Goal: Information Seeking & Learning: Find specific fact

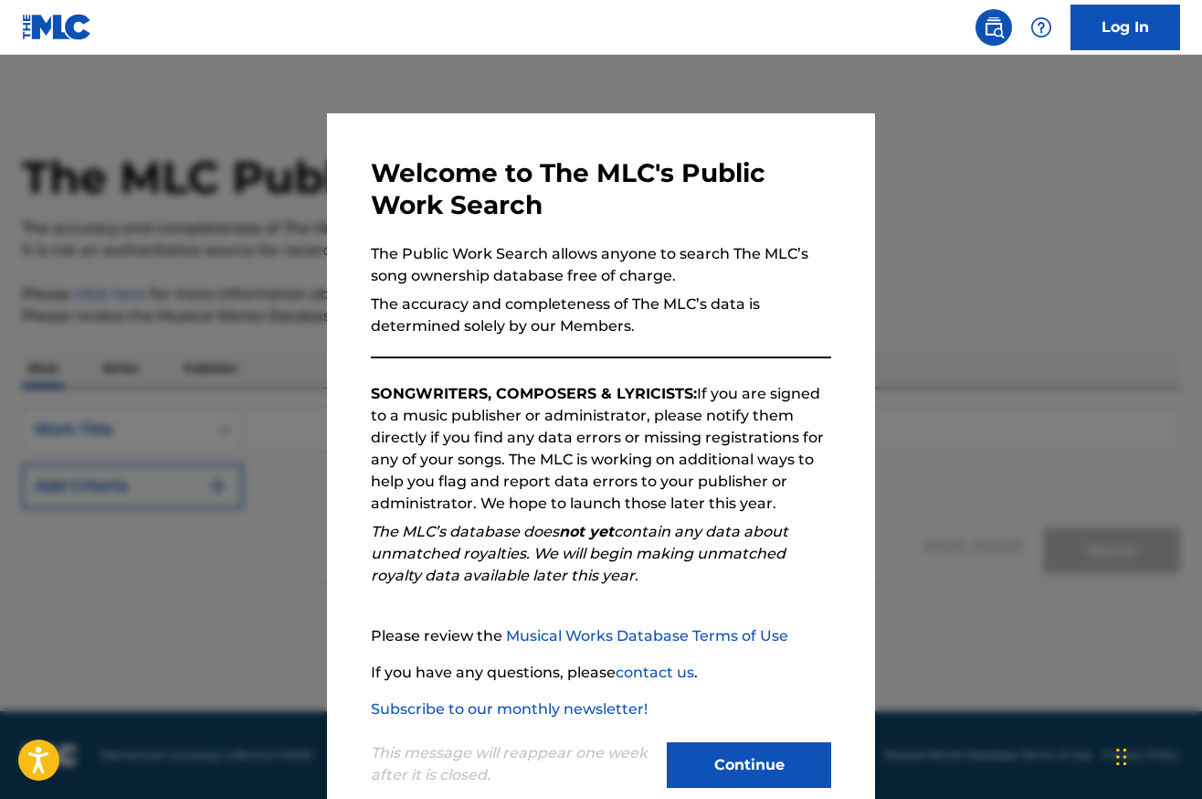
click at [742, 759] on button "Continue" at bounding box center [749, 765] width 164 height 46
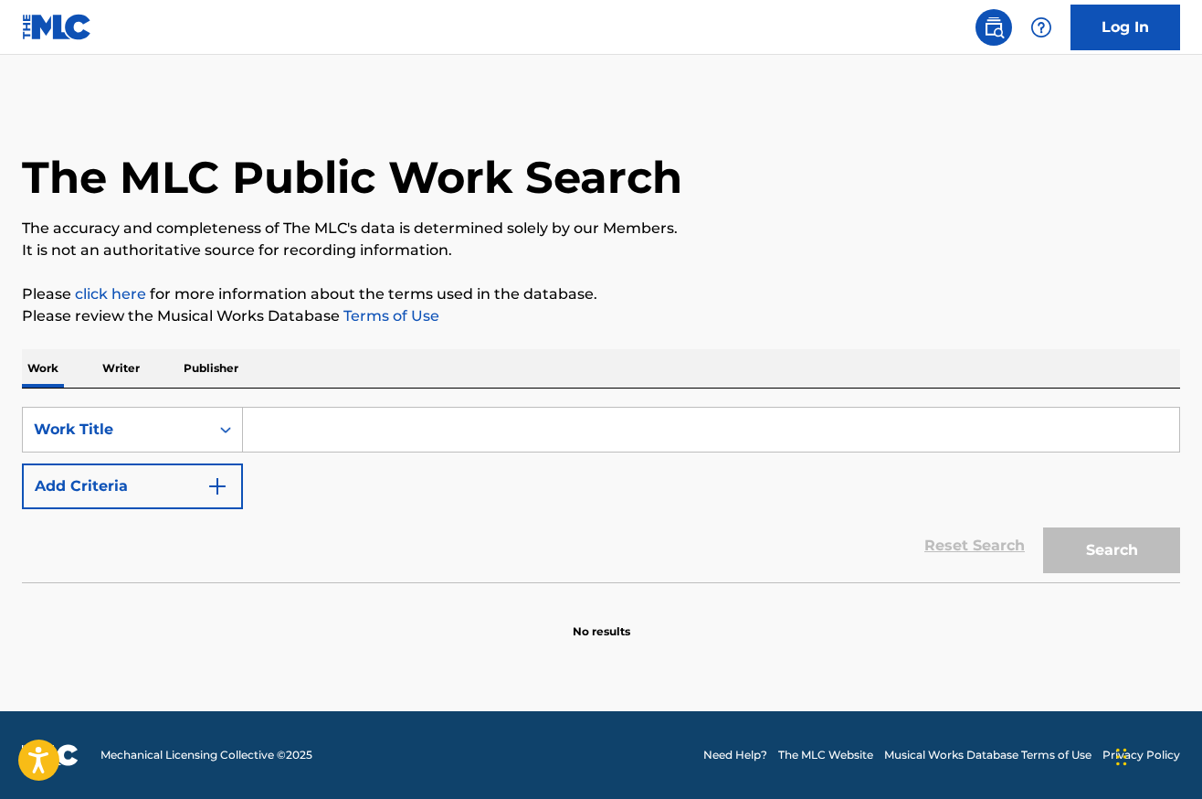
click at [342, 423] on input "Search Form" at bounding box center [711, 429] width 936 height 44
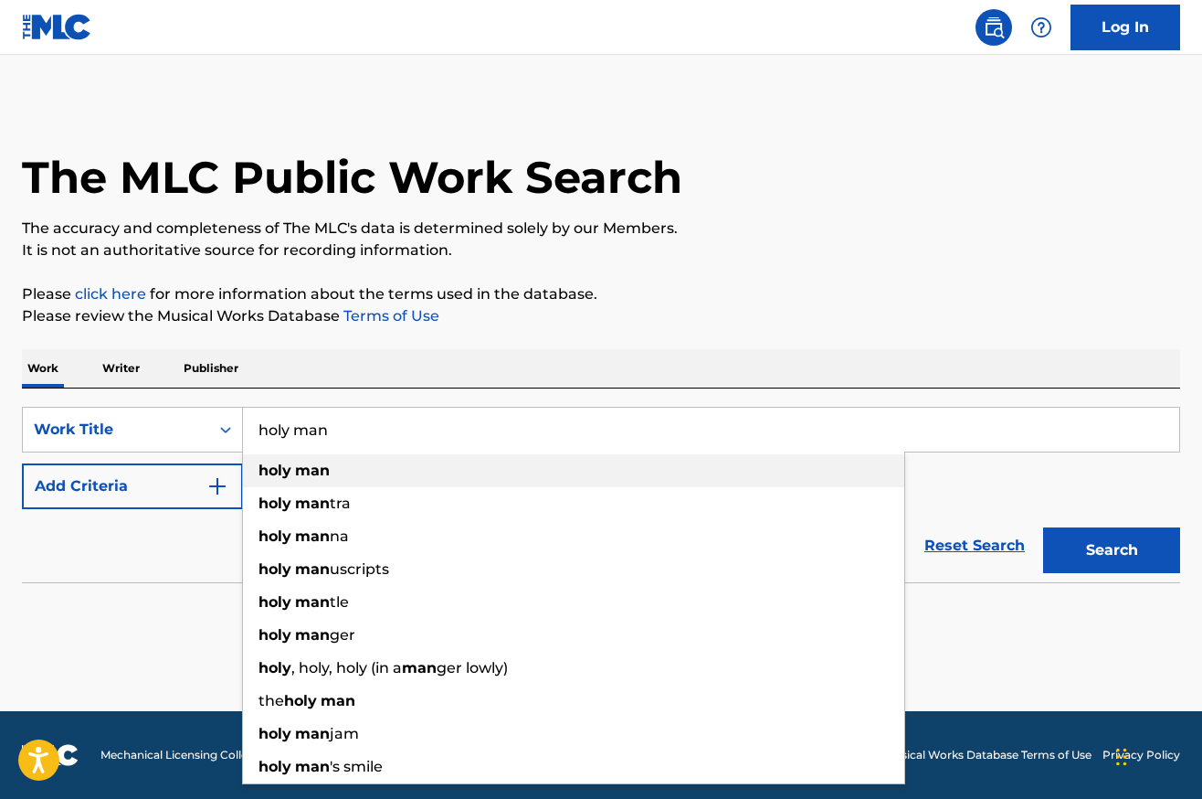
type input "holy man"
click at [325, 470] on strong "man" at bounding box center [312, 469] width 35 height 17
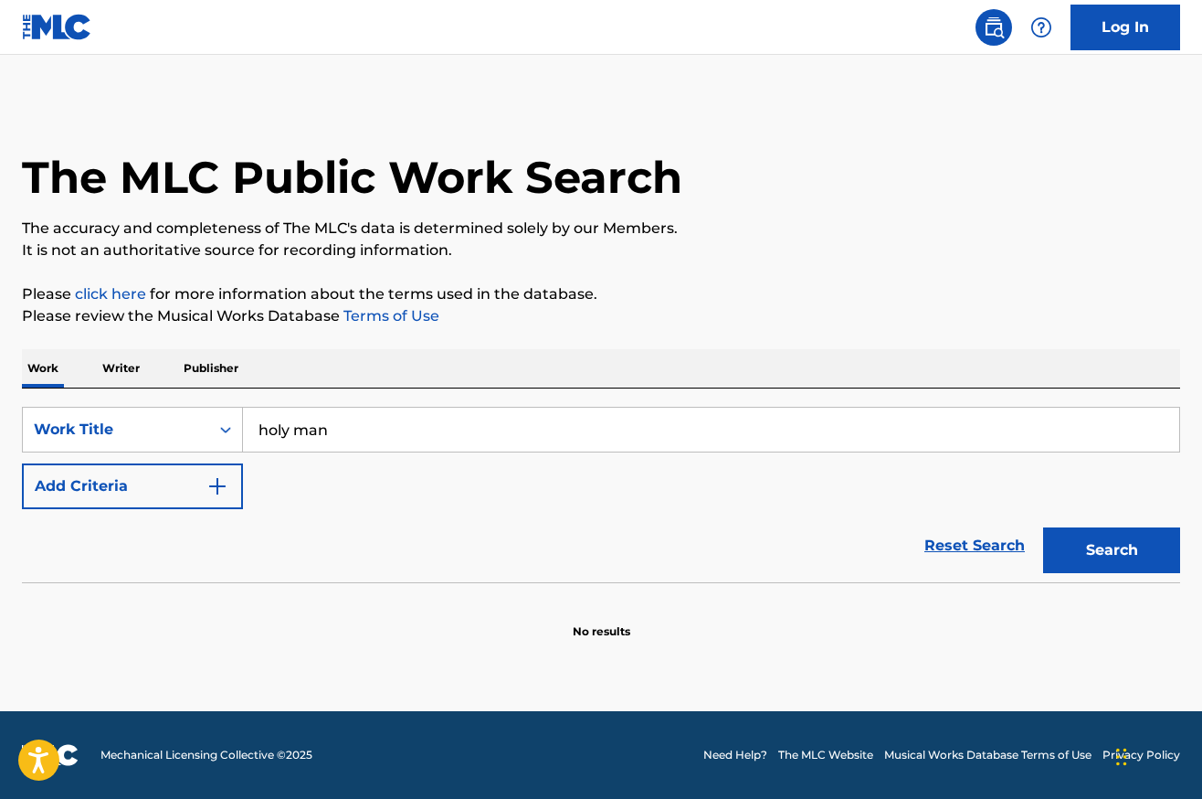
click at [1100, 556] on button "Search" at bounding box center [1111, 550] width 137 height 46
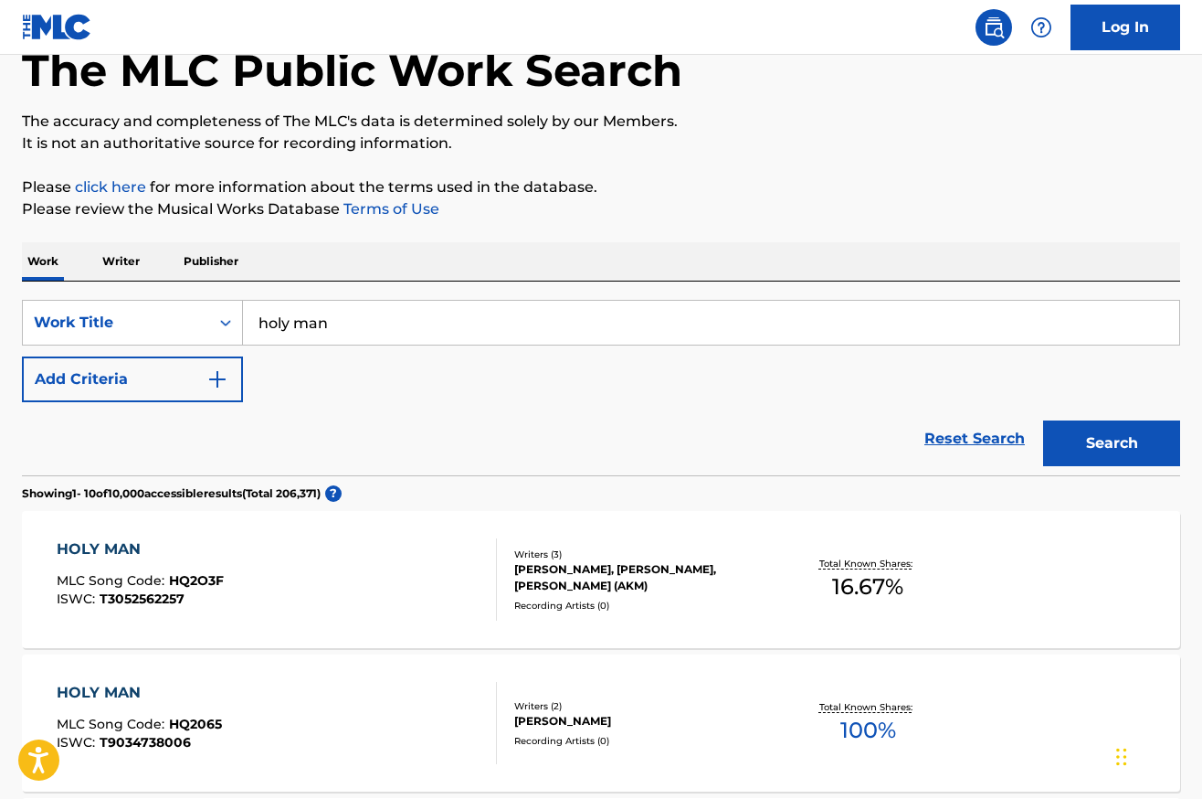
scroll to position [59, 0]
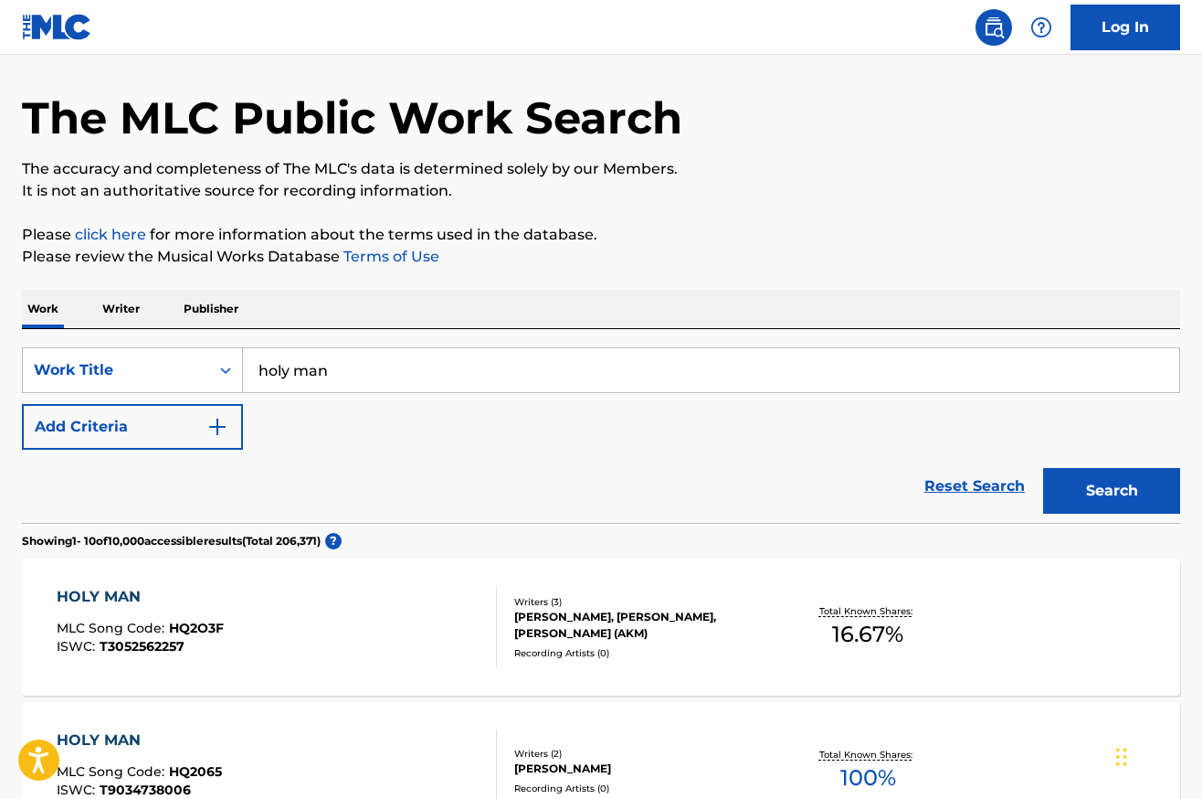
click at [221, 426] on img "Search Form" at bounding box center [217, 427] width 22 height 22
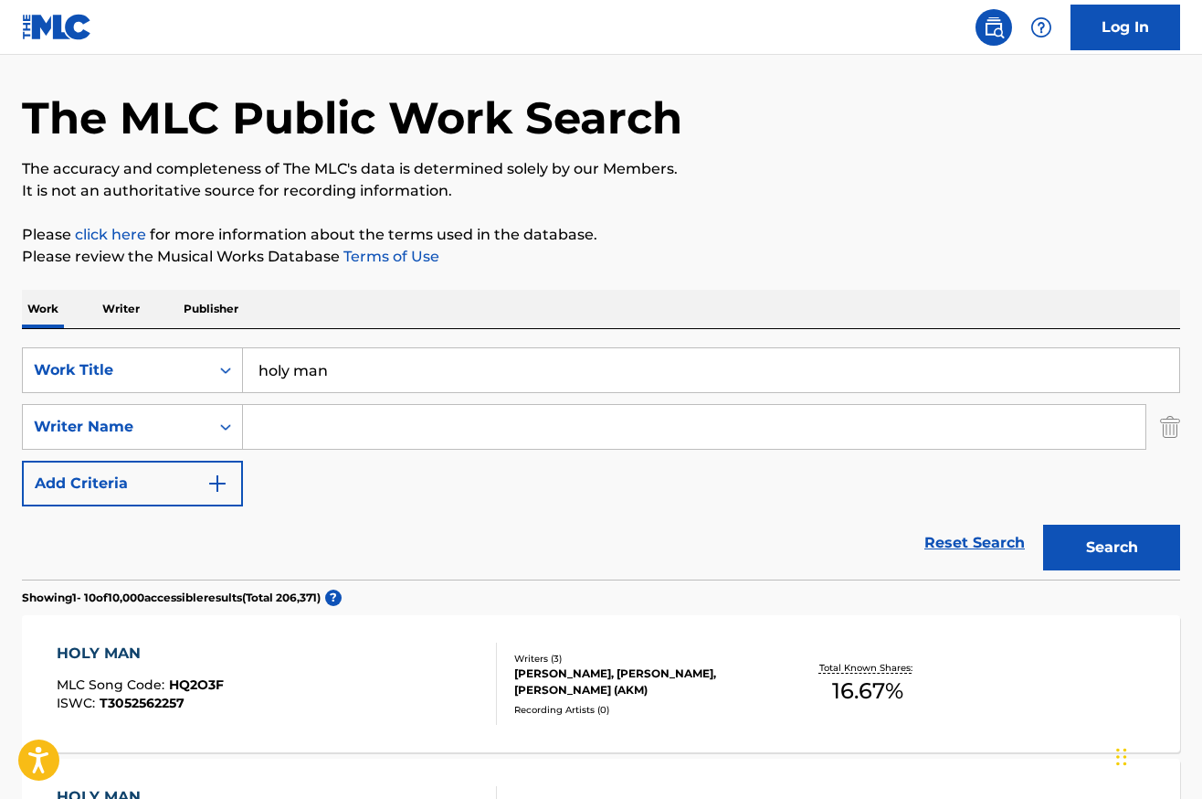
click at [349, 431] on input "Search Form" at bounding box center [694, 427] width 903 height 44
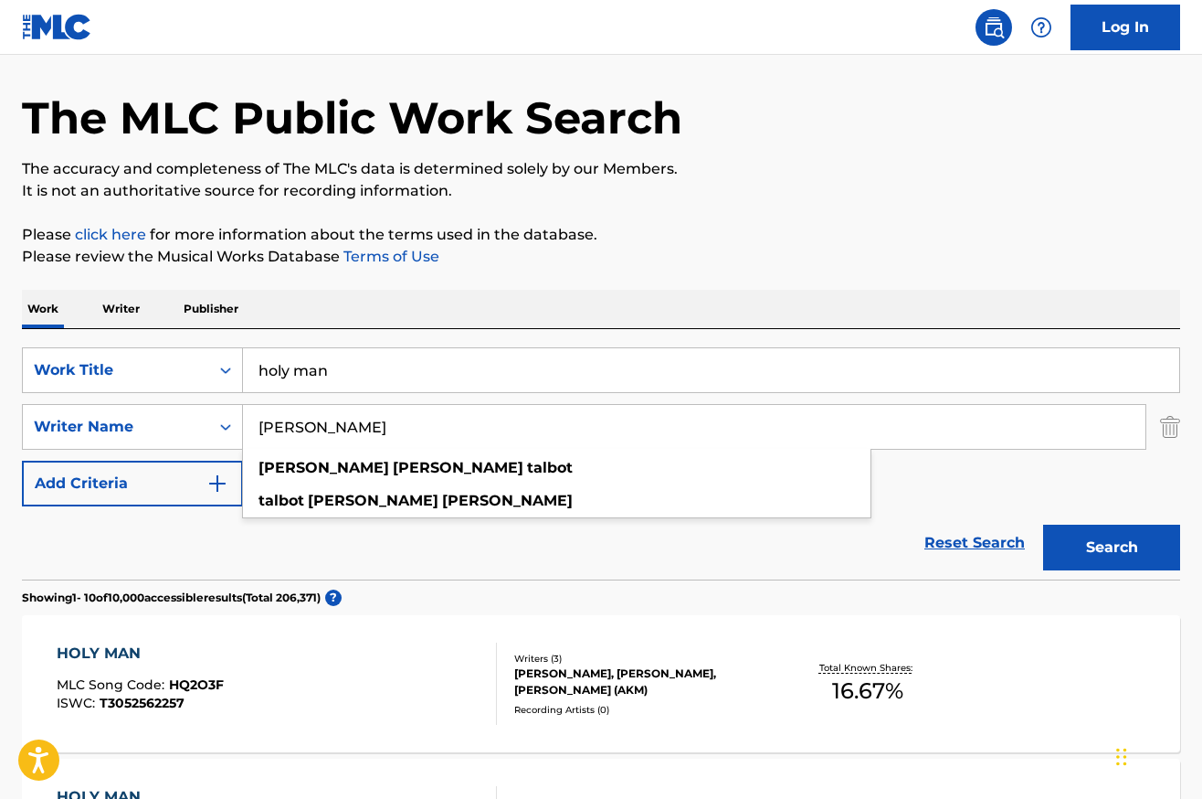
type input "[PERSON_NAME]"
click at [1043, 524] on button "Search" at bounding box center [1111, 547] width 137 height 46
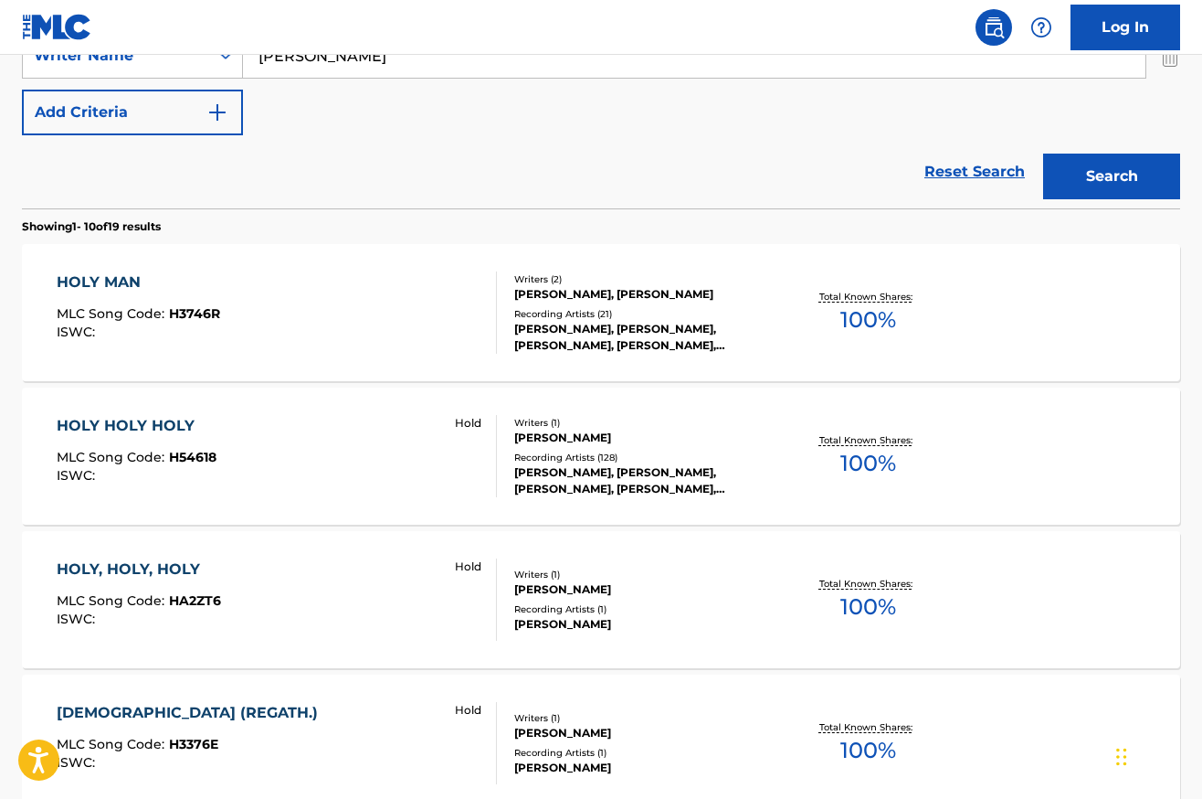
scroll to position [429, 0]
click at [127, 280] on div "HOLY MAN" at bounding box center [139, 283] width 164 height 22
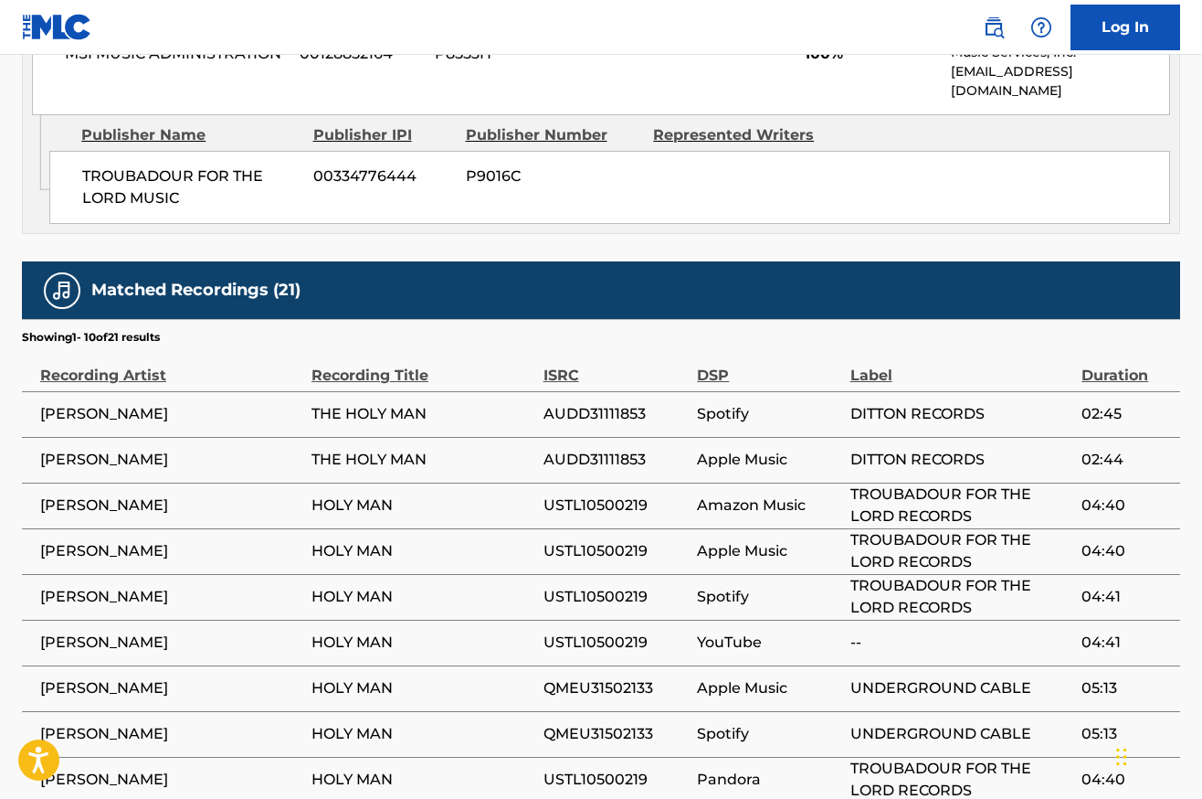
scroll to position [976, 0]
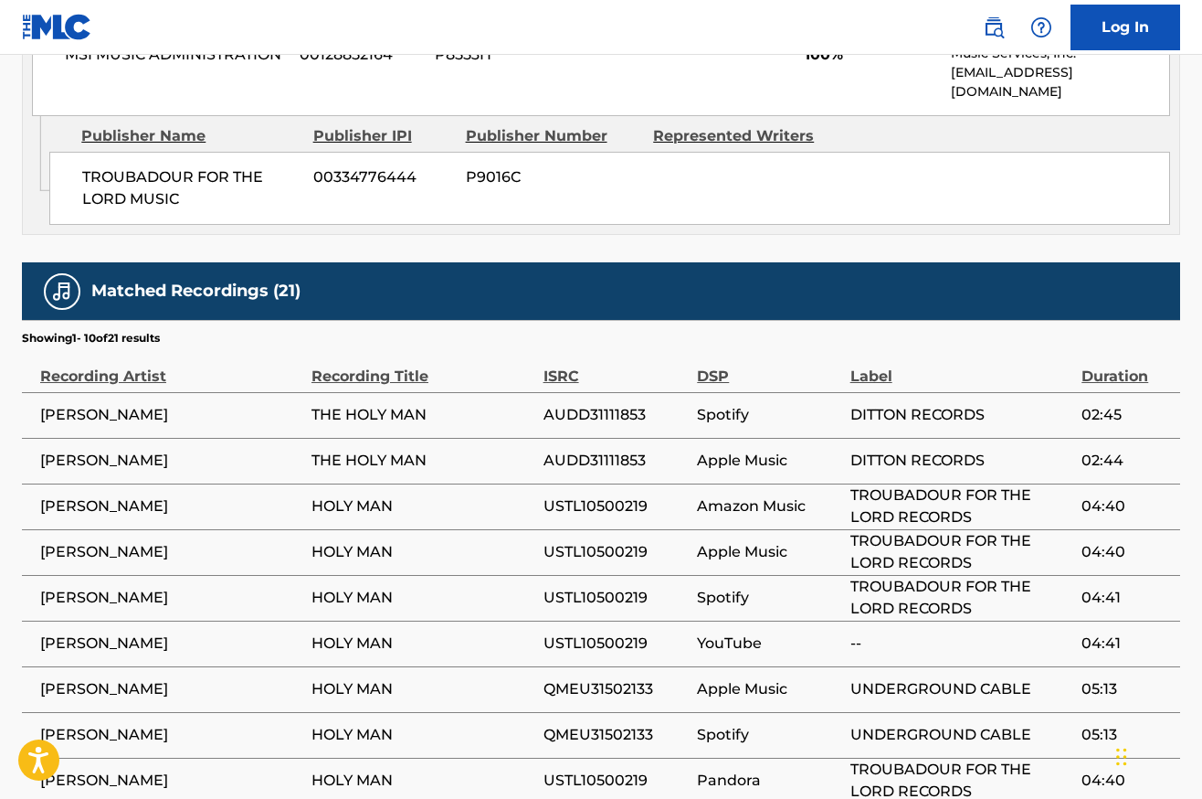
click at [804, 213] on div "Admin Original Publisher Connecting Line Publisher Name Publisher IPI Publisher…" at bounding box center [601, 175] width 1157 height 118
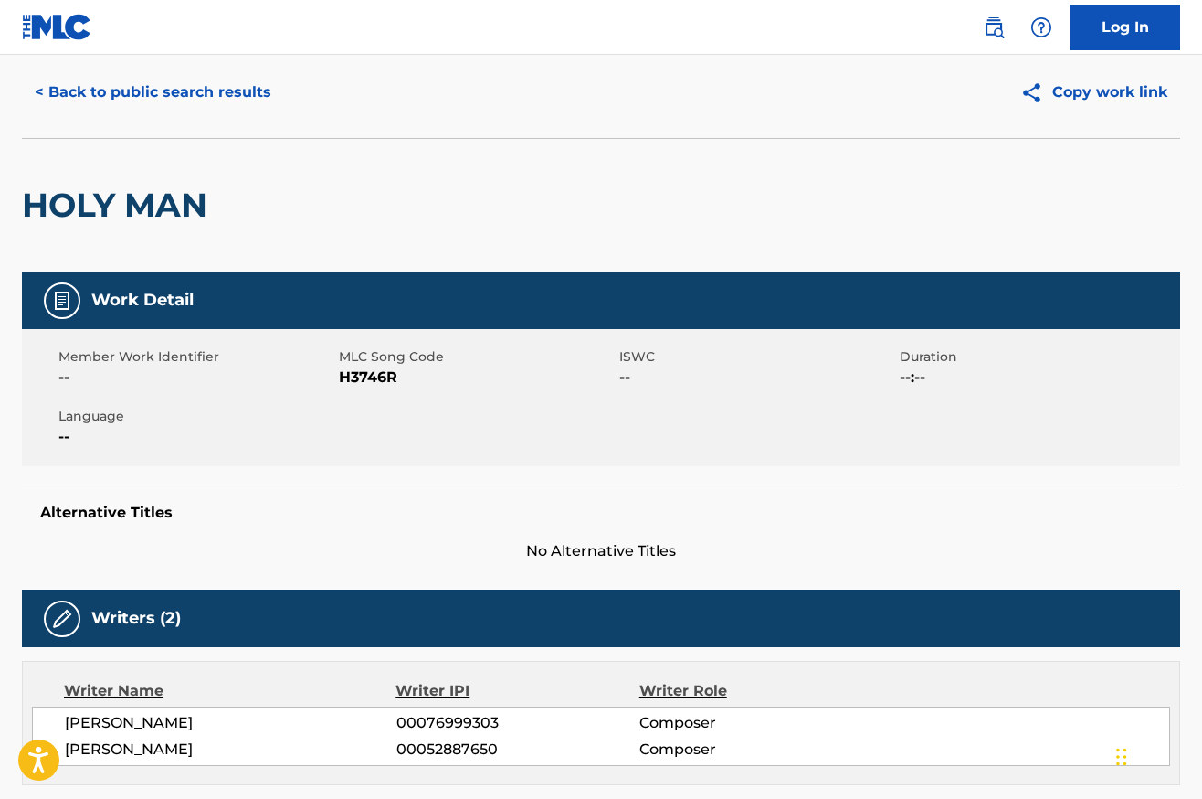
scroll to position [0, 0]
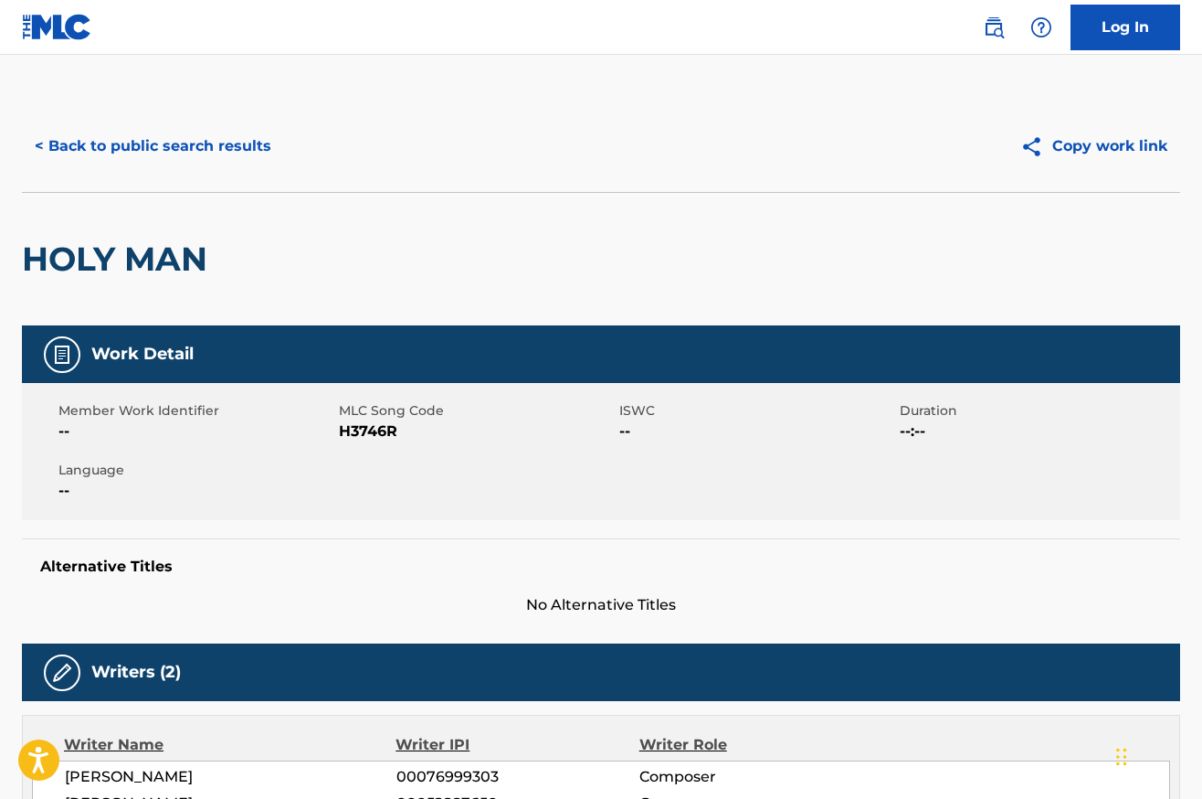
click at [210, 145] on button "< Back to public search results" at bounding box center [153, 146] width 262 height 46
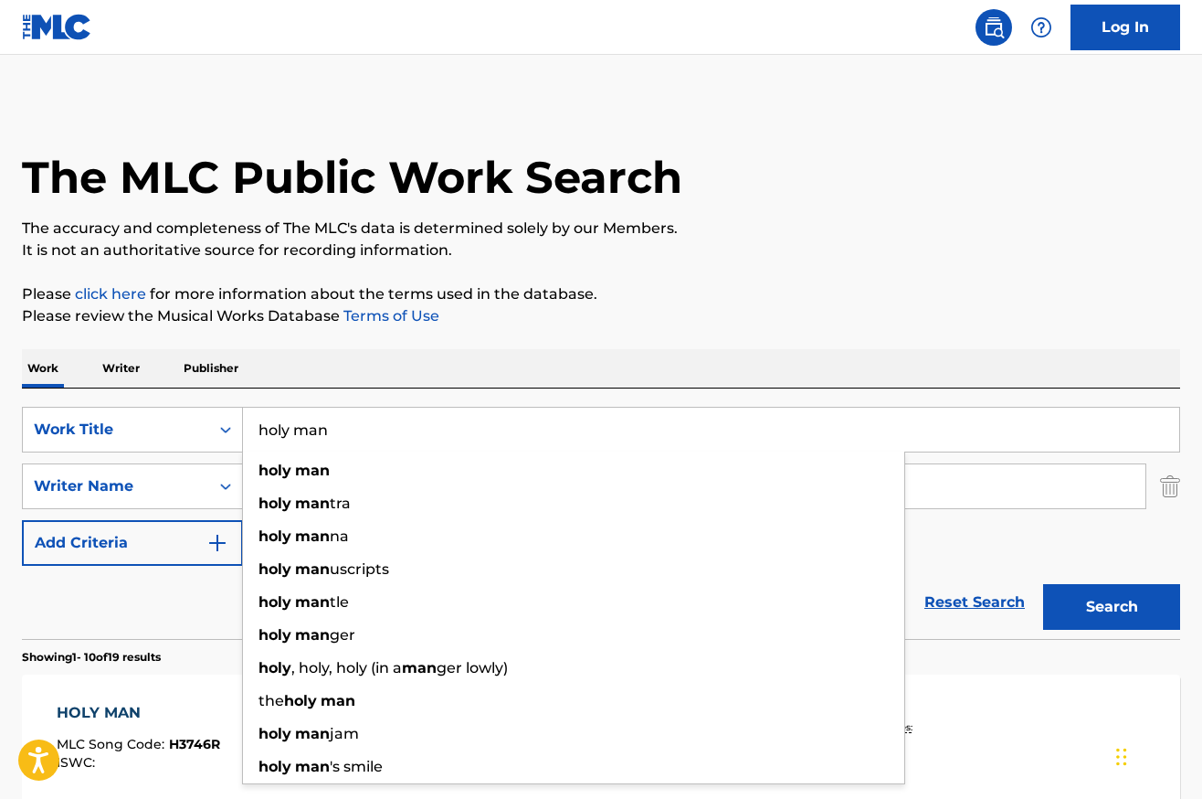
drag, startPoint x: 394, startPoint y: 433, endPoint x: 35, endPoint y: 365, distance: 365.4
click at [243, 407] on input "holy man" at bounding box center [711, 429] width 936 height 44
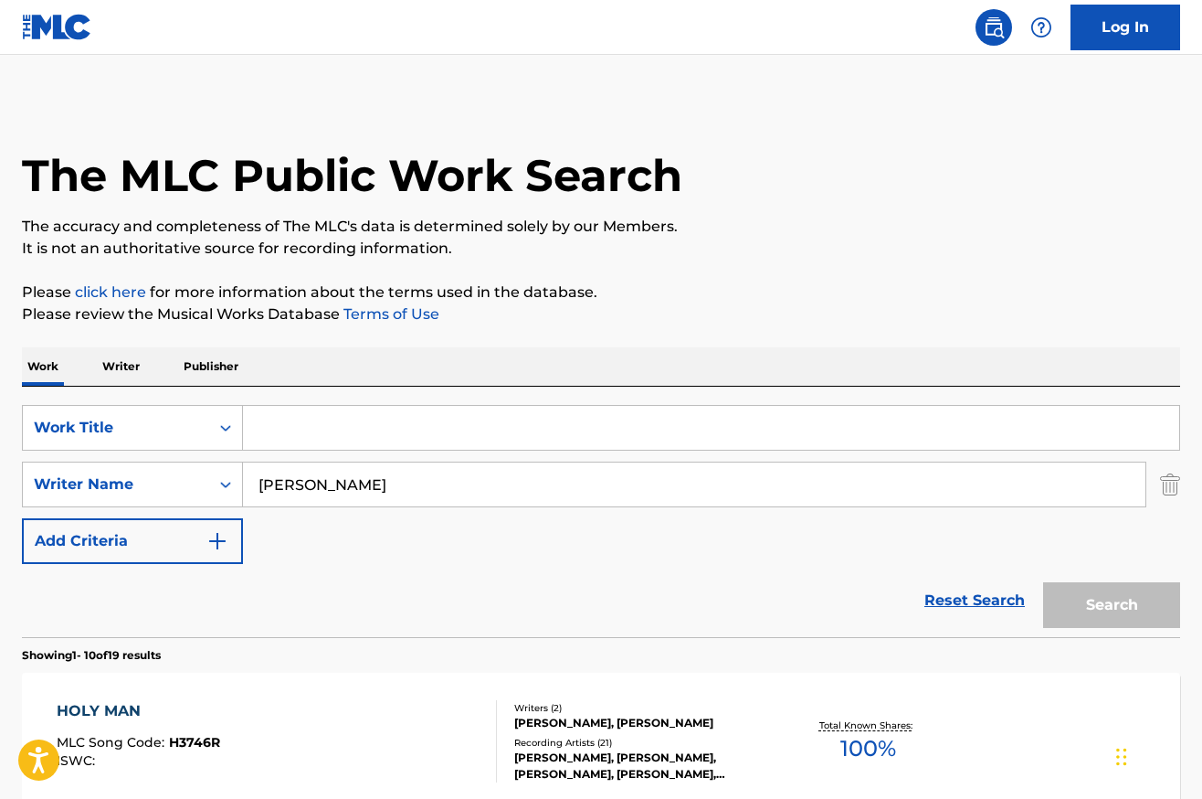
scroll to position [14, 0]
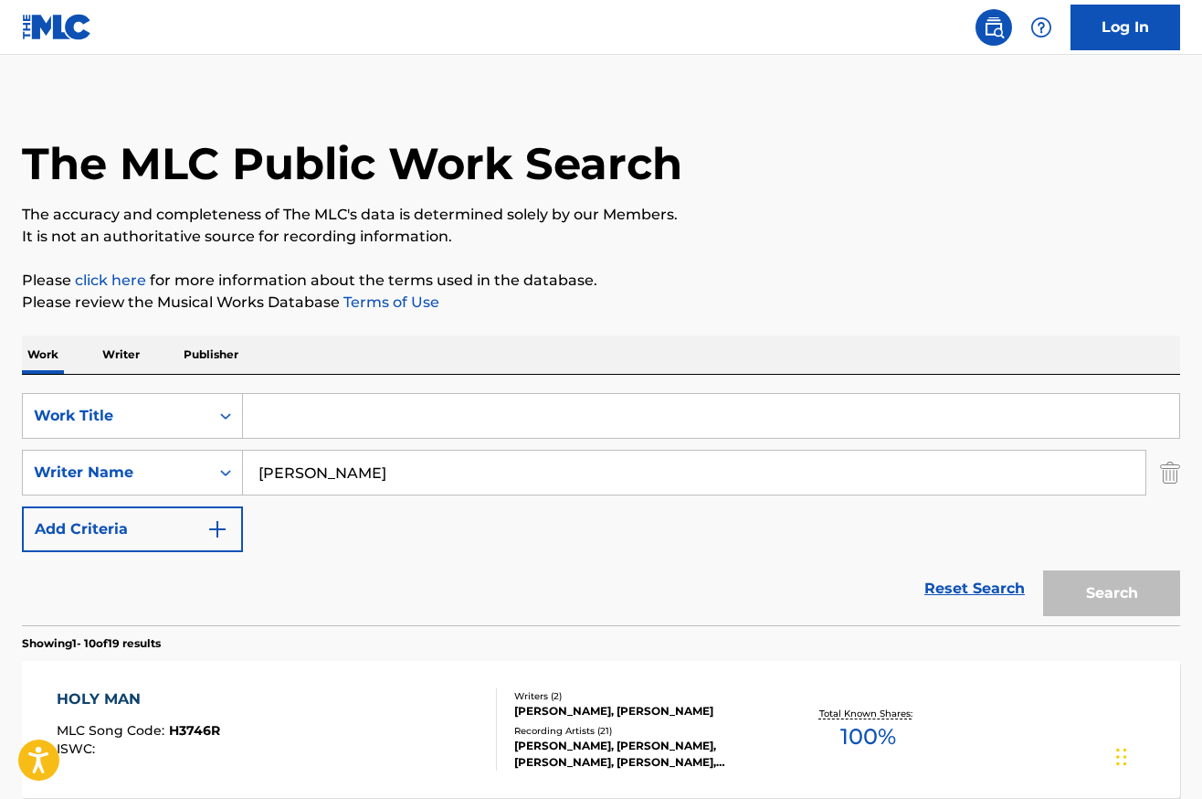
click at [955, 605] on link "Reset Search" at bounding box center [974, 588] width 119 height 40
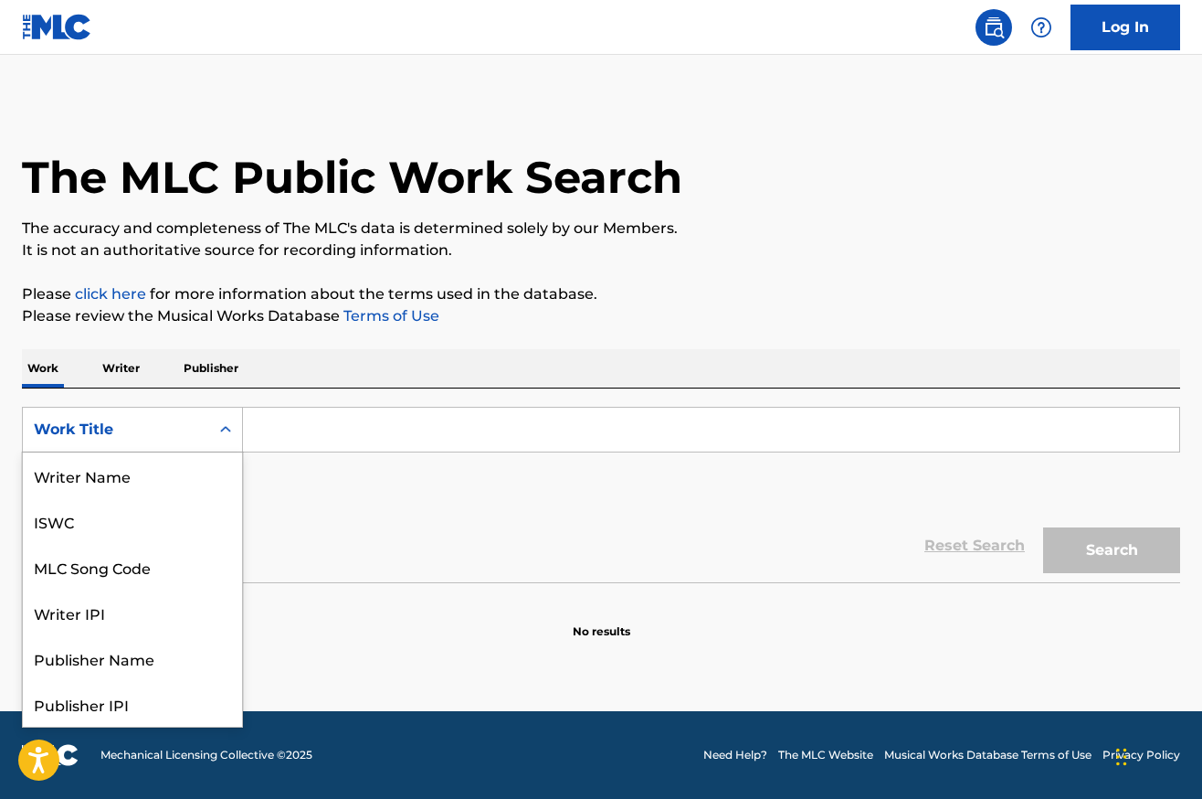
click at [178, 423] on div "Work Title" at bounding box center [116, 429] width 164 height 22
click at [143, 479] on div "Writer Name" at bounding box center [132, 475] width 219 height 46
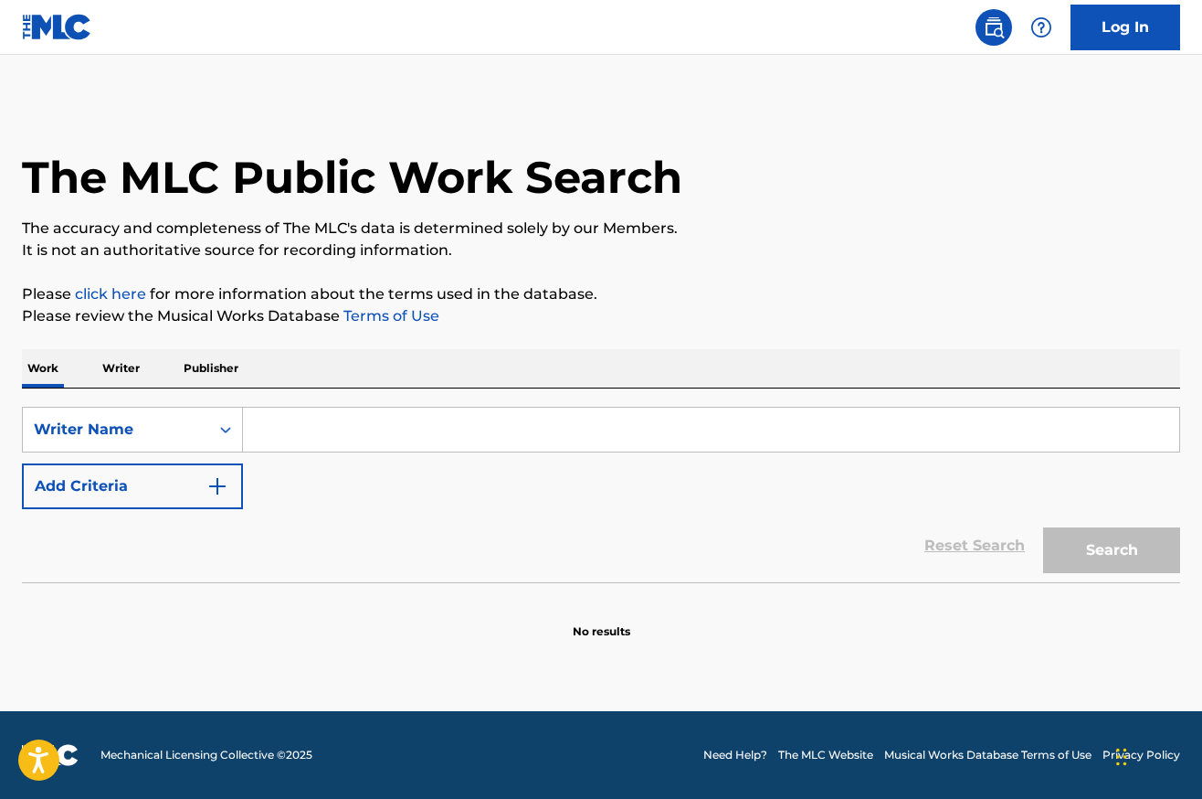
click at [426, 430] on input "Search Form" at bounding box center [711, 429] width 936 height 44
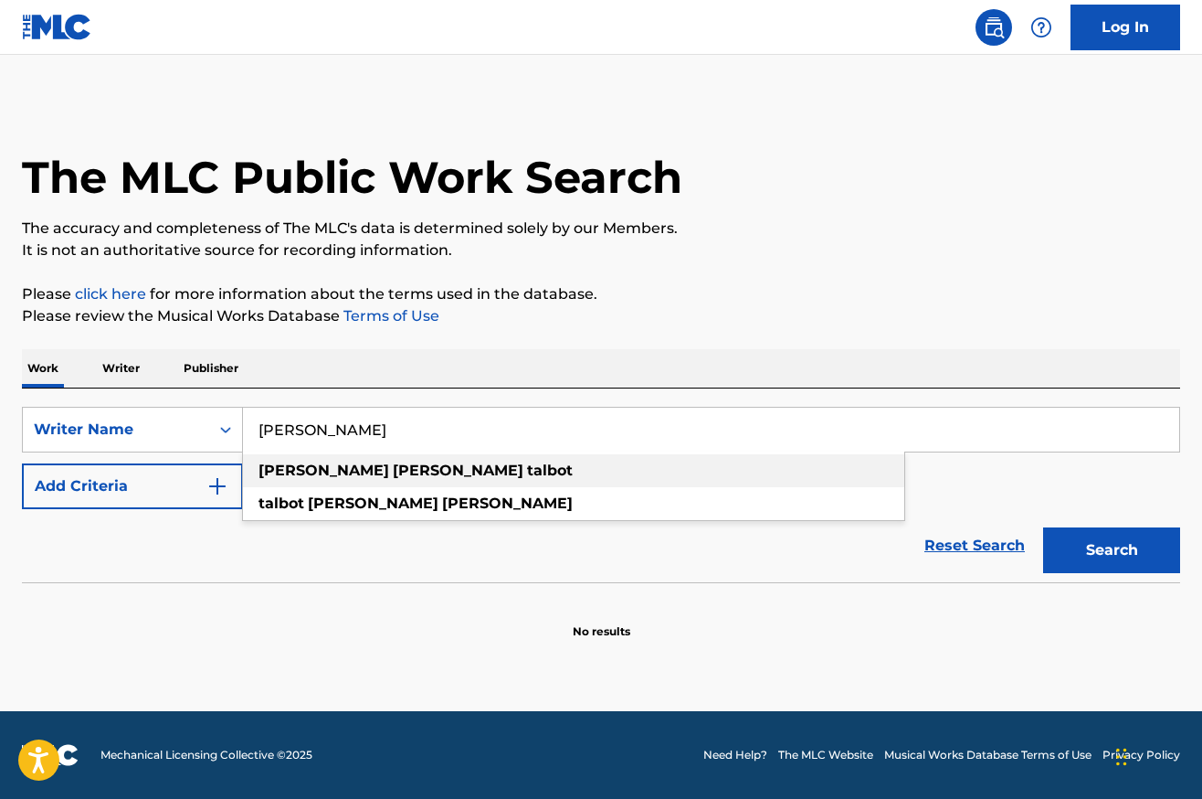
click at [527, 471] on strong "talbot" at bounding box center [550, 469] width 46 height 17
type input "[PERSON_NAME]"
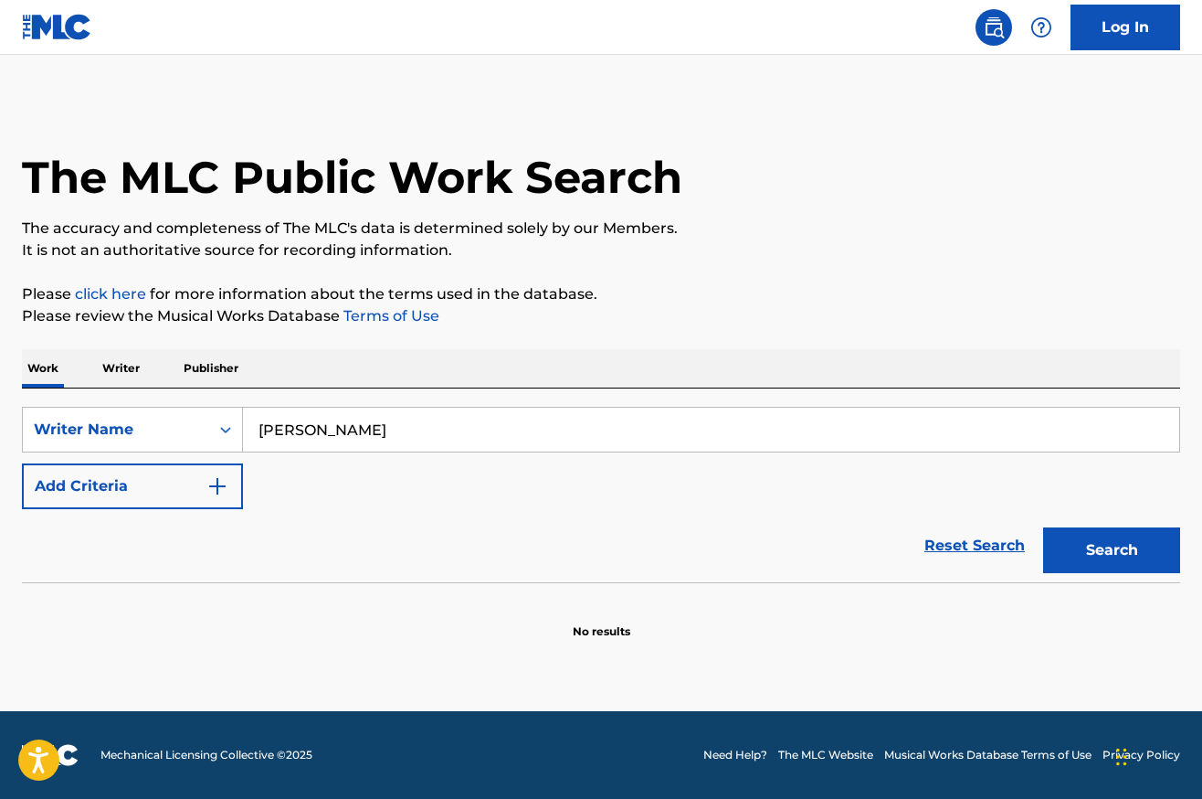
click at [1114, 550] on button "Search" at bounding box center [1111, 550] width 137 height 46
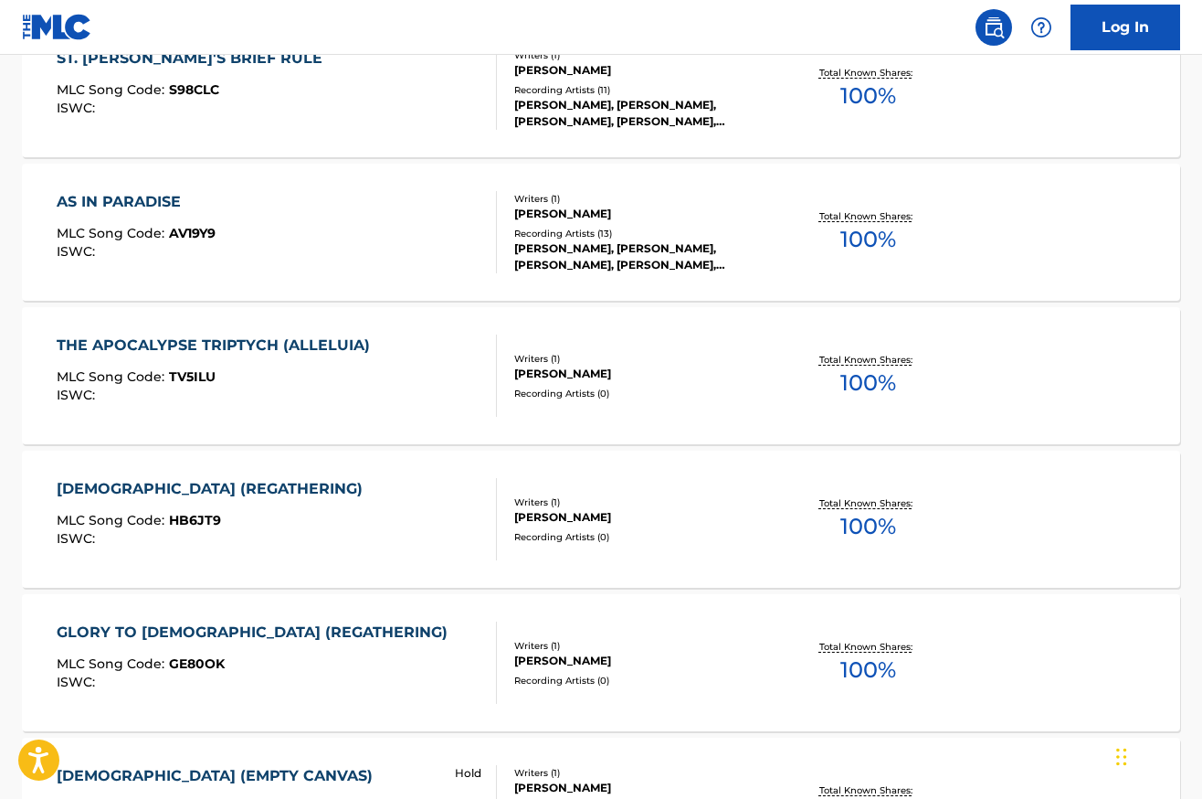
scroll to position [1174, 0]
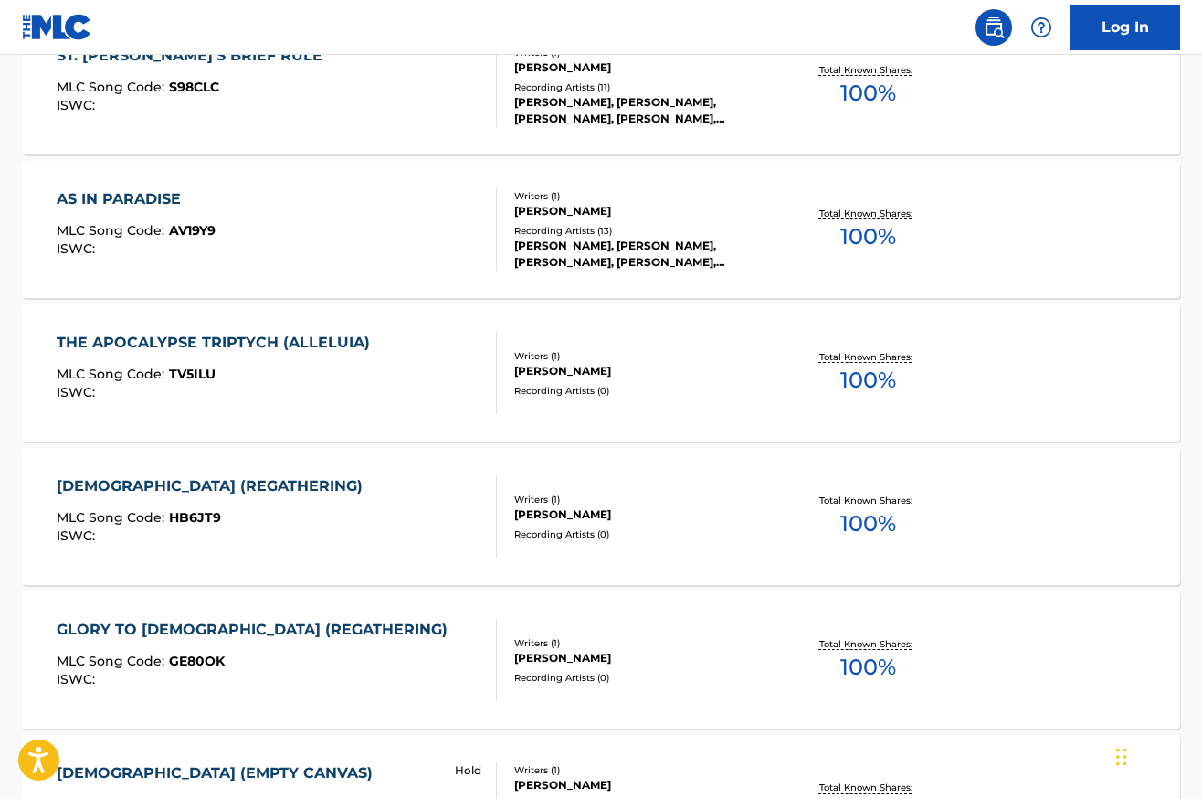
click at [217, 626] on div "GLORY TO [DEMOGRAPHIC_DATA] (REGATHERING)" at bounding box center [257, 630] width 400 height 22
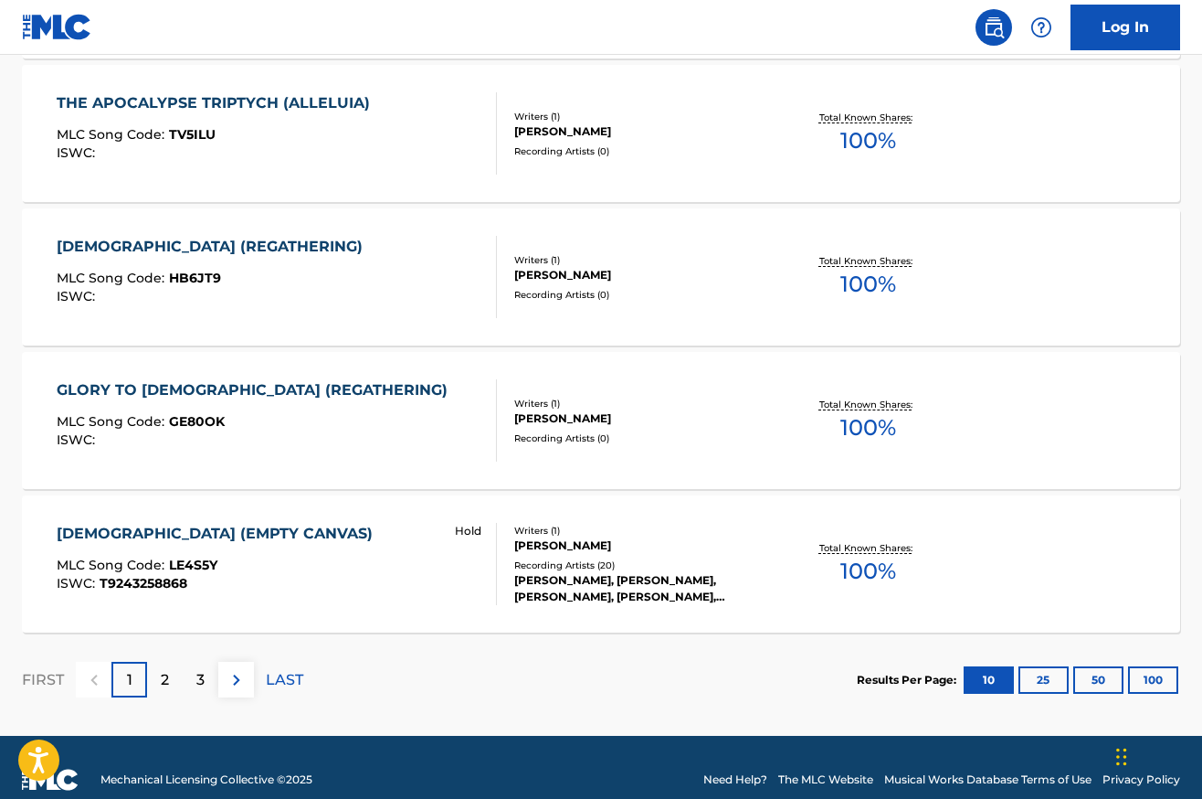
scroll to position [1438, 0]
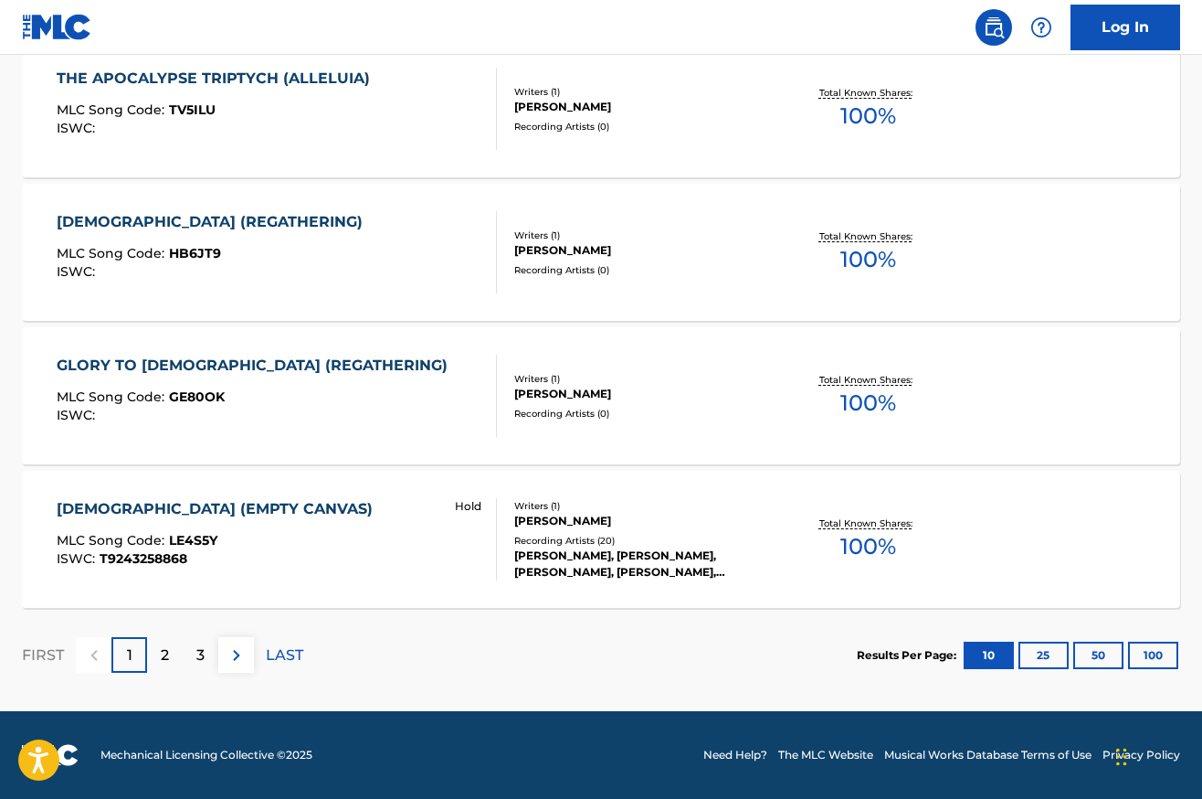
click at [198, 640] on div "3" at bounding box center [201, 655] width 36 height 36
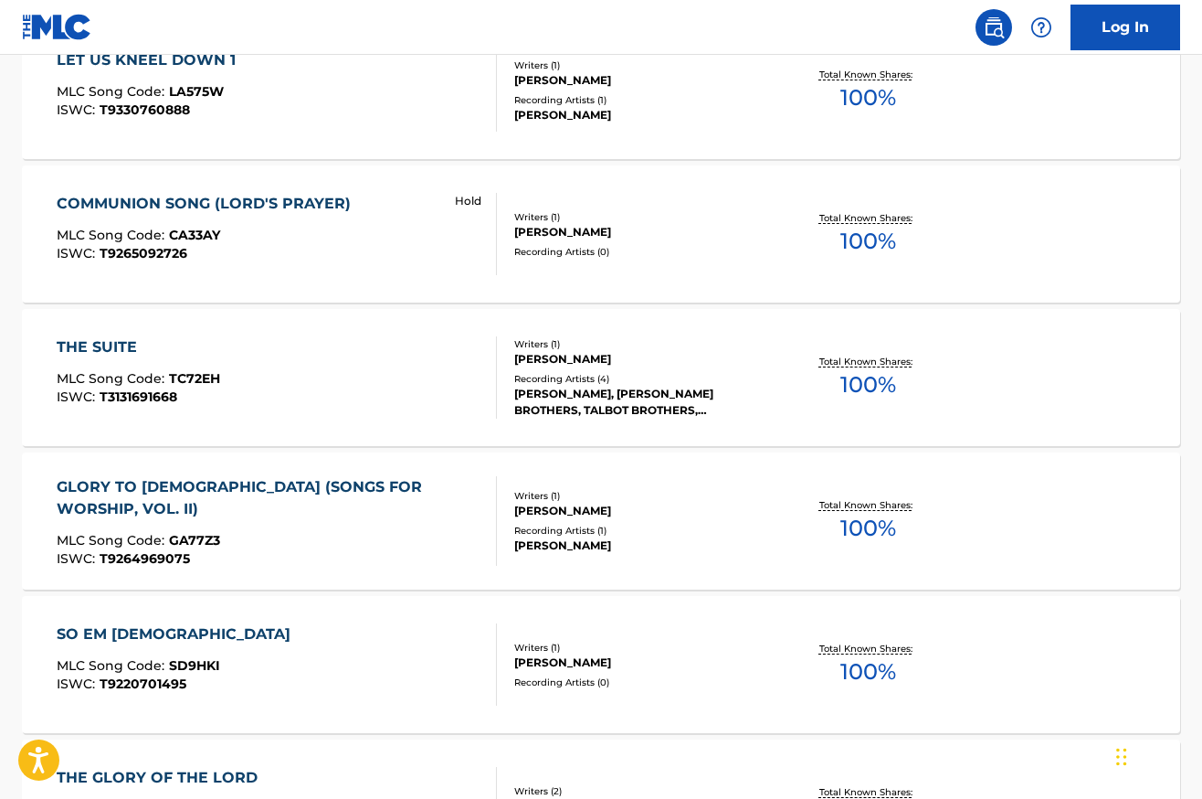
scroll to position [1173, 0]
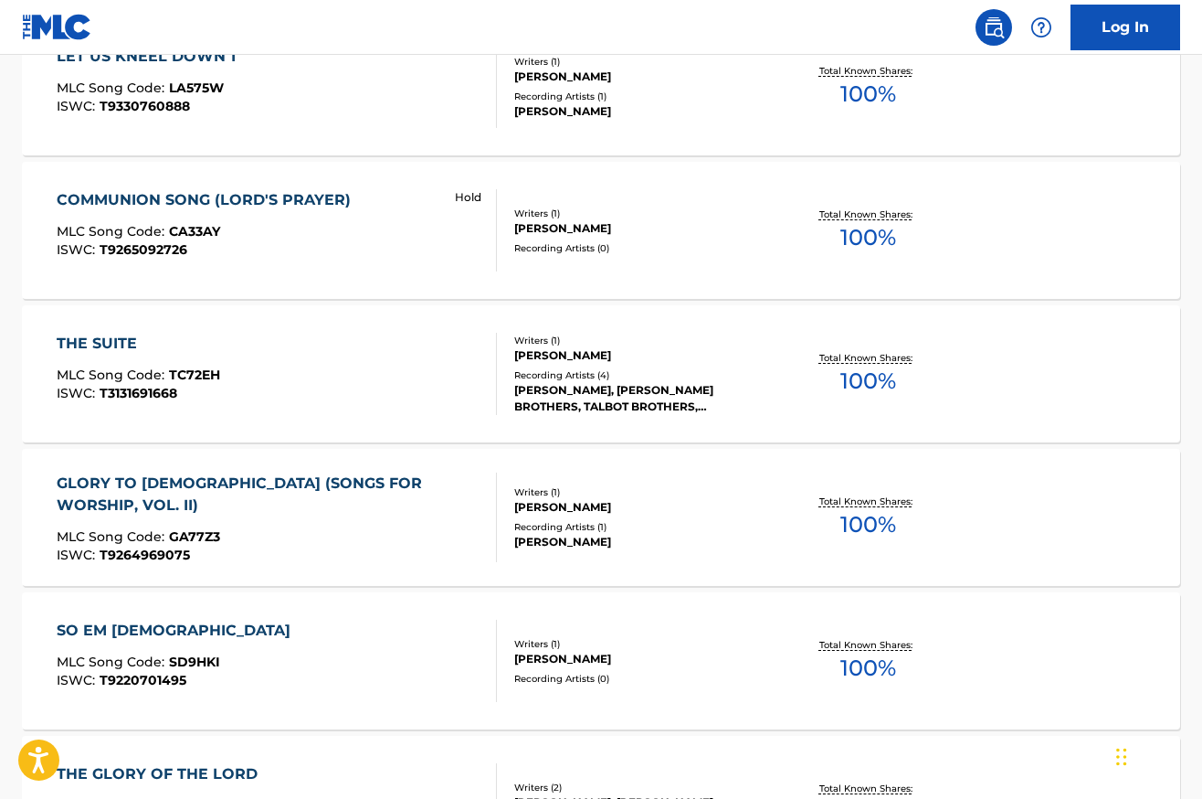
click at [103, 344] on div "THE SUITE" at bounding box center [139, 344] width 164 height 22
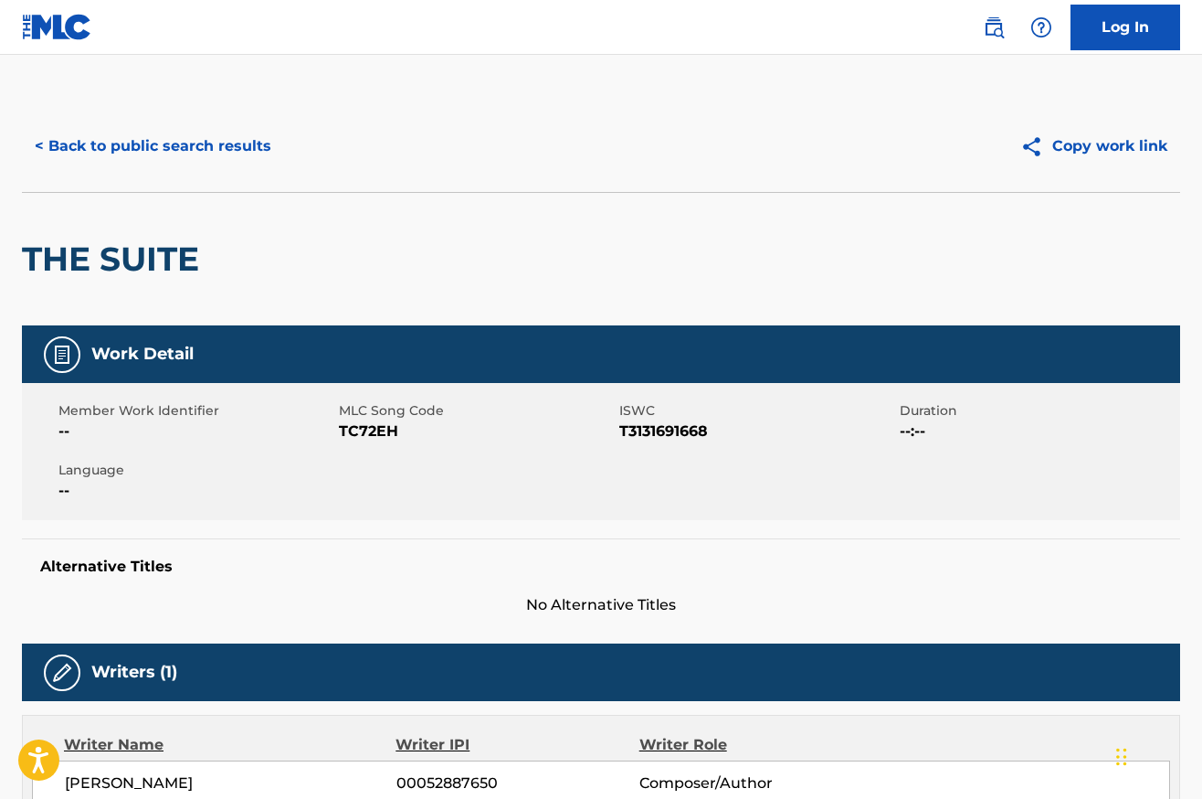
click at [84, 151] on button "< Back to public search results" at bounding box center [153, 146] width 262 height 46
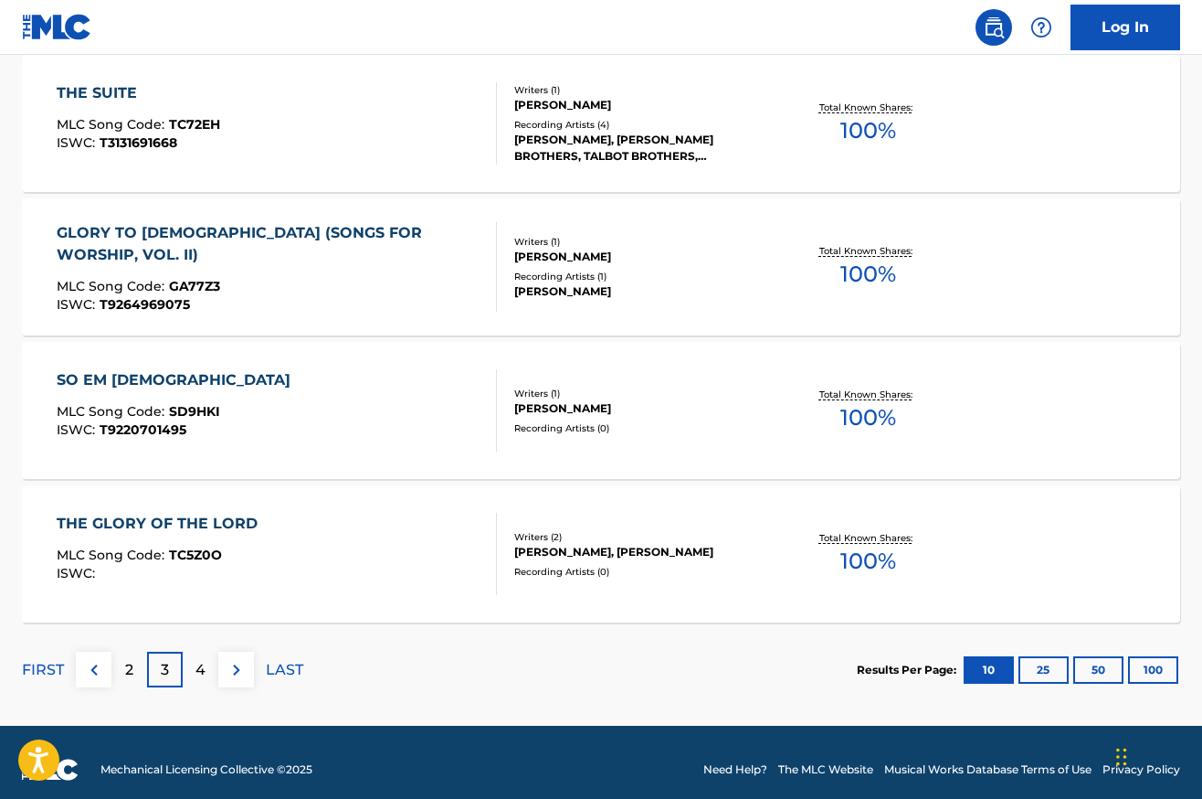
scroll to position [1438, 0]
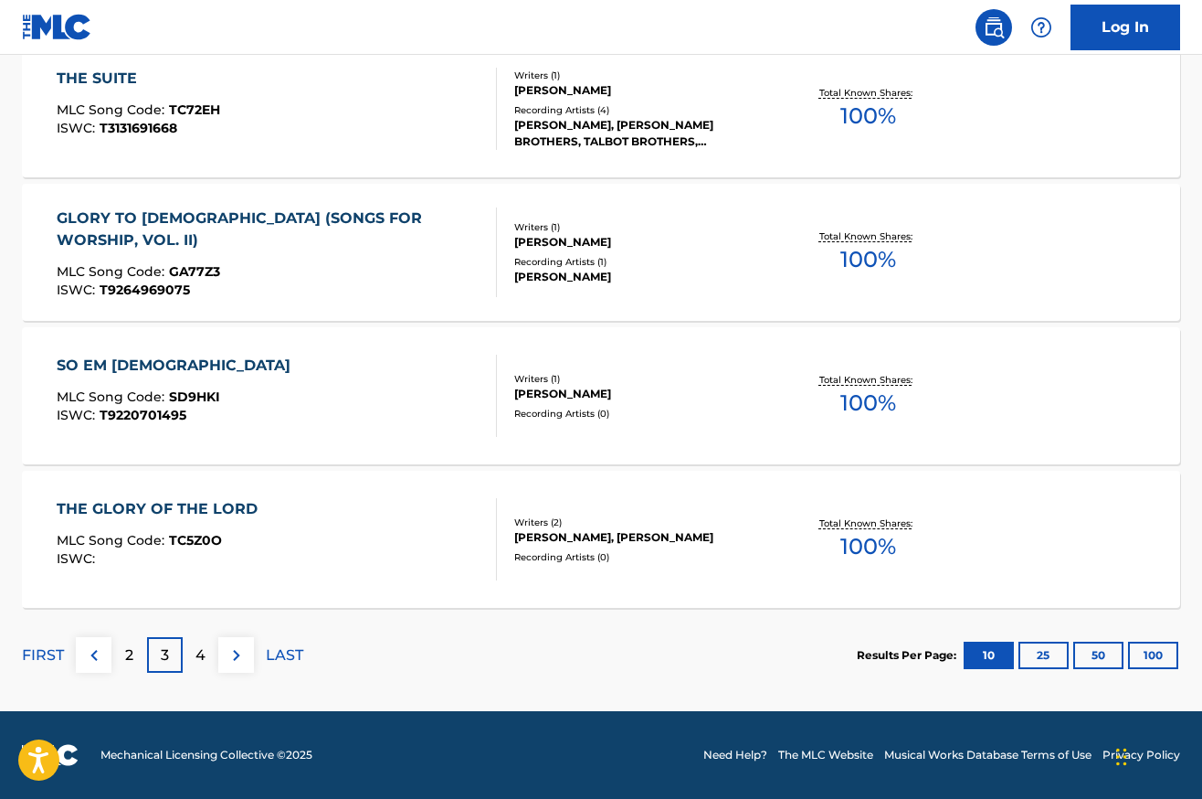
click at [210, 644] on div "4" at bounding box center [201, 655] width 36 height 36
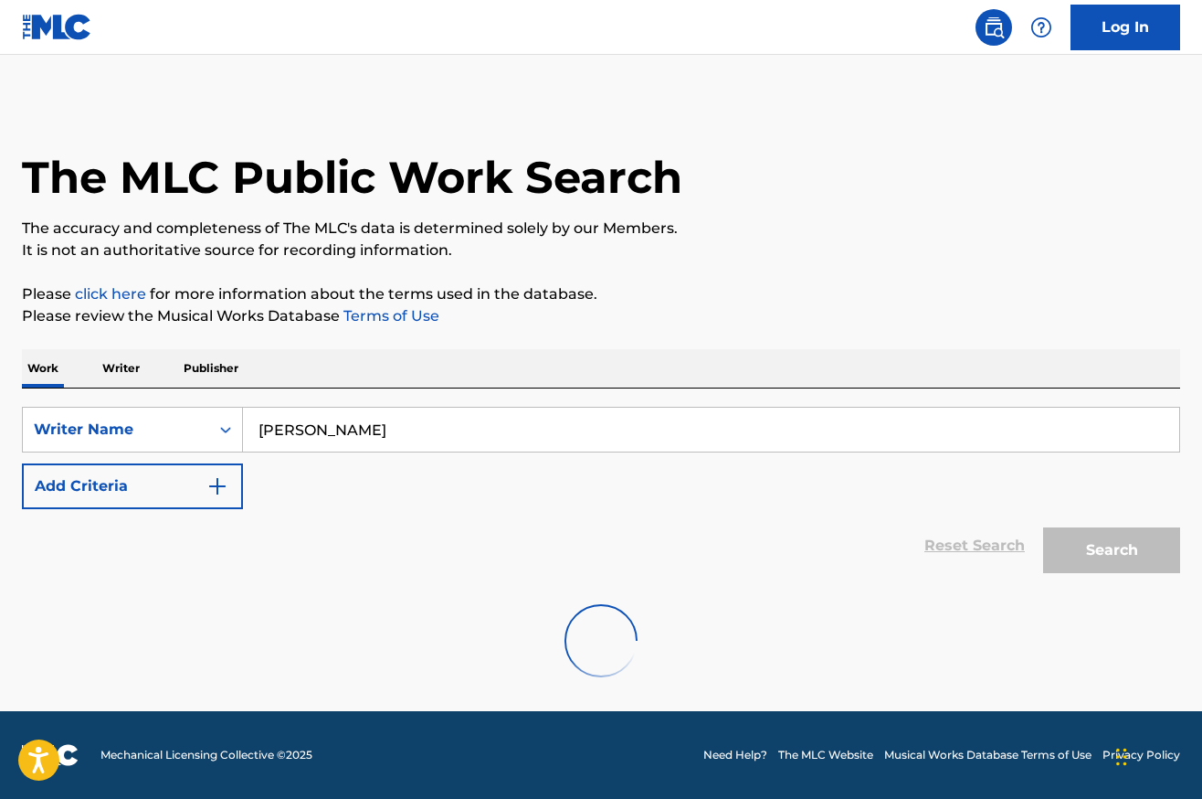
click at [120, 367] on p "Writer" at bounding box center [121, 368] width 48 height 38
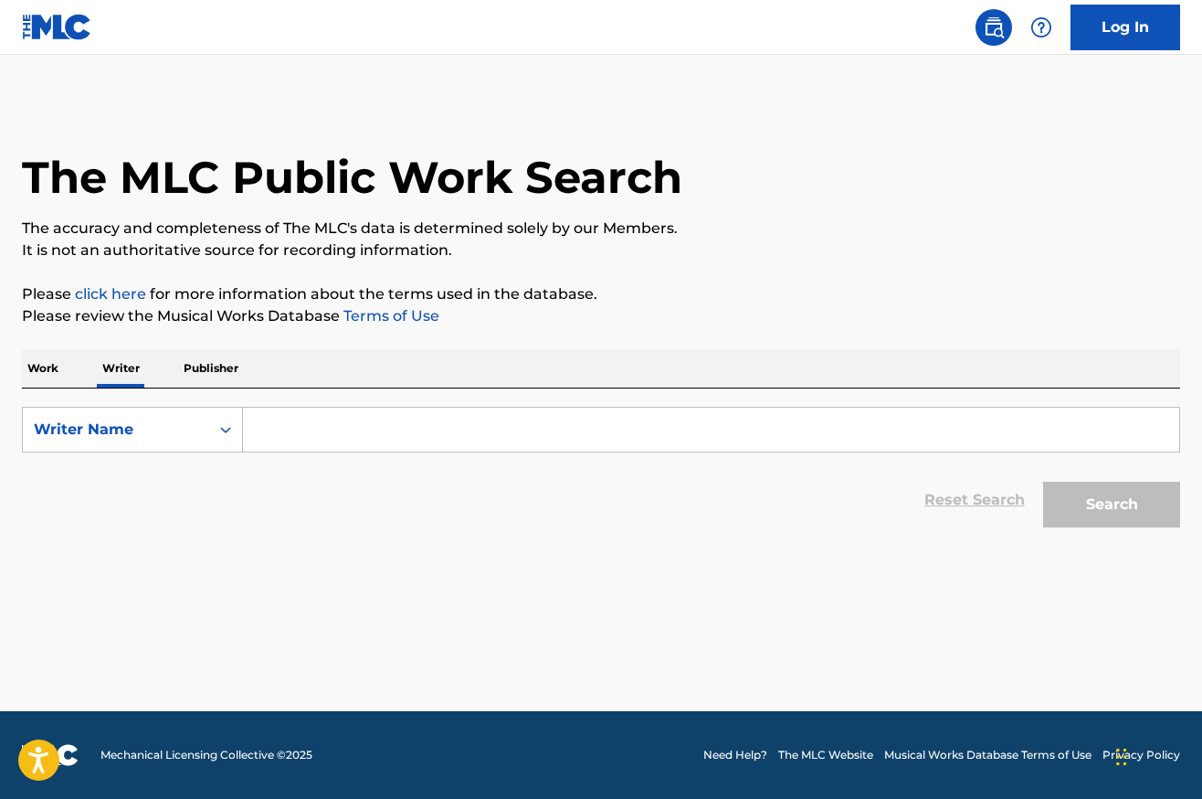
click at [401, 424] on input "Search Form" at bounding box center [711, 429] width 936 height 44
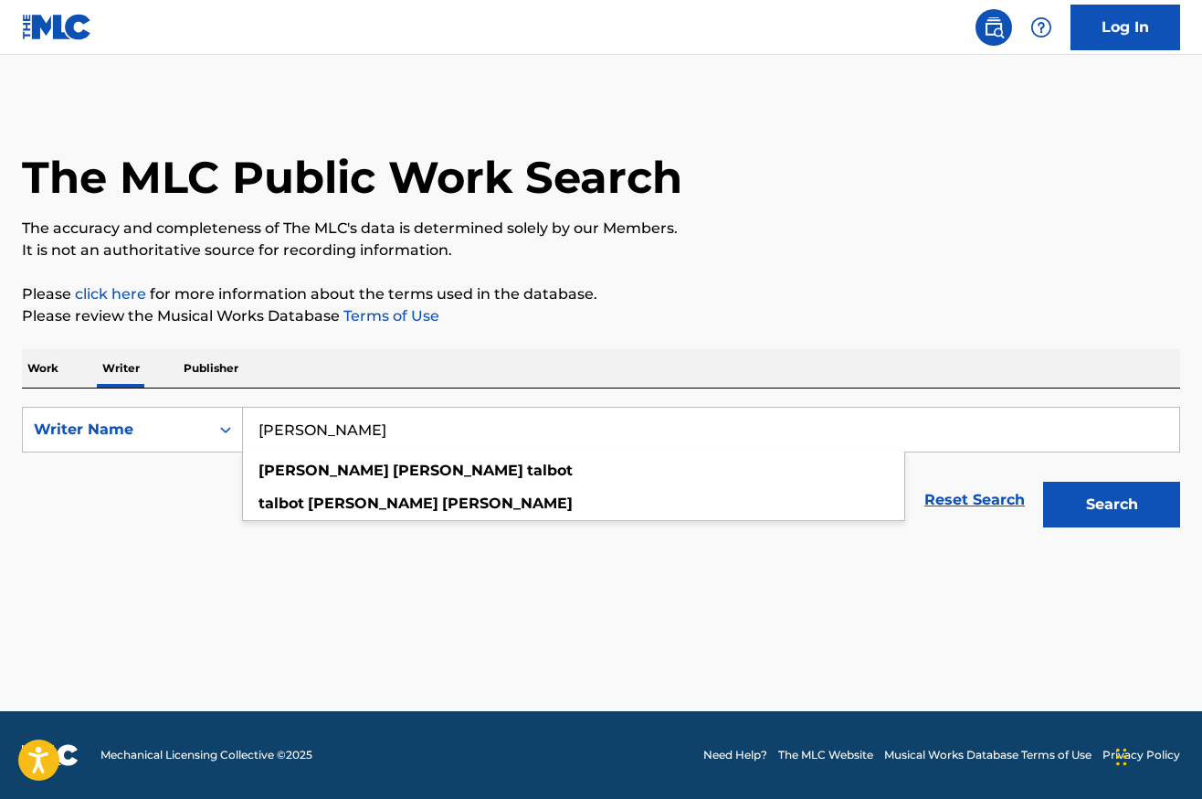
type input "[PERSON_NAME]"
click at [1043, 481] on button "Search" at bounding box center [1111, 504] width 137 height 46
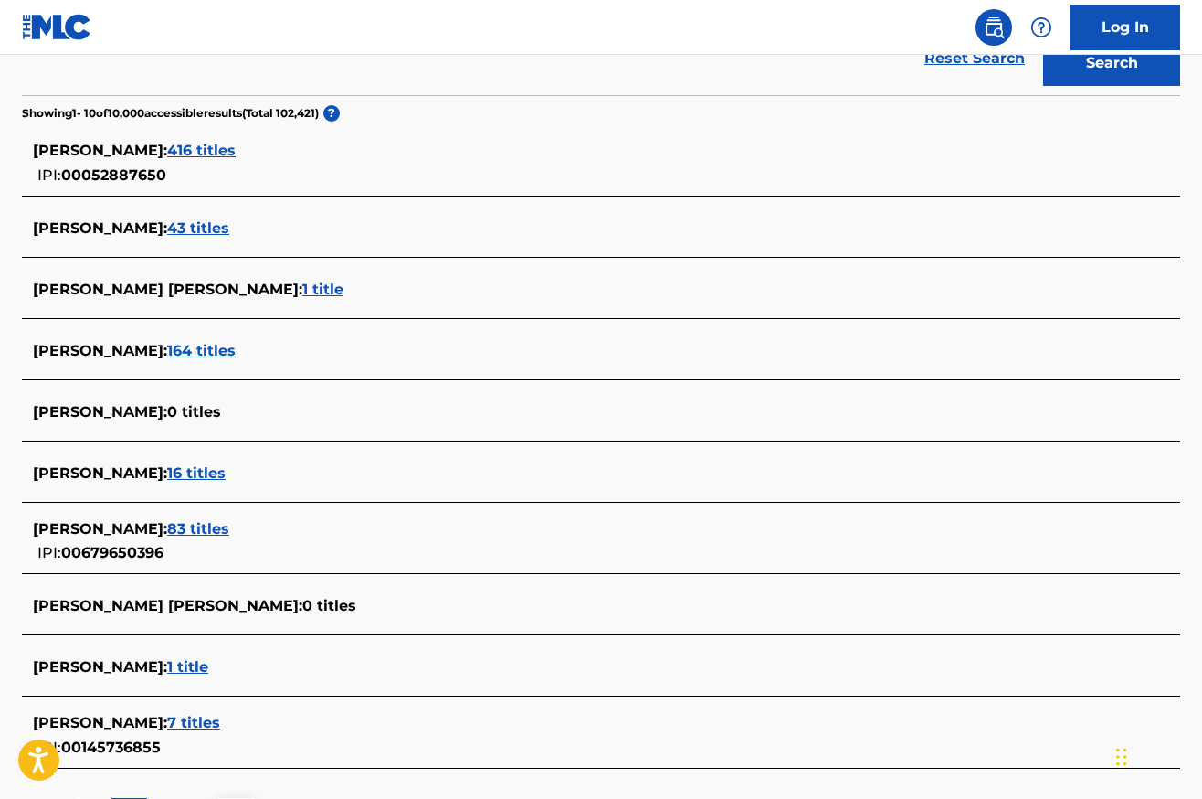
scroll to position [436, 0]
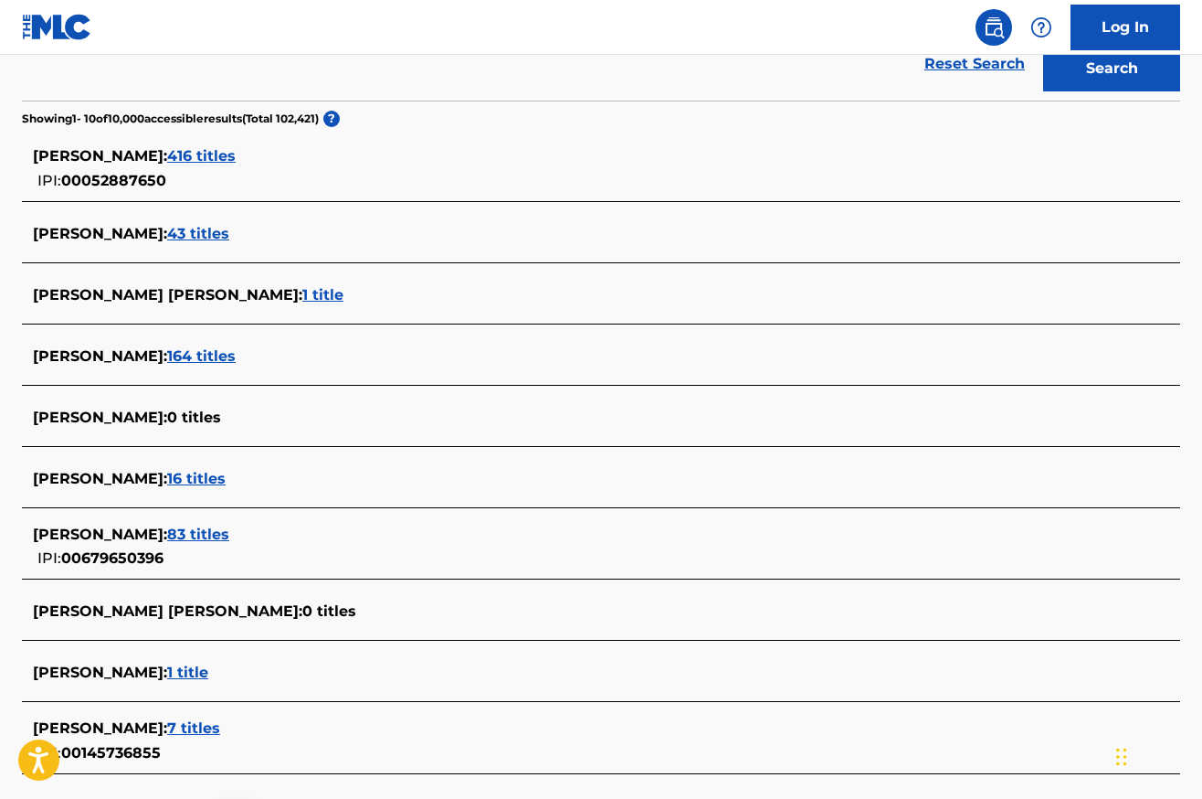
click at [236, 358] on span "164 titles" at bounding box center [201, 355] width 69 height 17
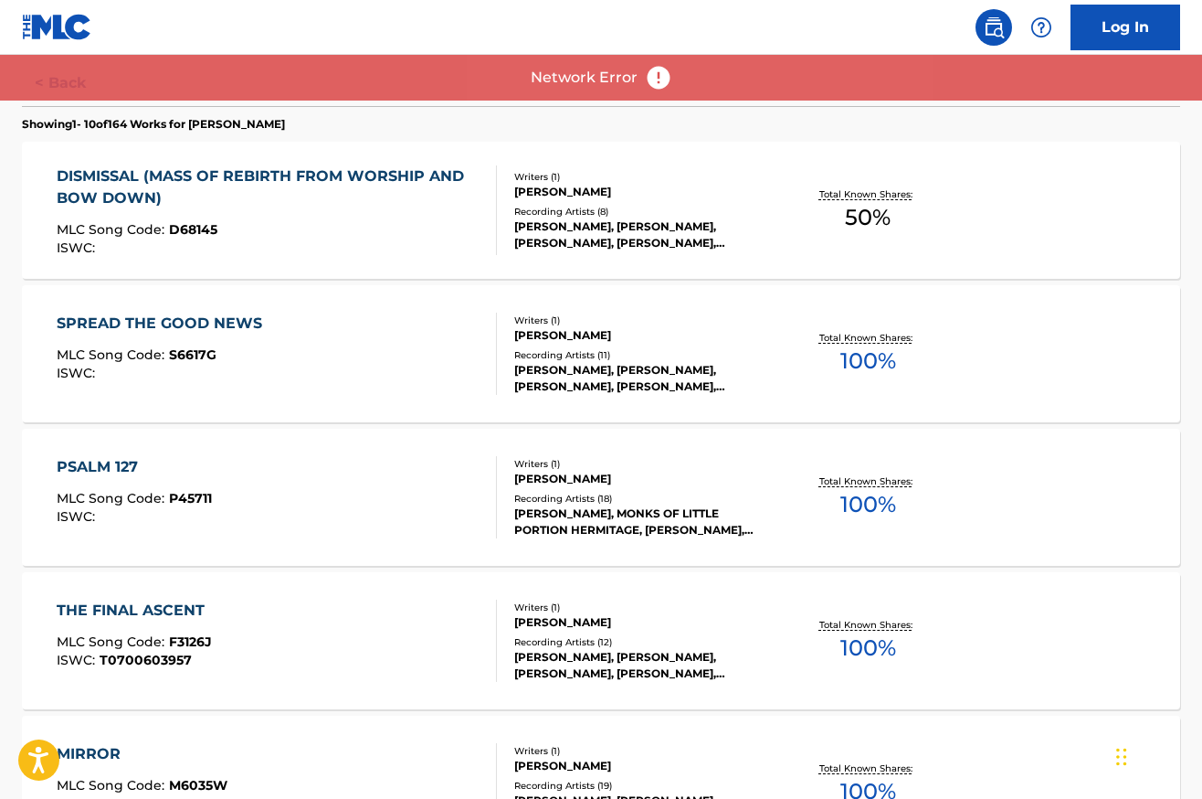
scroll to position [478, 0]
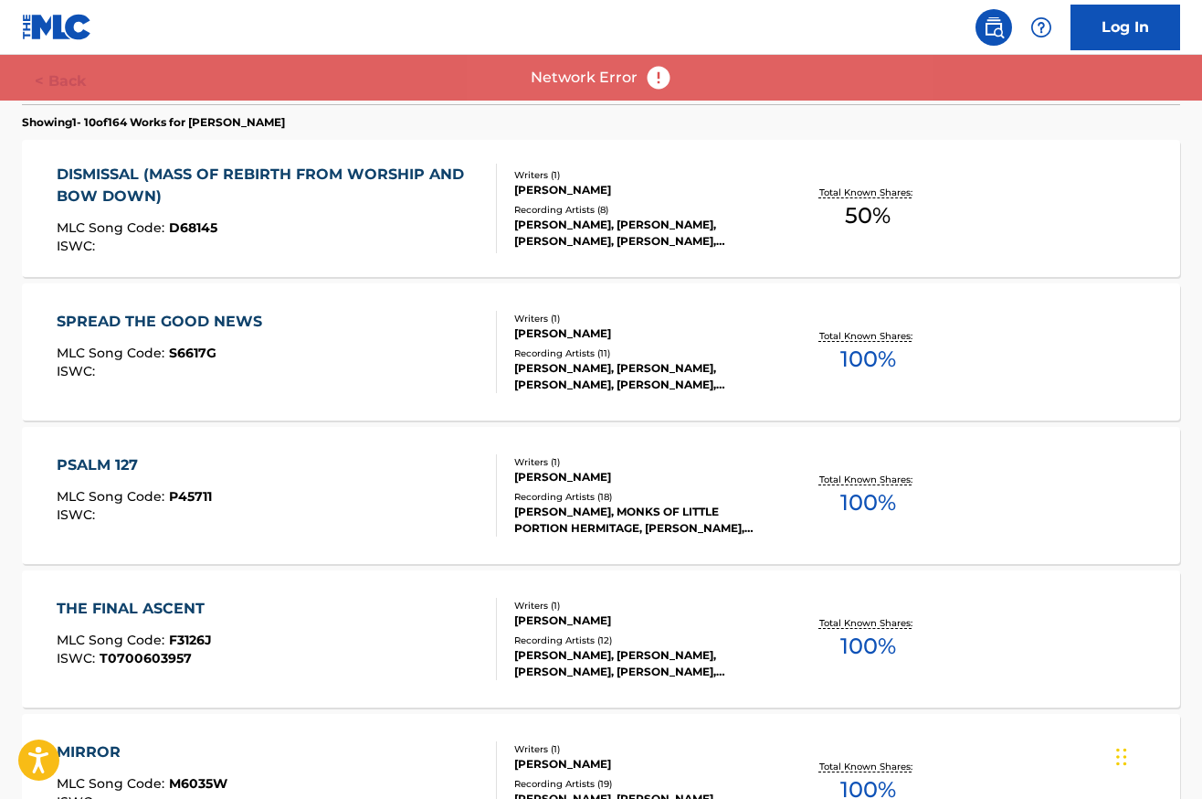
click at [132, 172] on div "DISMISSAL (MASS OF REBIRTH FROM WORSHIP AND BOW DOWN)" at bounding box center [269, 186] width 425 height 44
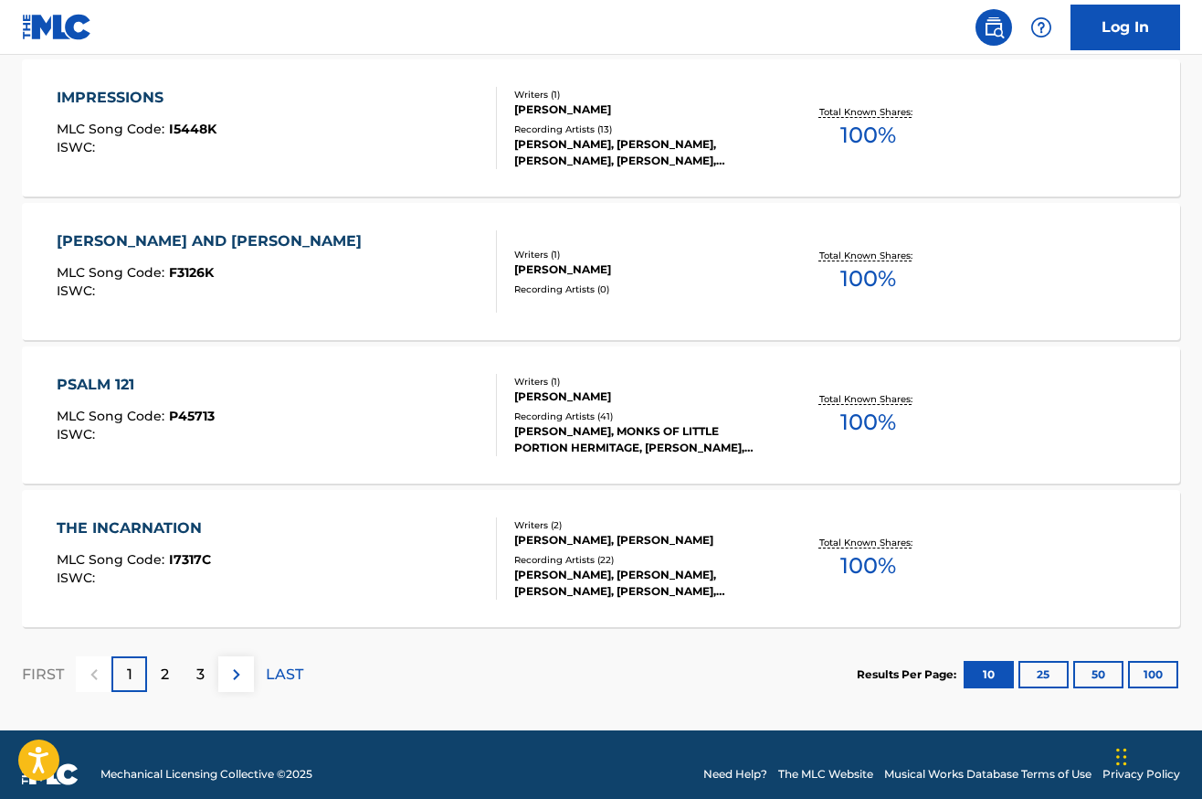
scroll to position [1438, 0]
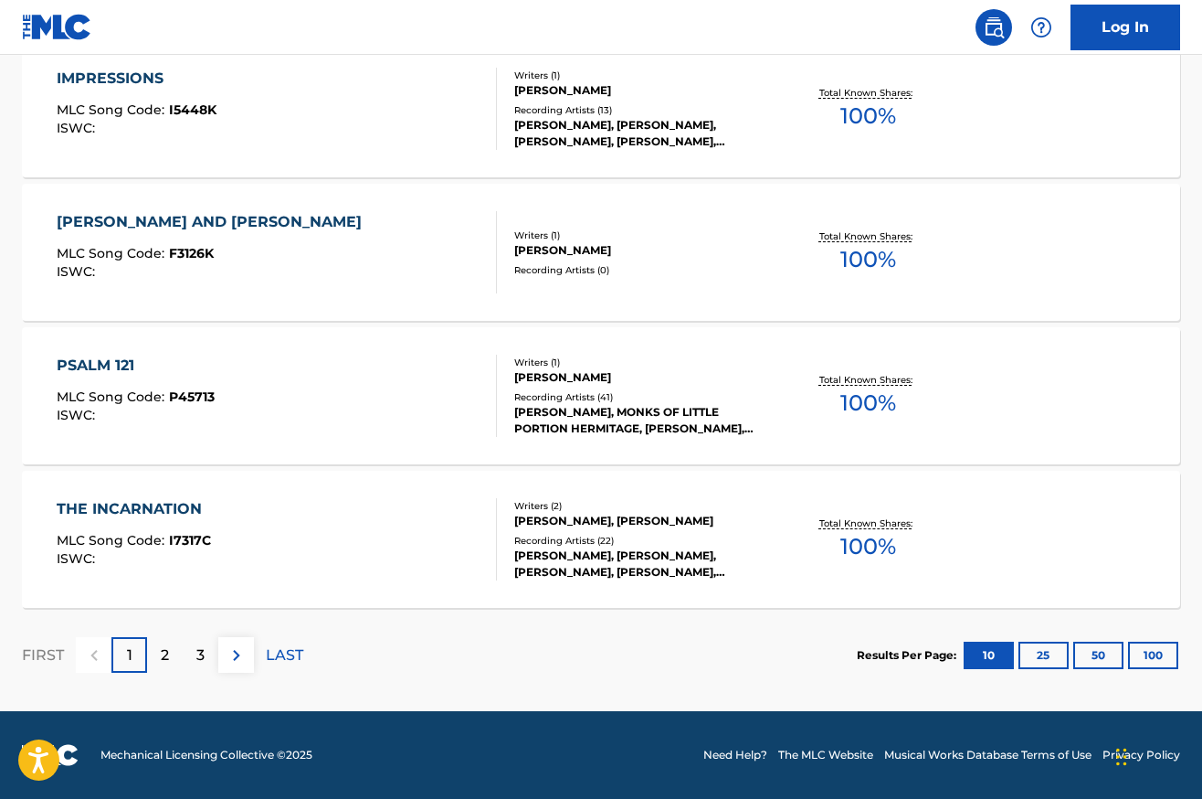
click at [136, 504] on div "THE INCARNATION" at bounding box center [134, 509] width 154 height 22
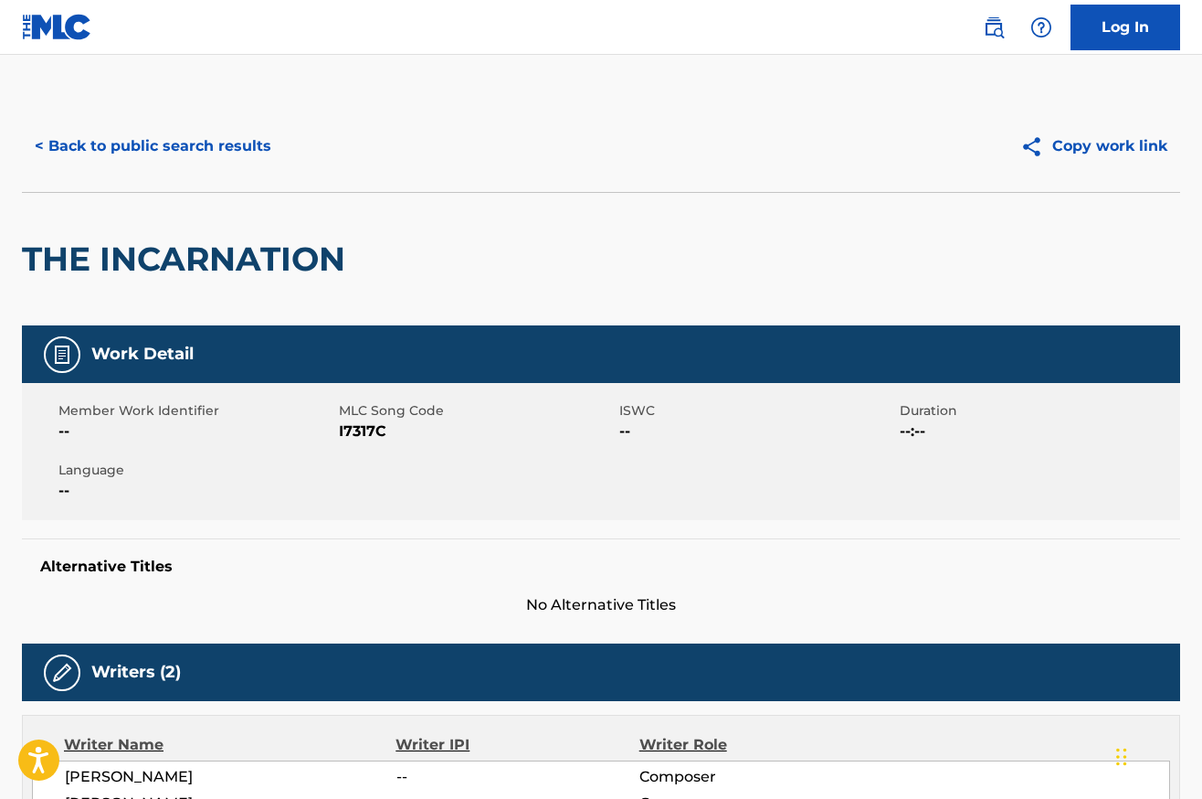
click at [178, 145] on button "< Back to public search results" at bounding box center [153, 146] width 262 height 46
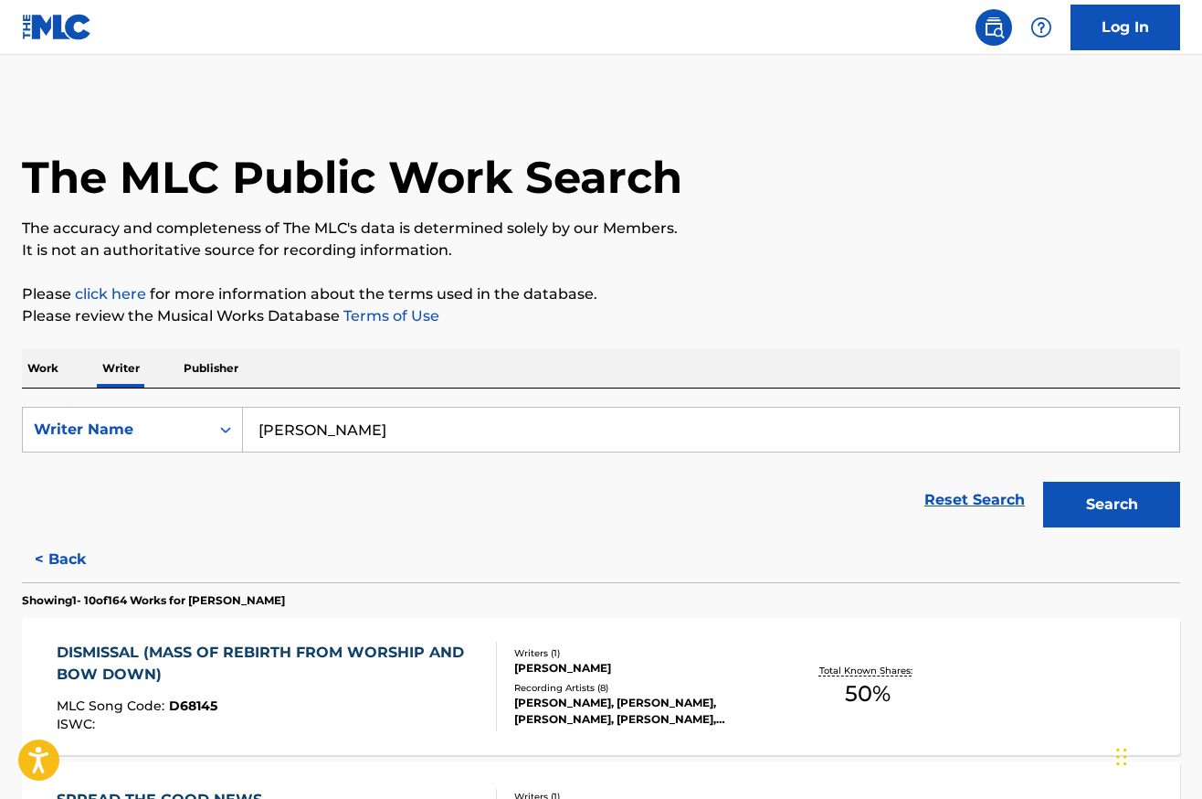
click at [995, 28] on img at bounding box center [994, 27] width 22 height 22
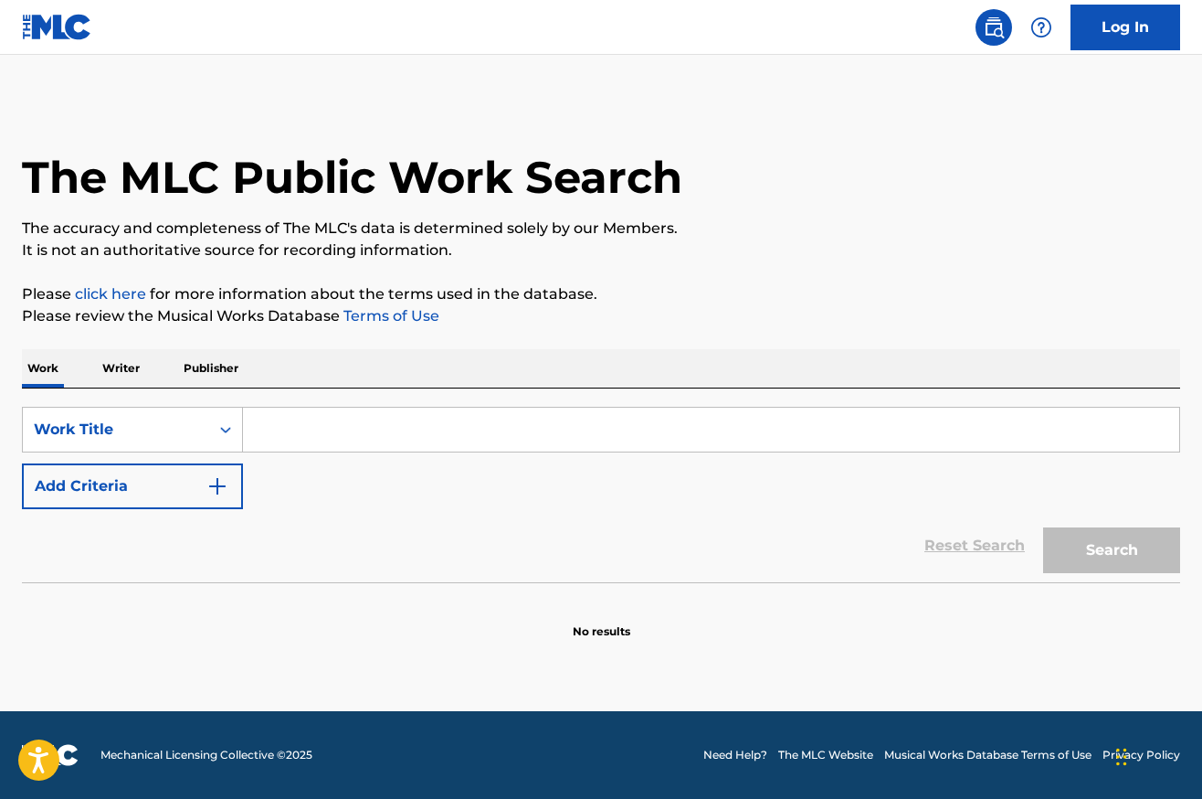
click at [1039, 26] on img at bounding box center [1042, 27] width 22 height 22
click at [757, 98] on main "The MLC Public Work Search The accuracy and completeness of The MLC's data is d…" at bounding box center [601, 383] width 1202 height 656
click at [123, 367] on p "Writer" at bounding box center [121, 368] width 48 height 38
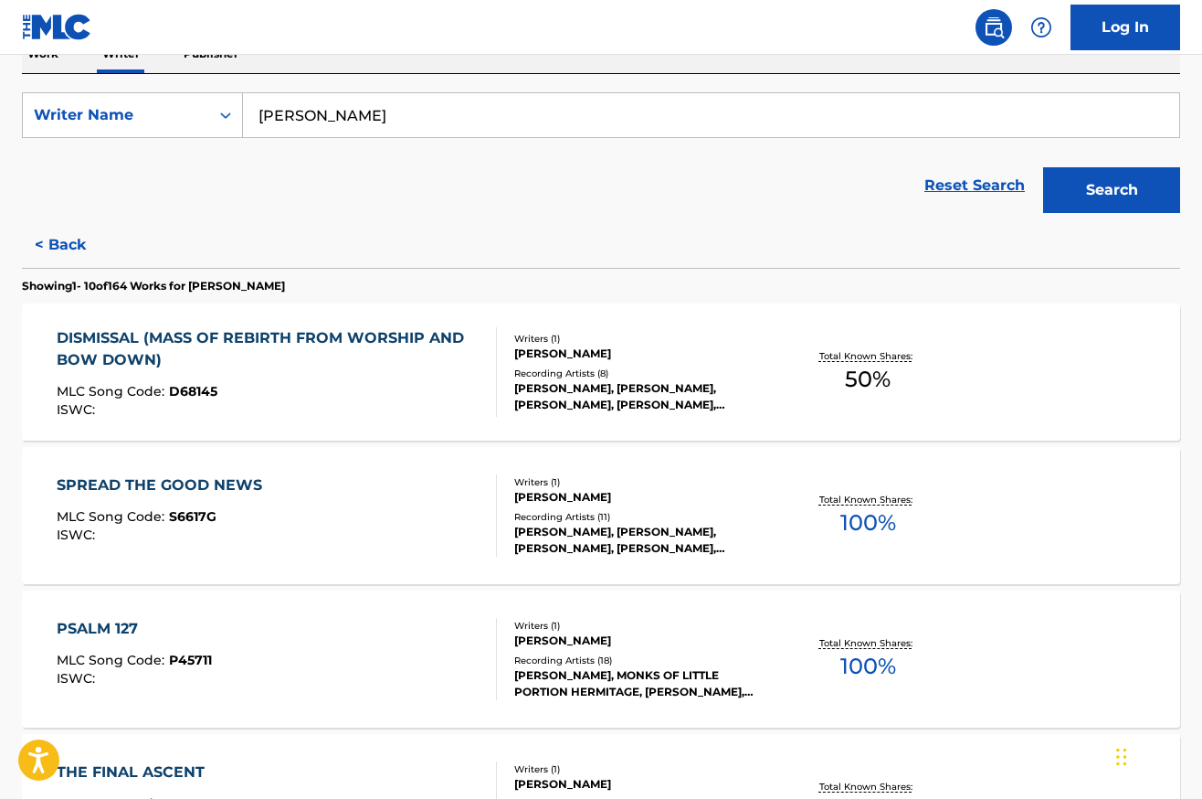
scroll to position [321, 0]
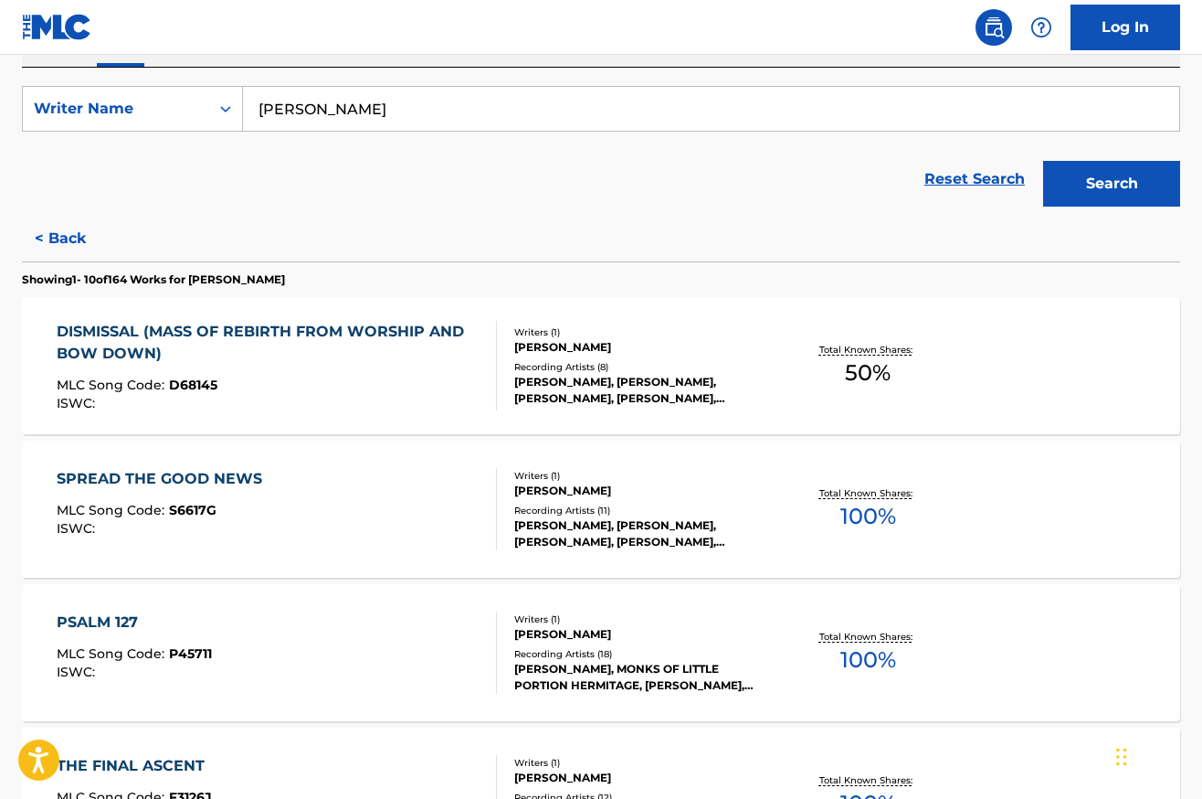
click at [713, 301] on div "DISMISSAL (MASS OF REBIRTH FROM WORSHIP AND BOW DOWN) MLC Song Code : D68145 IS…" at bounding box center [601, 365] width 1158 height 137
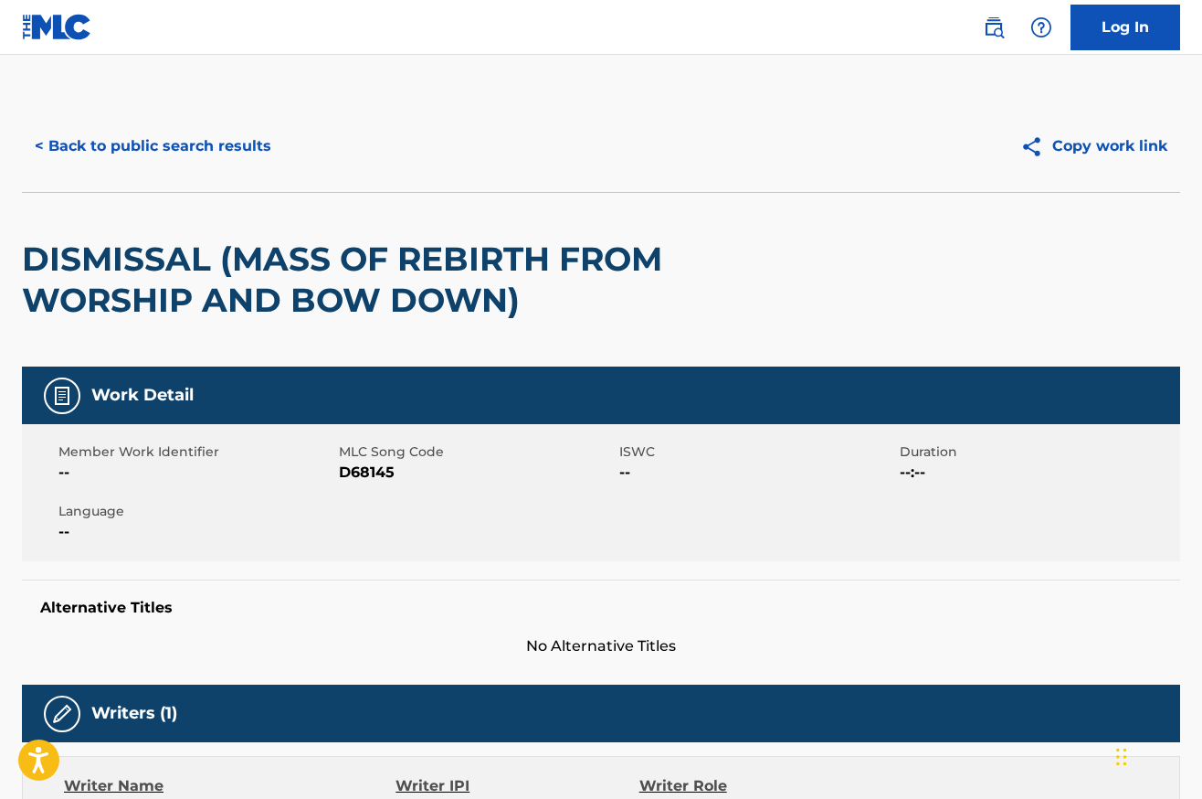
click at [113, 148] on button "< Back to public search results" at bounding box center [153, 146] width 262 height 46
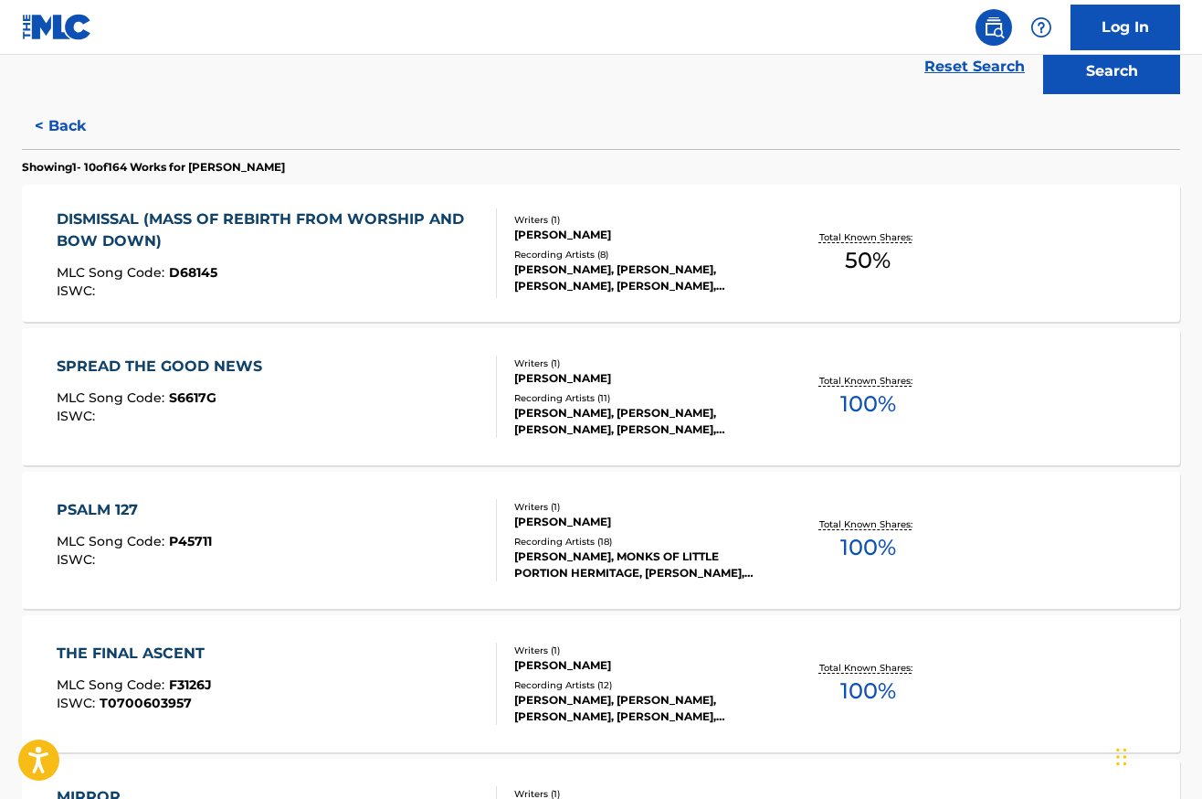
scroll to position [436, 0]
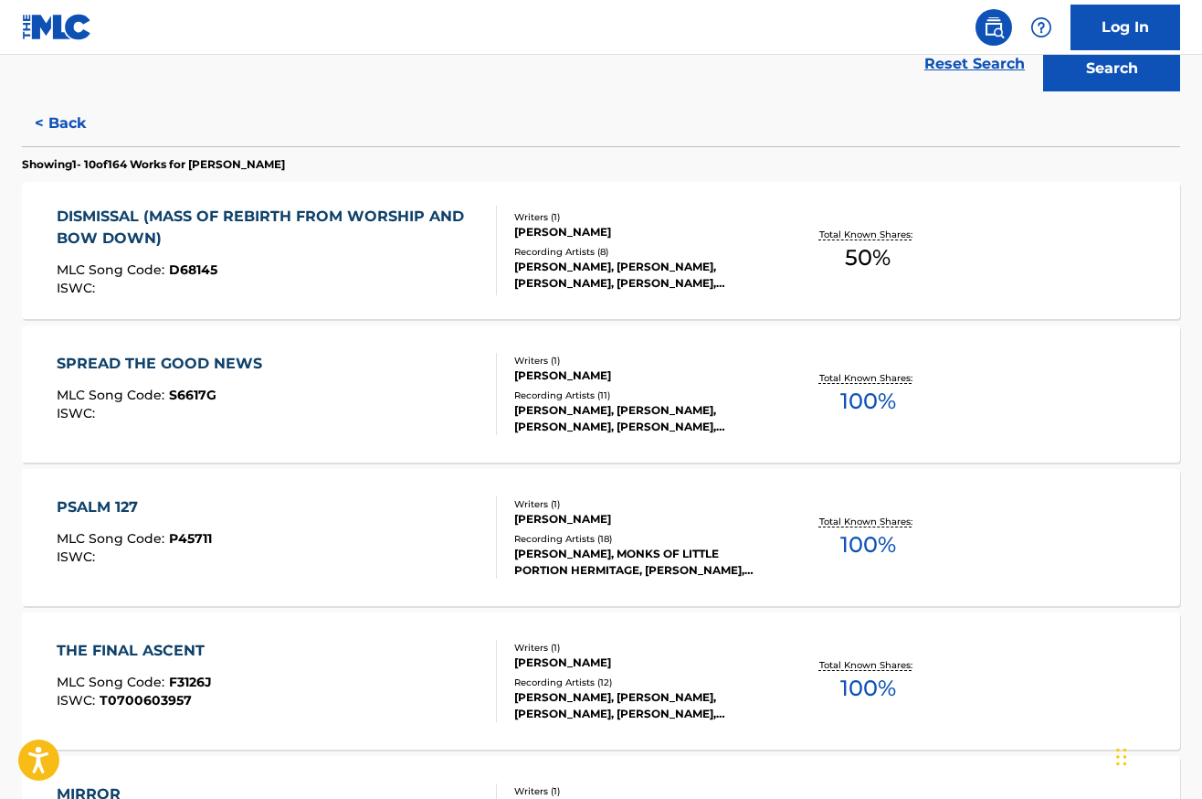
click at [189, 365] on div "SPREAD THE GOOD NEWS" at bounding box center [164, 364] width 215 height 22
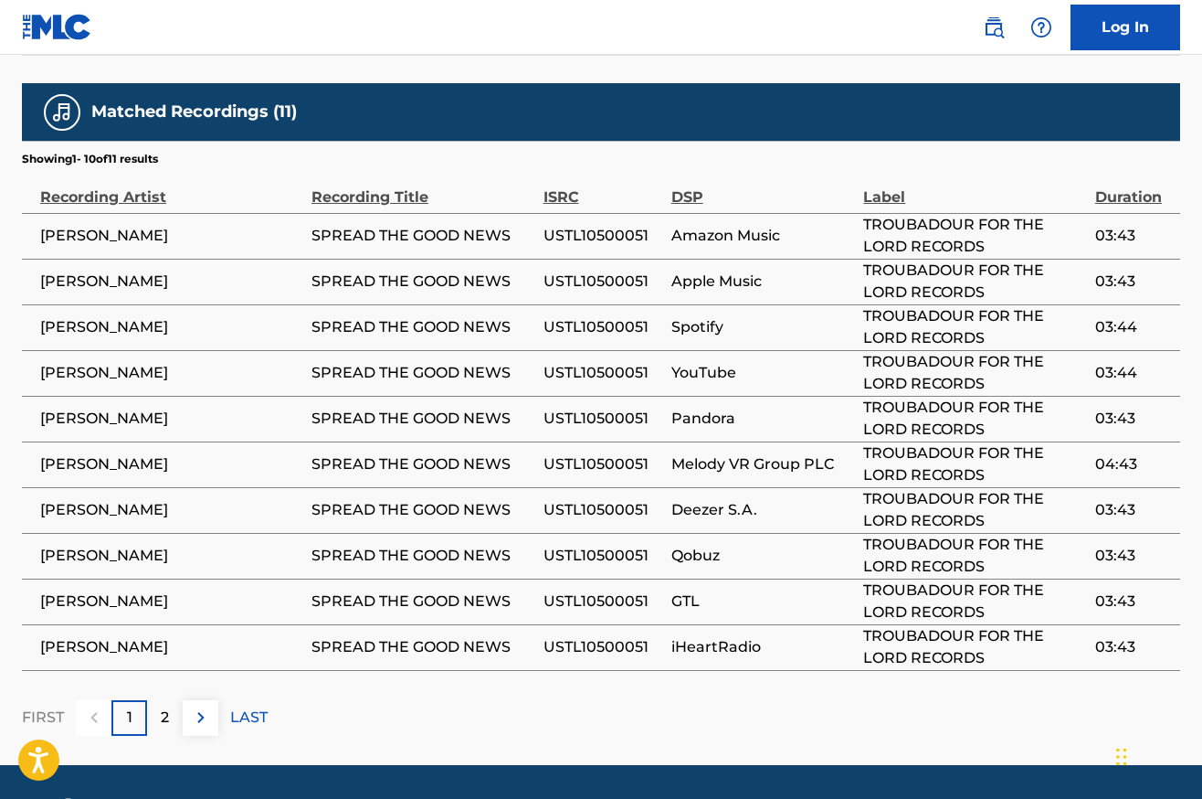
scroll to position [1176, 0]
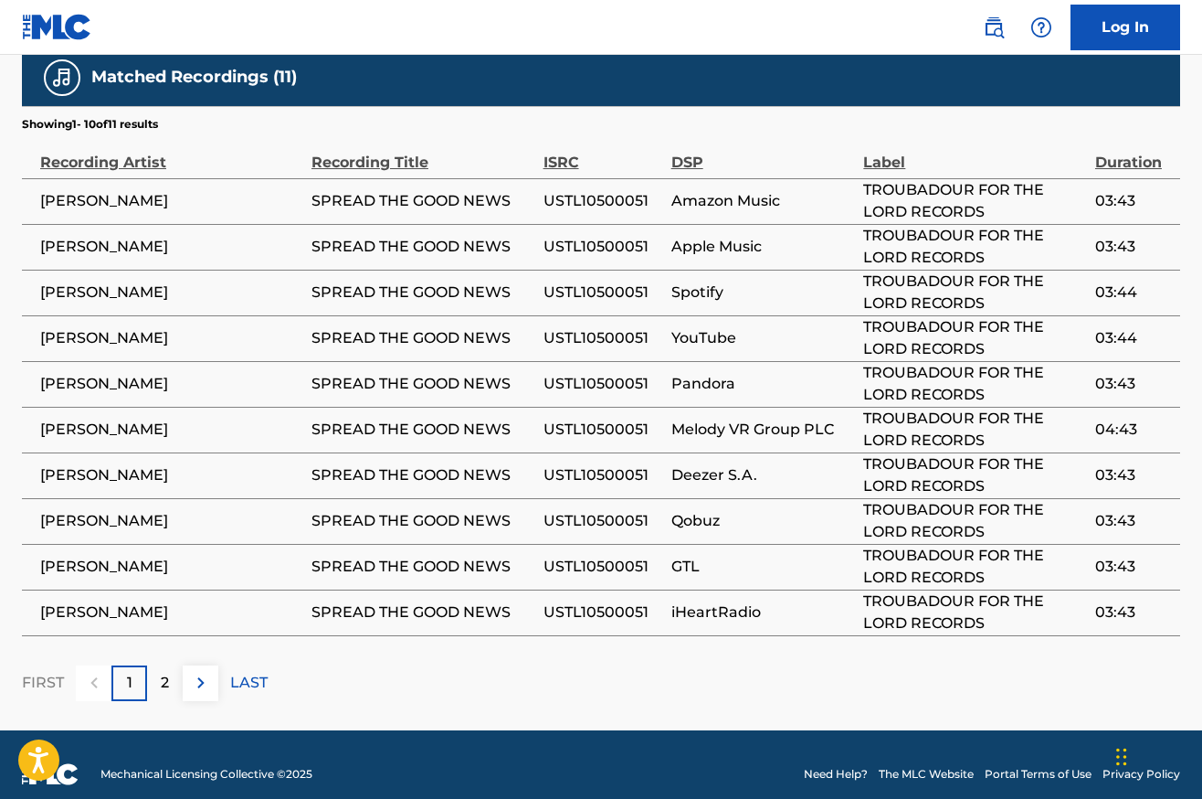
click at [168, 672] on p "2" at bounding box center [165, 683] width 8 height 22
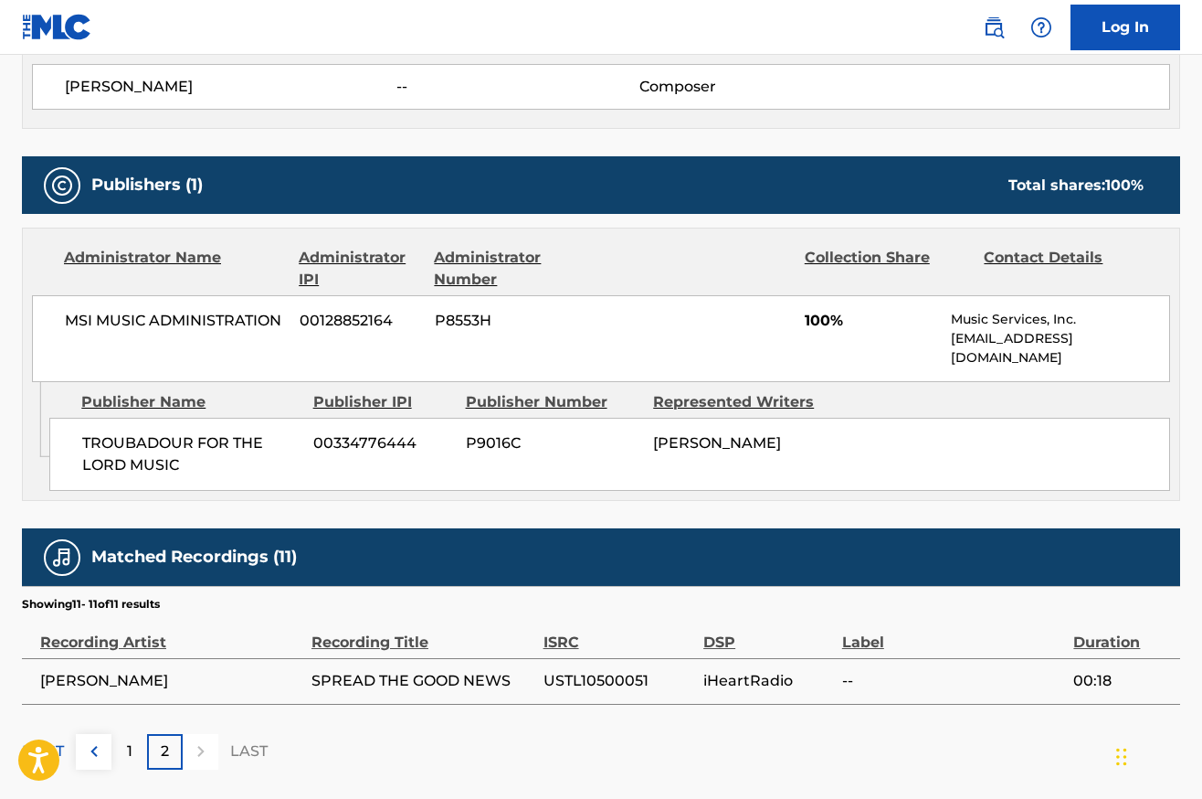
scroll to position [765, 0]
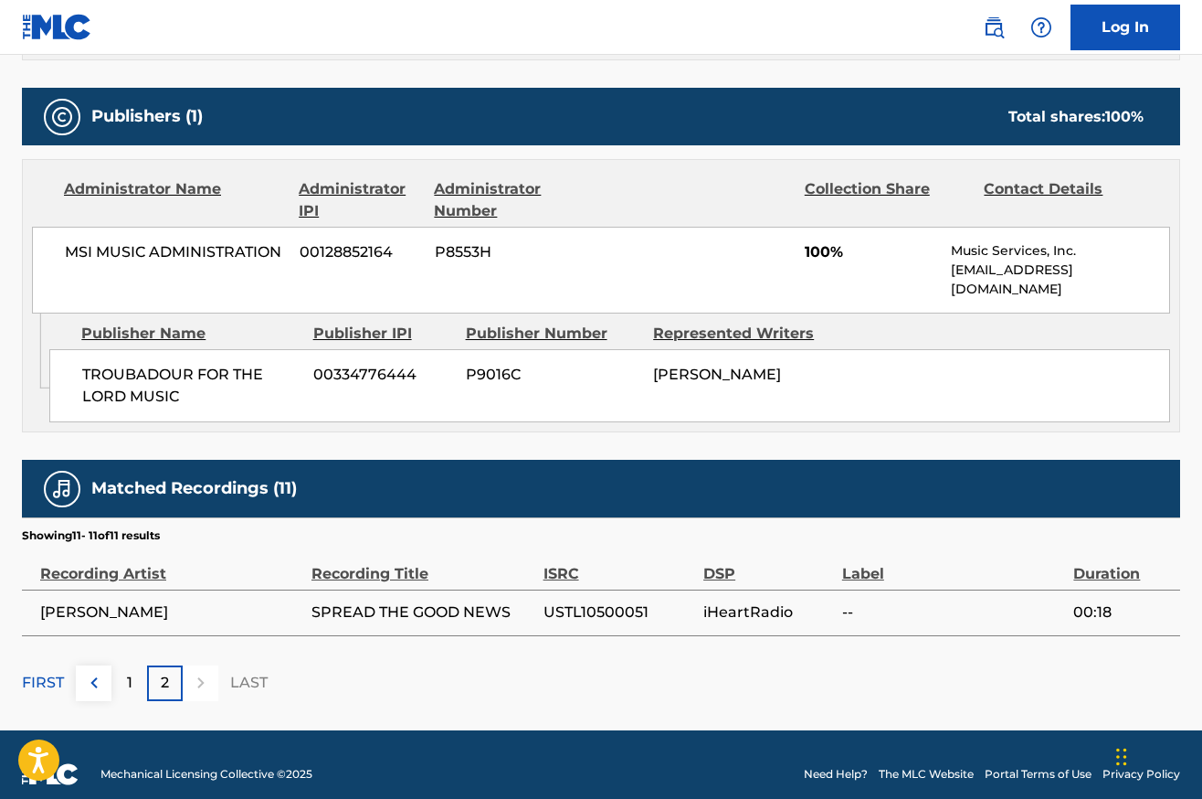
click at [136, 665] on div "1" at bounding box center [129, 683] width 36 height 36
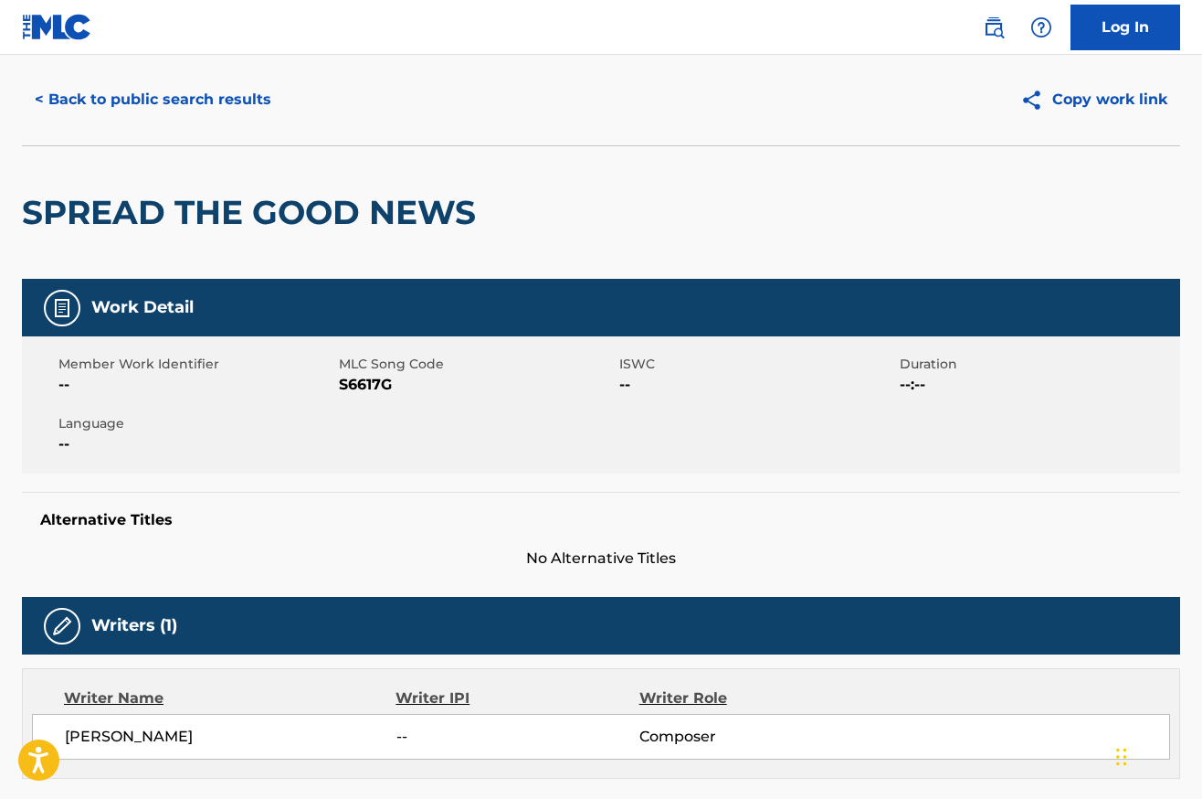
scroll to position [0, 0]
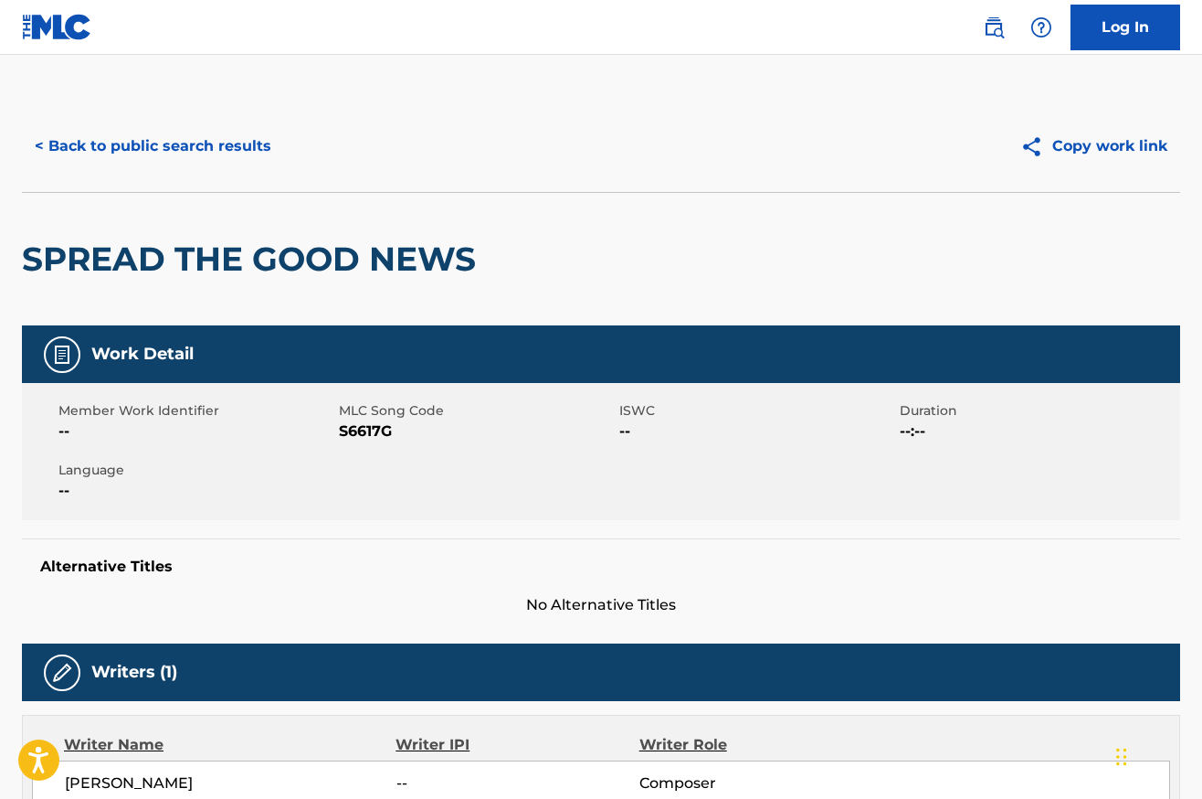
click at [182, 145] on button "< Back to public search results" at bounding box center [153, 146] width 262 height 46
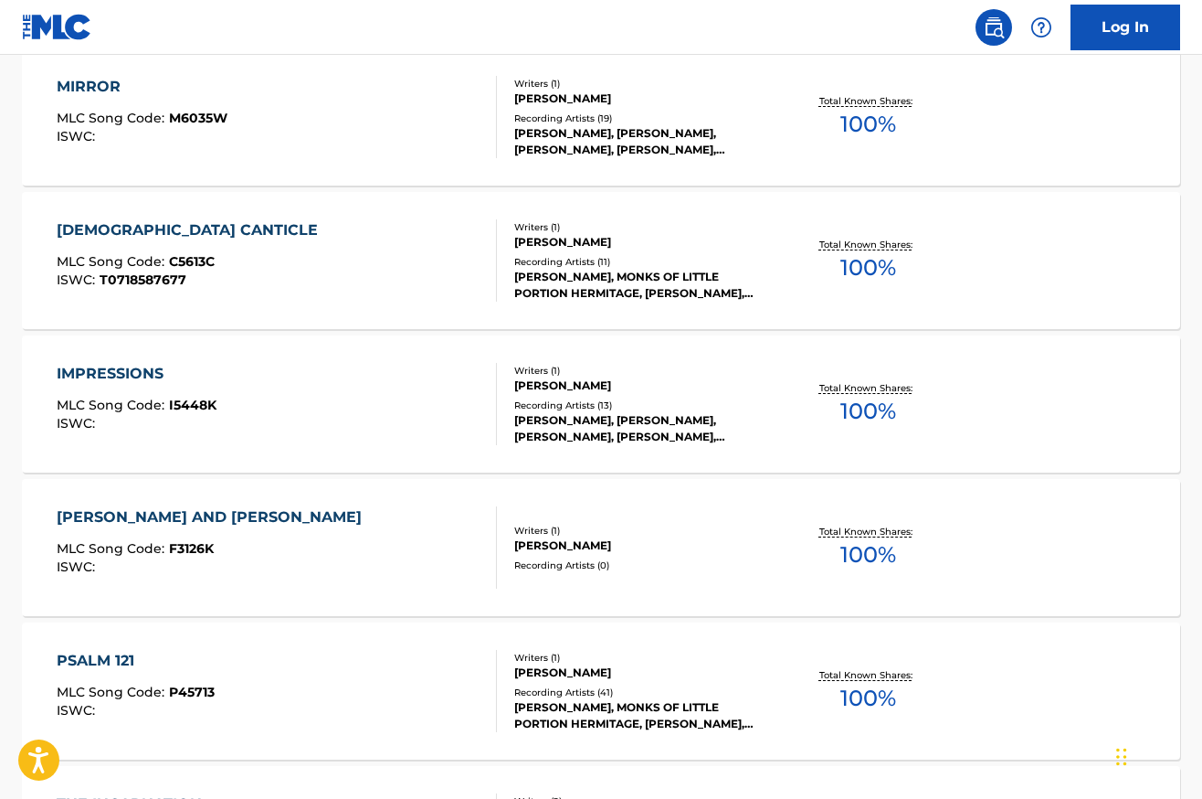
scroll to position [1148, 0]
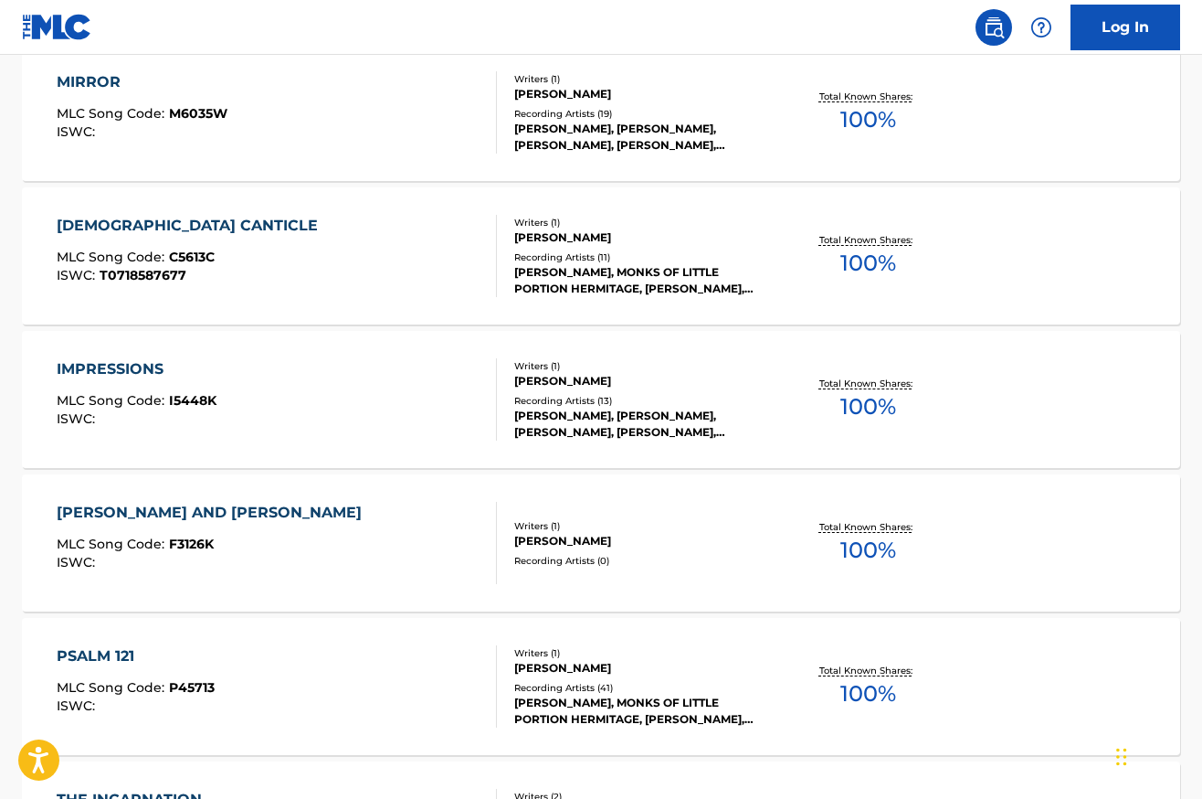
click at [130, 225] on div "[DEMOGRAPHIC_DATA] CANTICLE" at bounding box center [192, 226] width 270 height 22
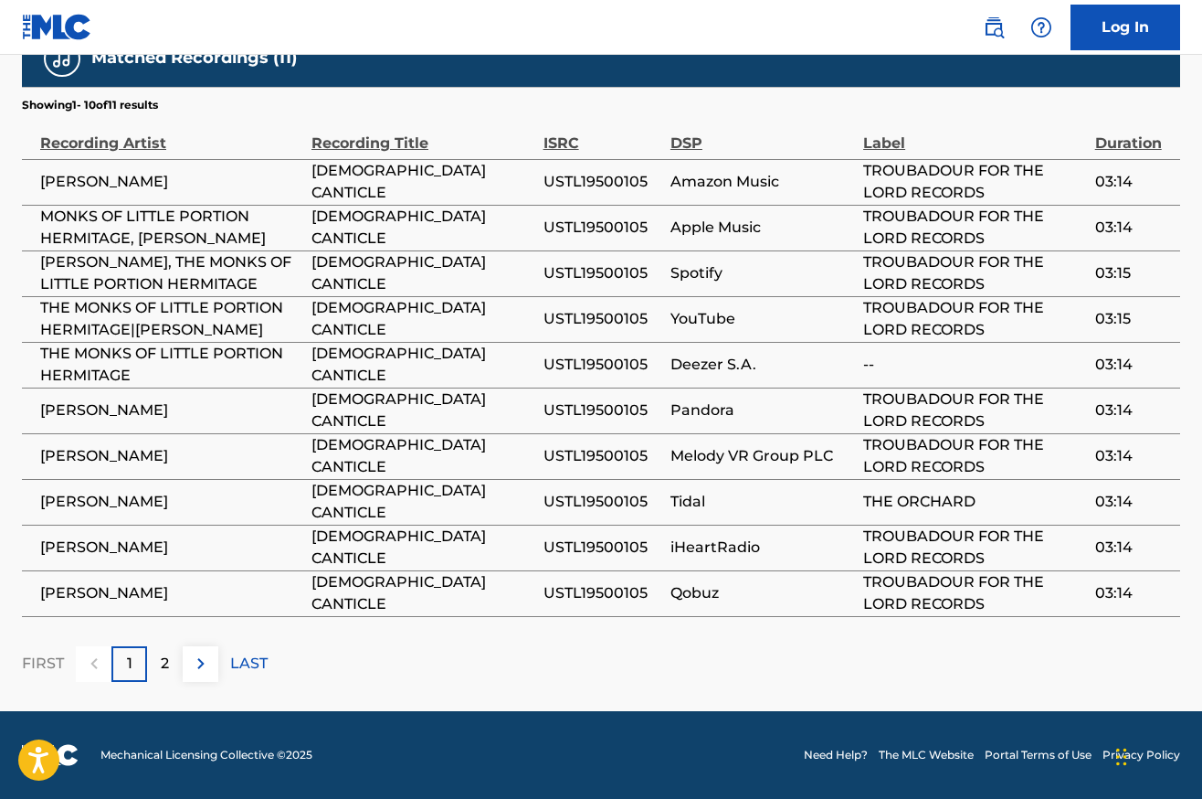
scroll to position [1495, 0]
click at [172, 656] on div "2" at bounding box center [165, 664] width 36 height 36
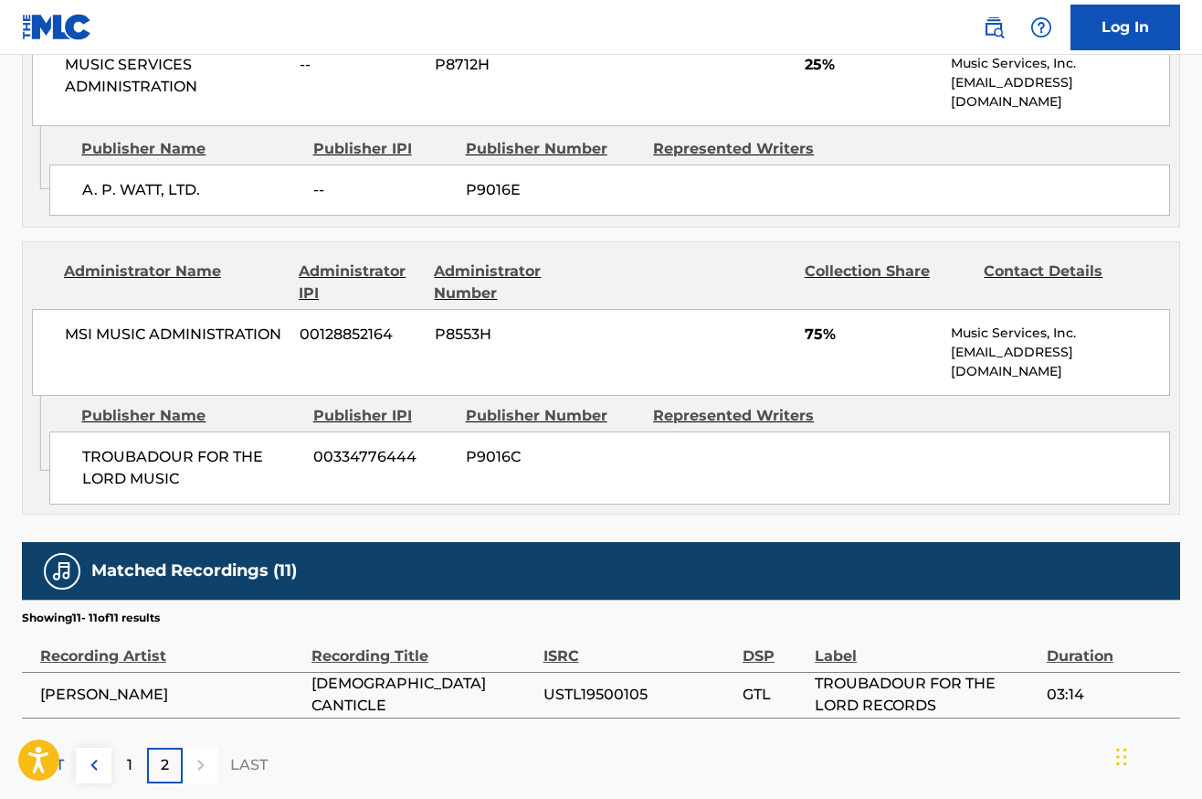
scroll to position [1021, 0]
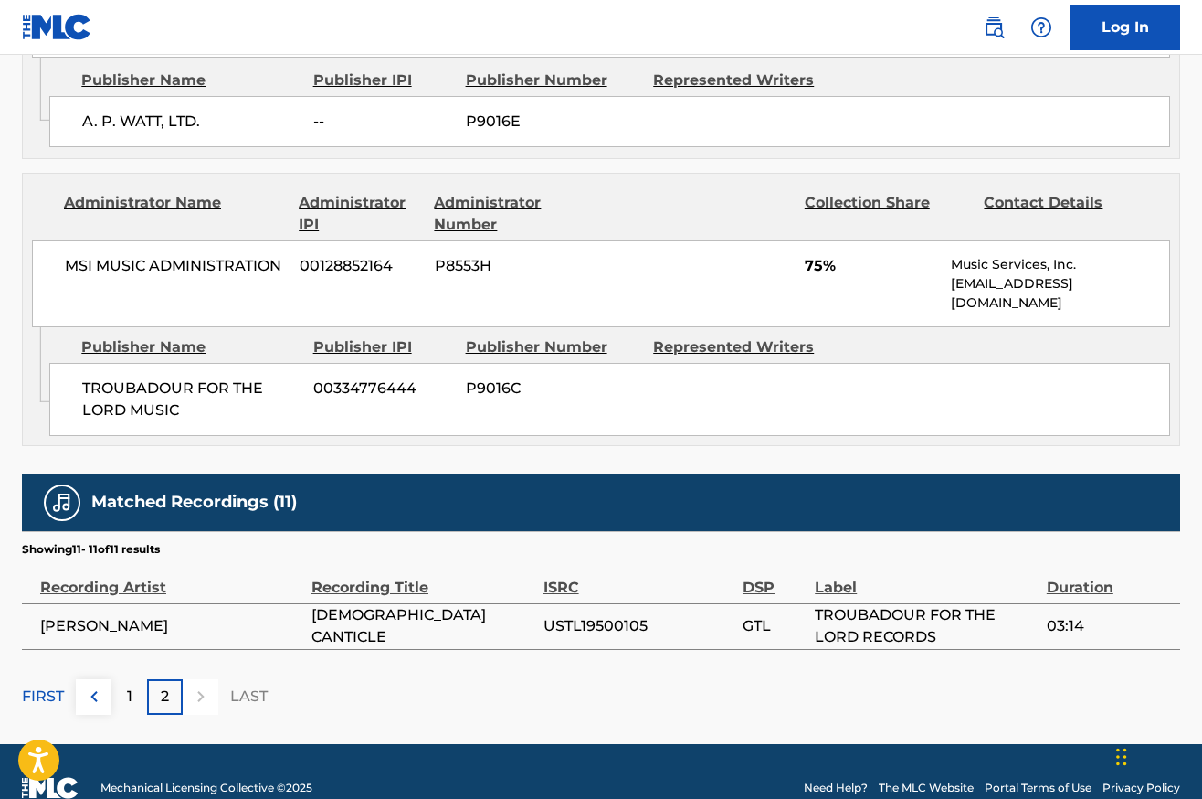
click at [131, 685] on p "1" at bounding box center [129, 696] width 5 height 22
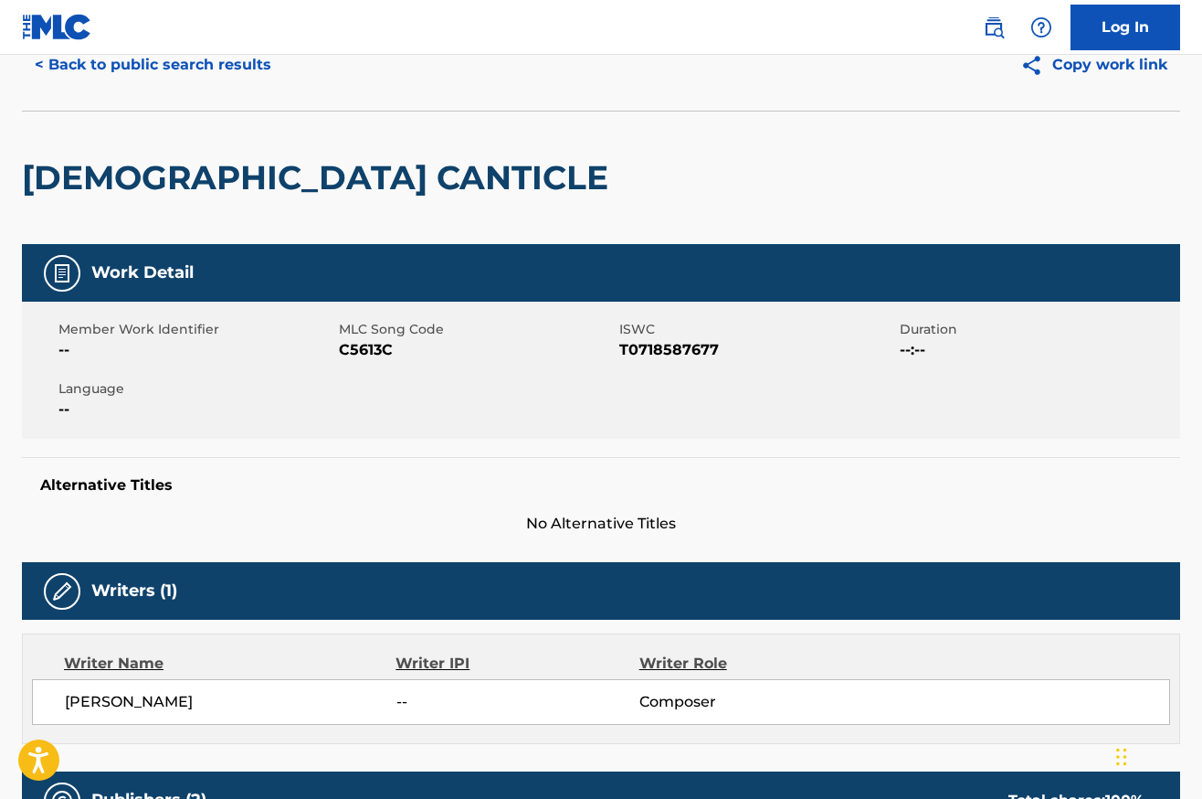
scroll to position [0, 0]
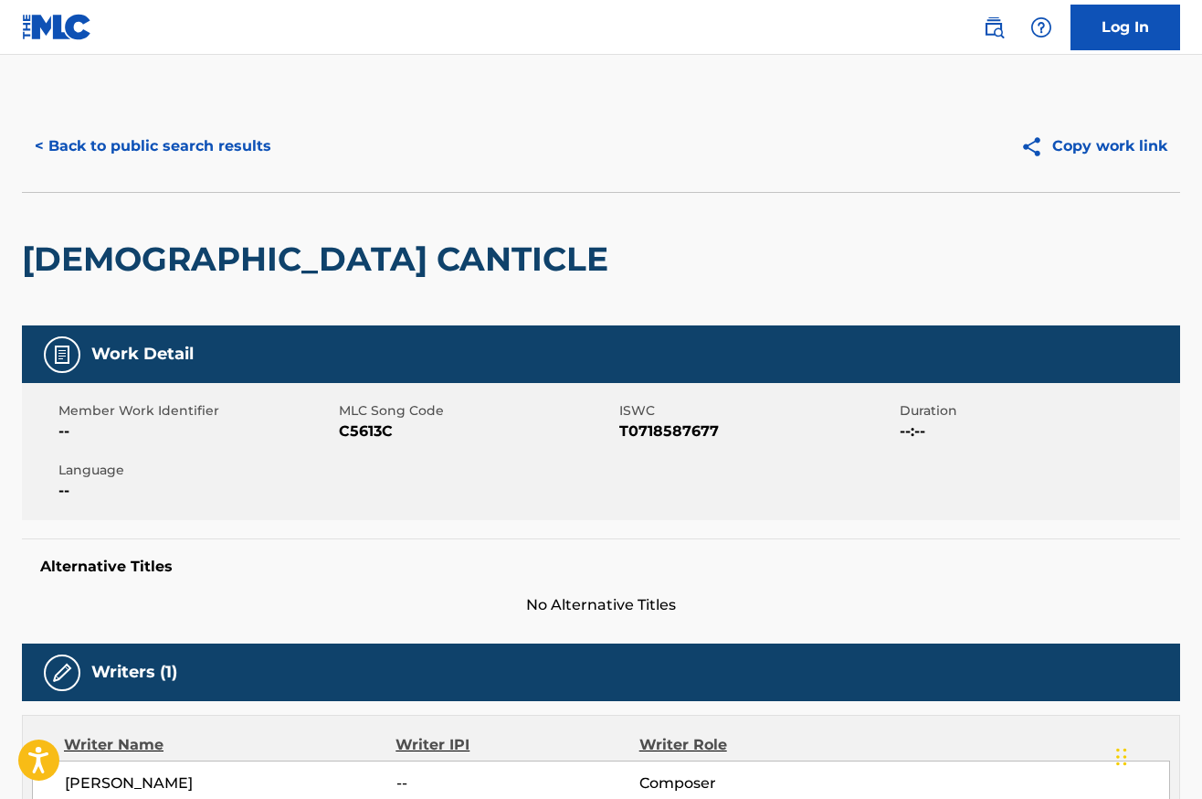
click at [100, 145] on button "< Back to public search results" at bounding box center [153, 146] width 262 height 46
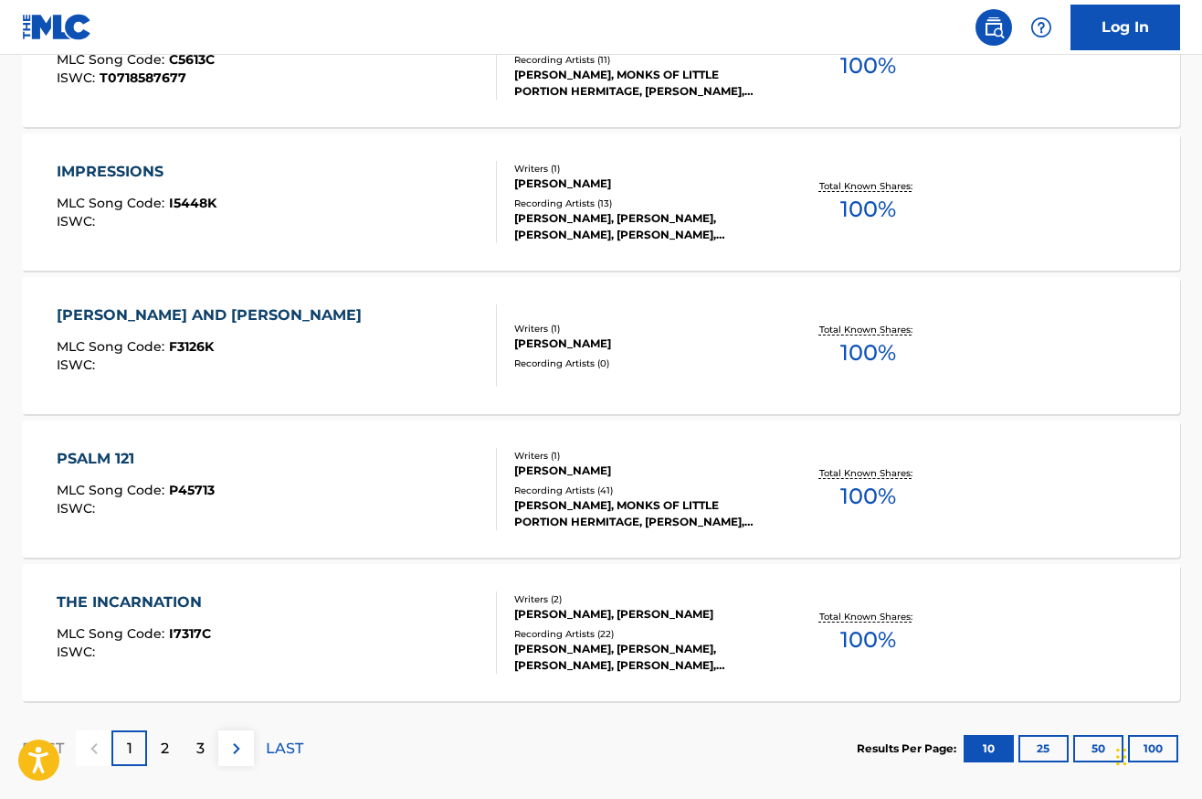
scroll to position [1438, 0]
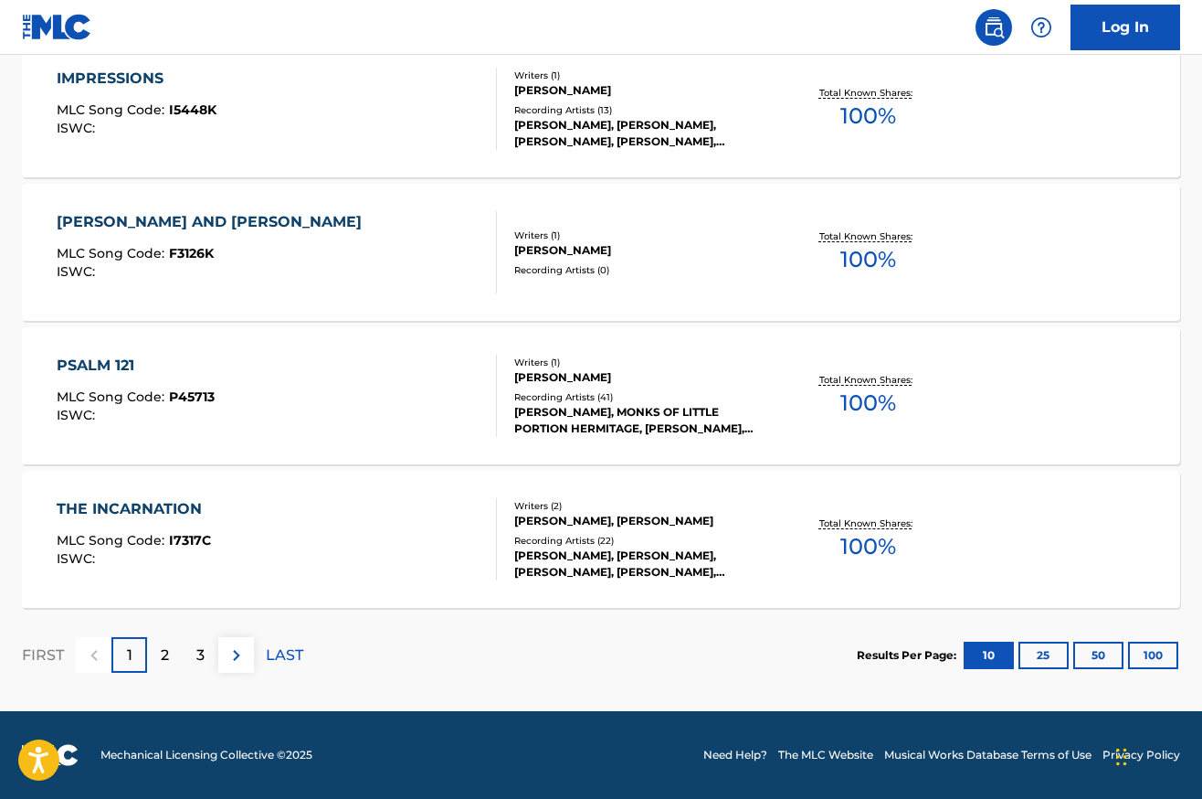
click at [171, 655] on div "2" at bounding box center [165, 655] width 36 height 36
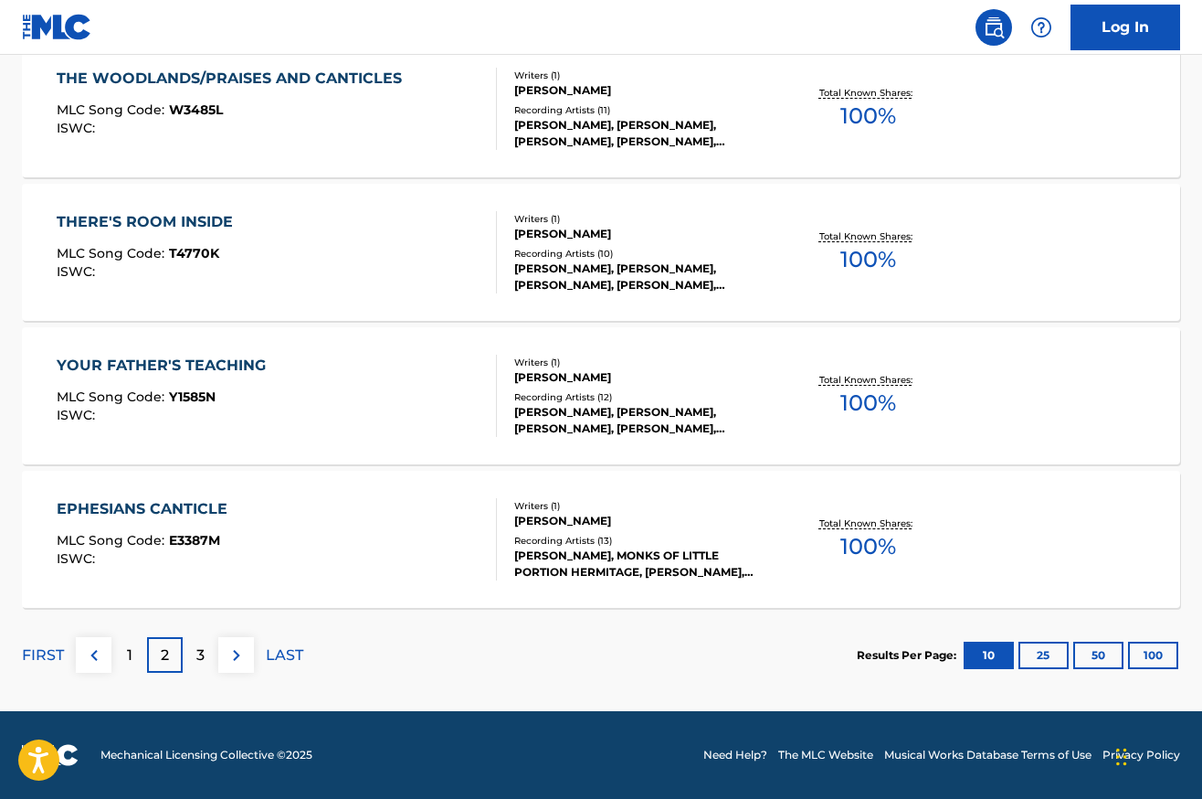
click at [203, 655] on p "3" at bounding box center [200, 655] width 8 height 22
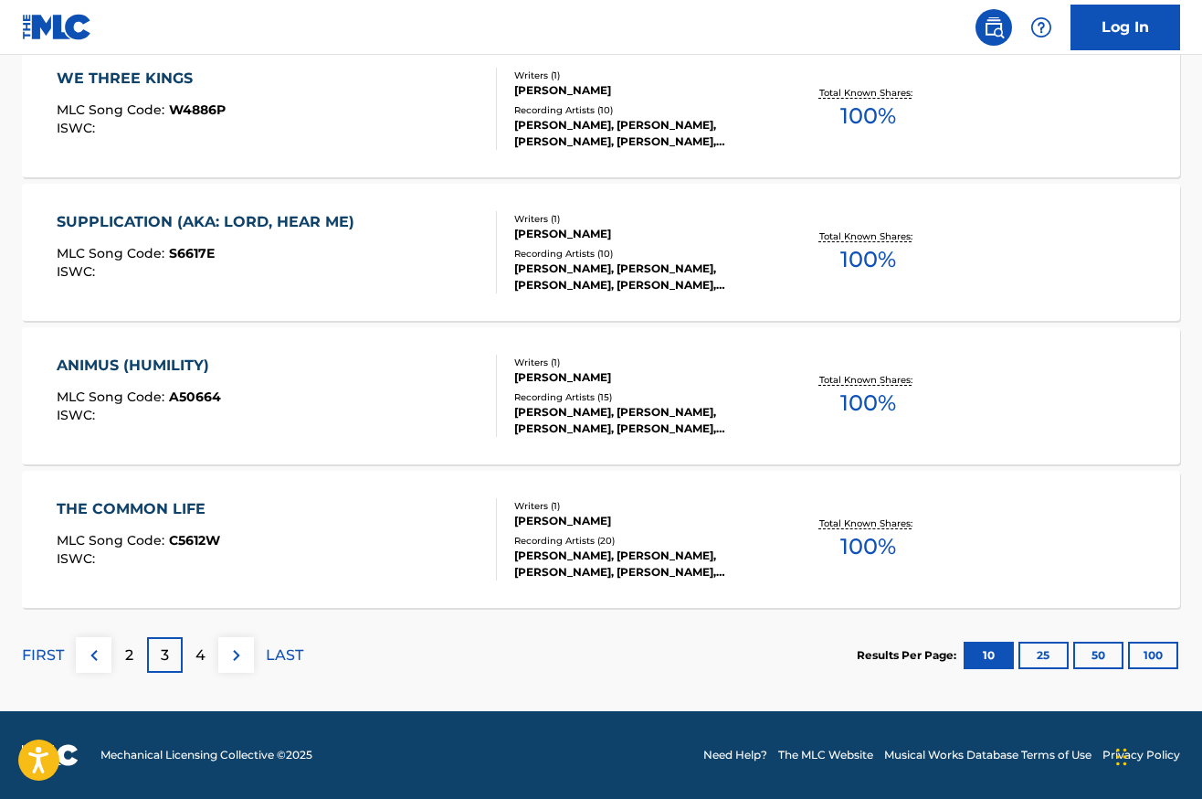
click at [200, 649] on p "4" at bounding box center [201, 655] width 10 height 22
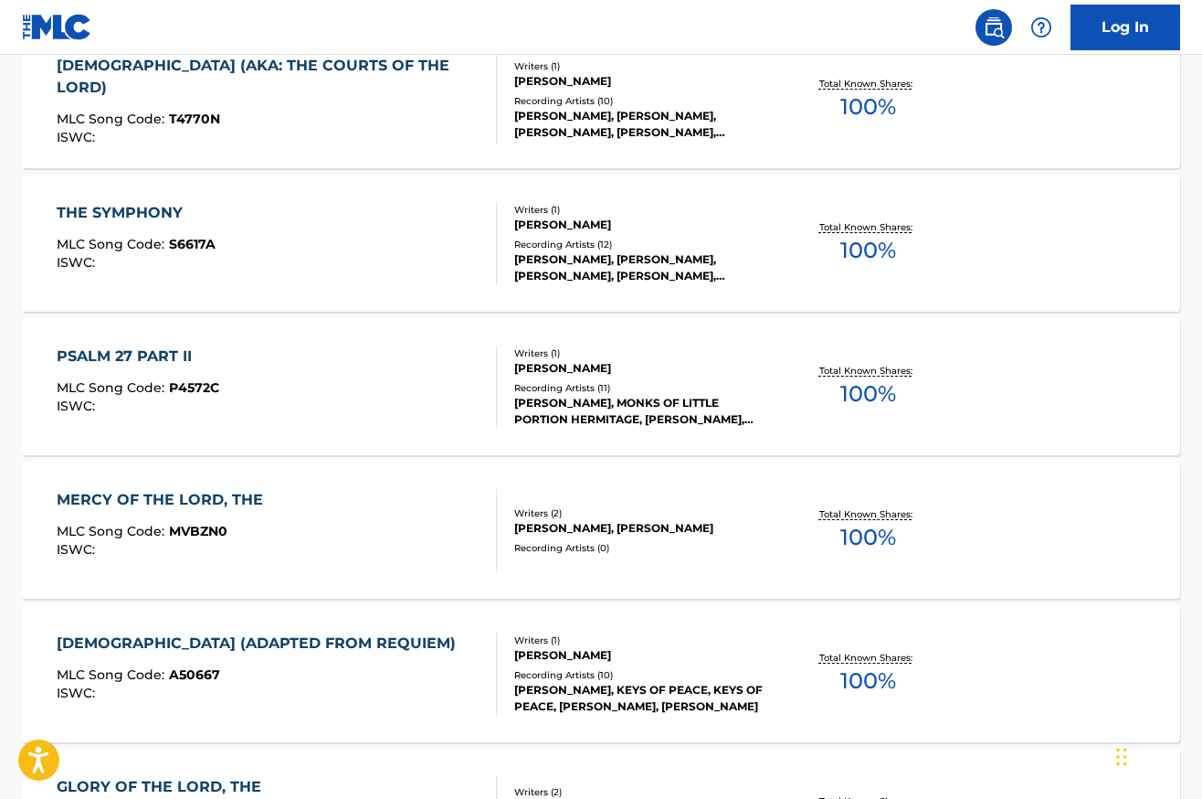
scroll to position [734, 0]
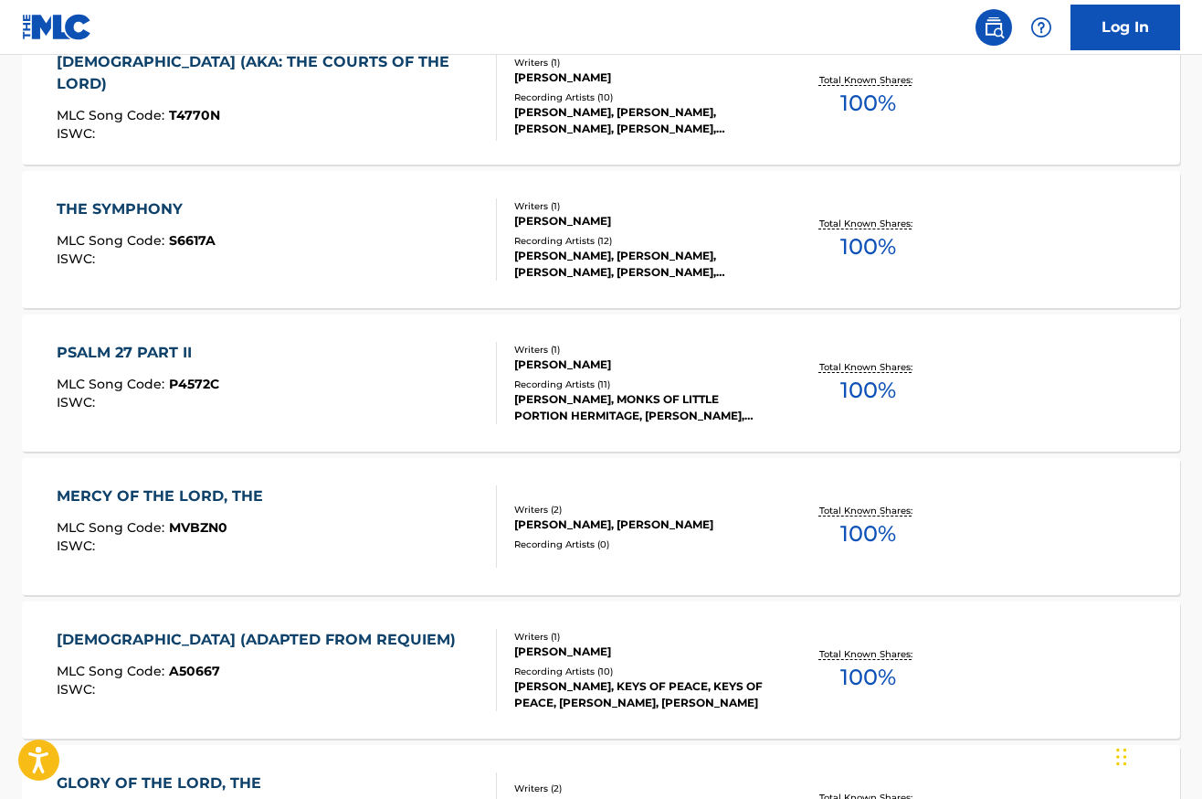
click at [185, 496] on div "MERCY OF THE LORD, THE" at bounding box center [165, 496] width 216 height 22
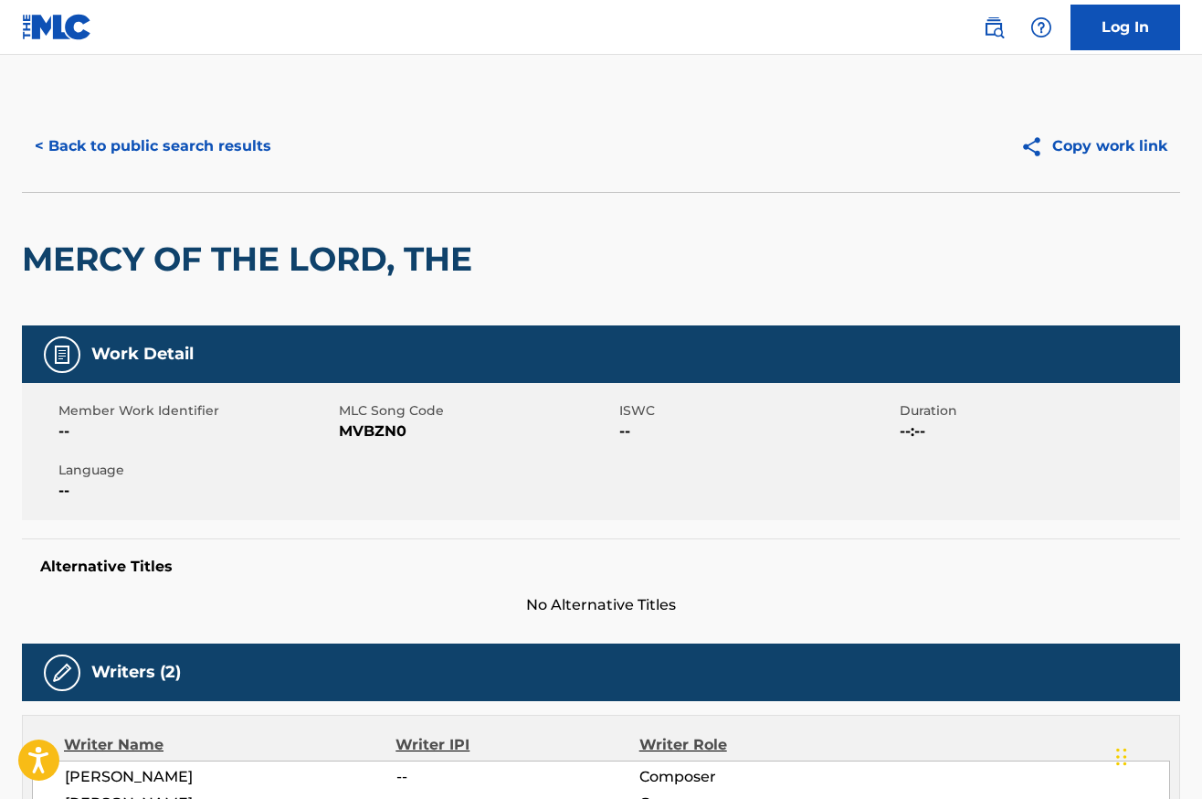
click at [102, 146] on button "< Back to public search results" at bounding box center [153, 146] width 262 height 46
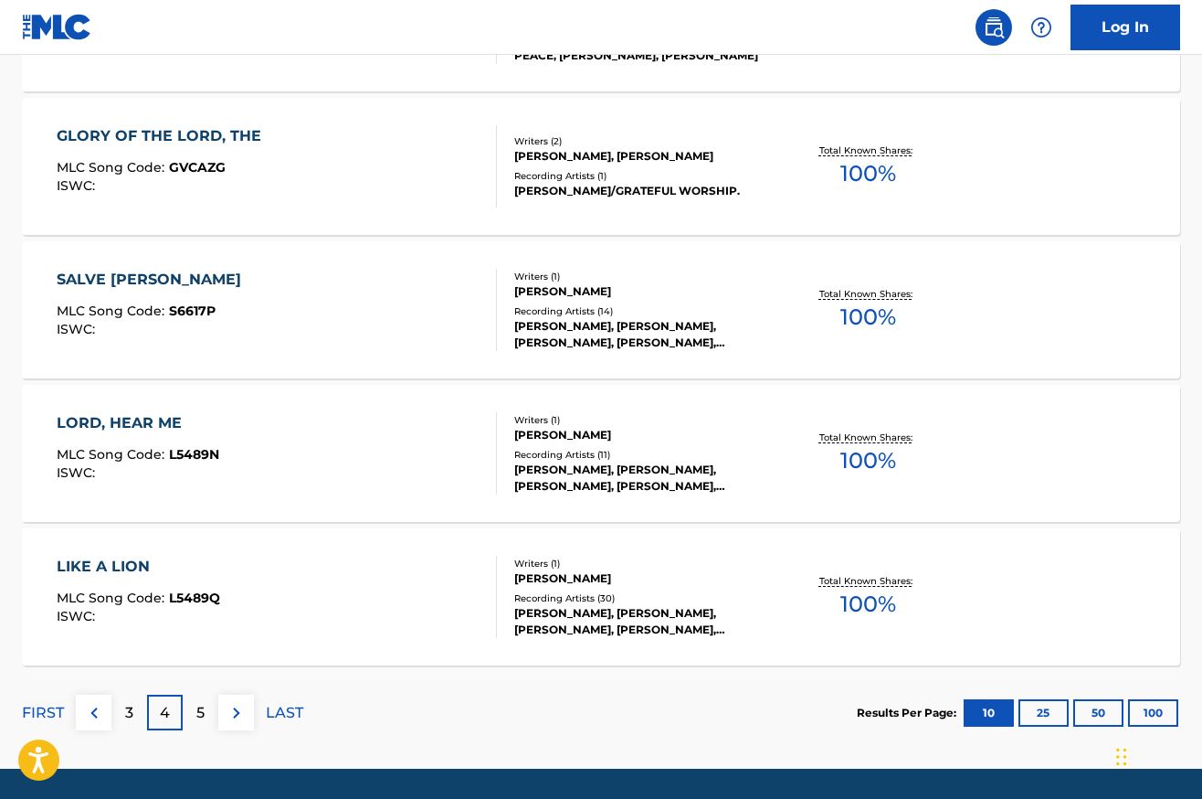
scroll to position [1438, 0]
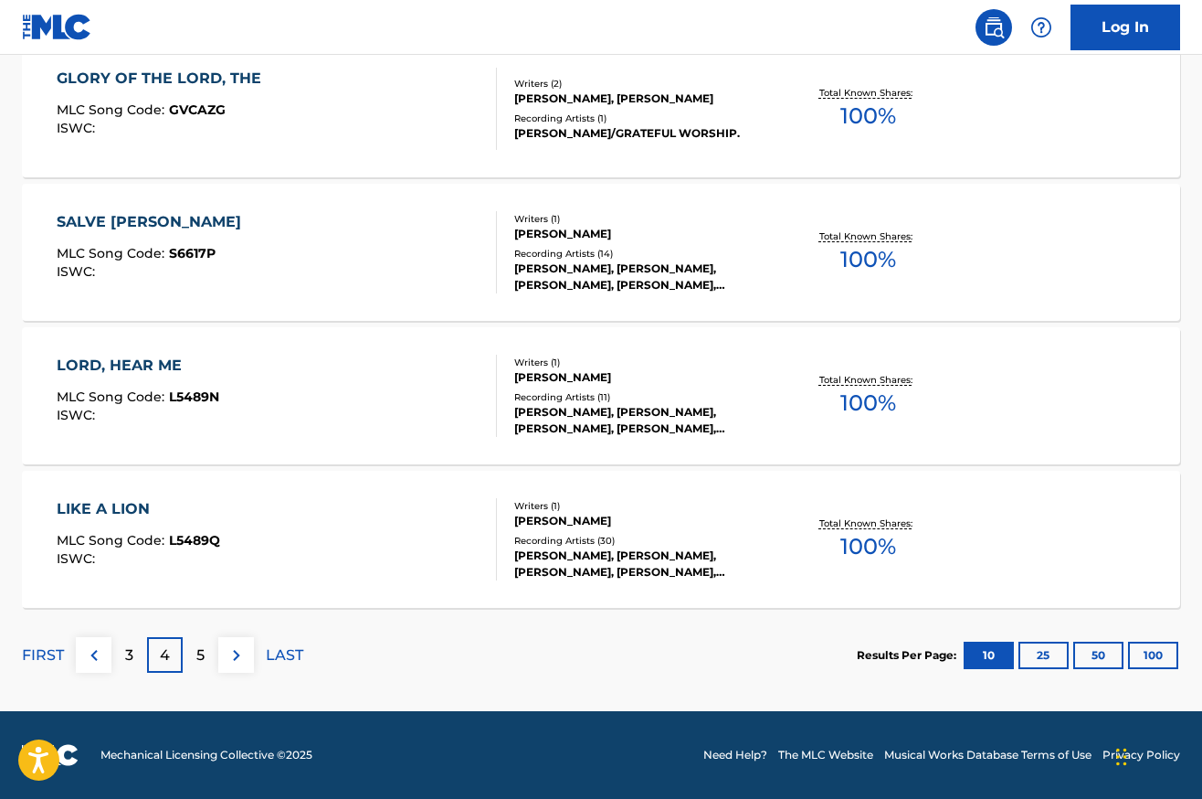
click at [206, 654] on div "5" at bounding box center [201, 655] width 36 height 36
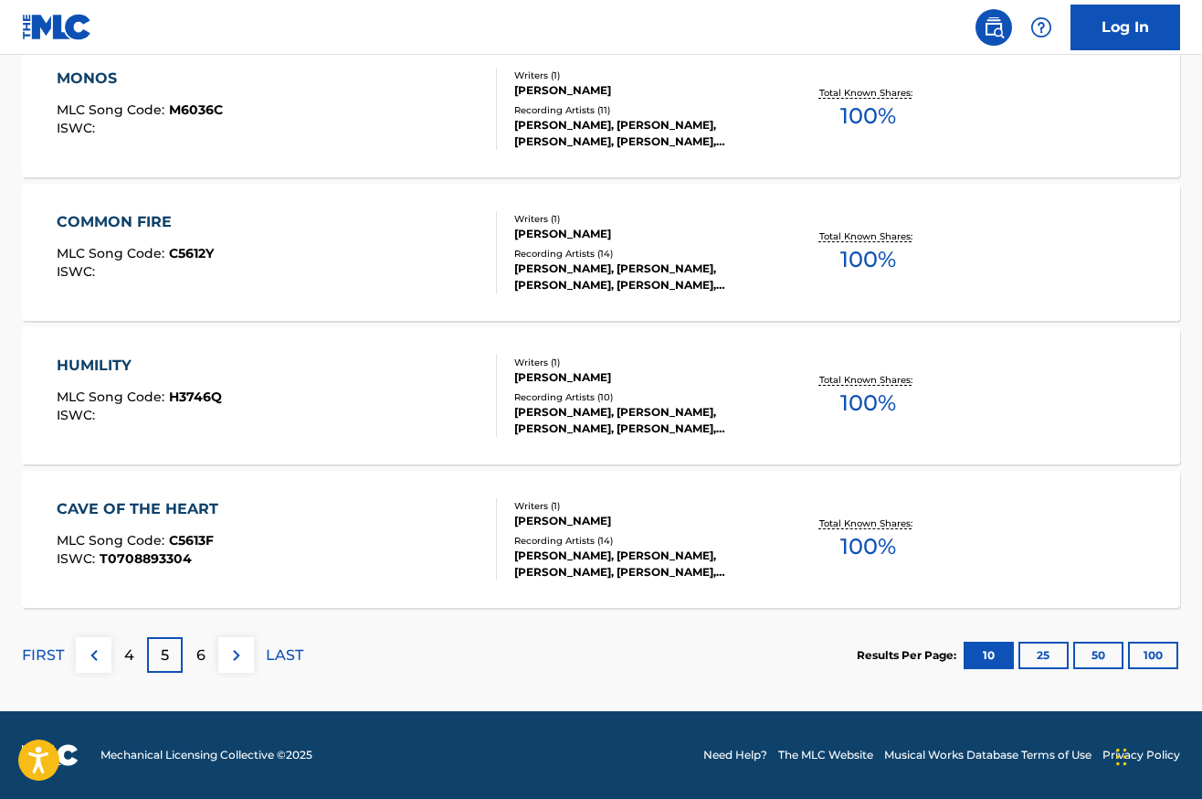
click at [236, 656] on img at bounding box center [237, 655] width 22 height 22
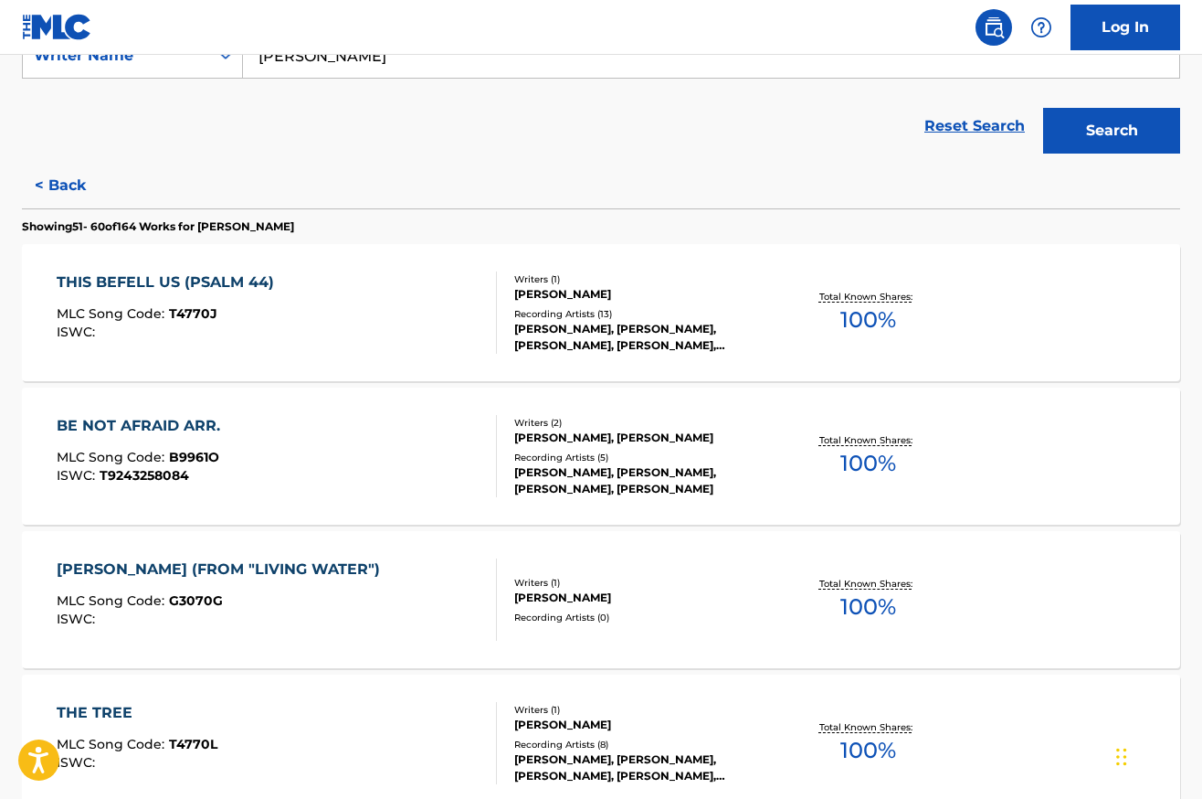
scroll to position [376, 0]
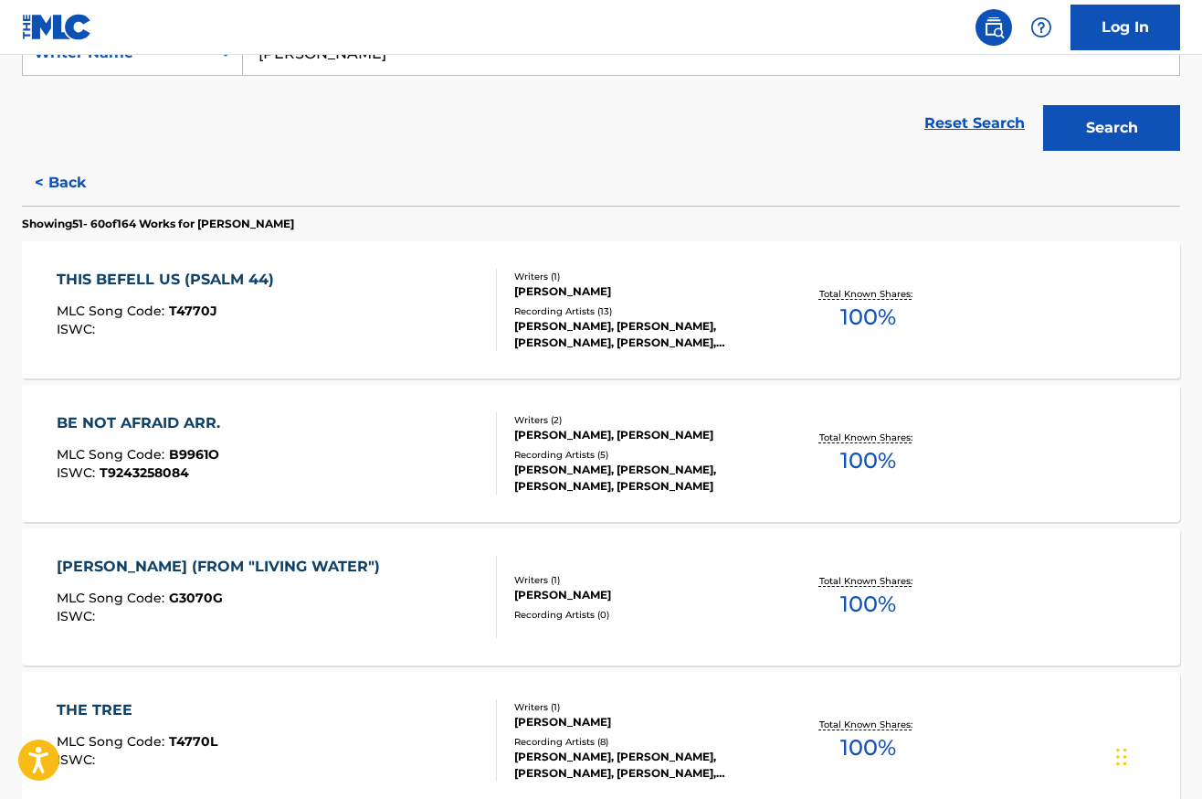
click at [175, 423] on div "BE NOT AFRAID ARR." at bounding box center [143, 423] width 173 height 22
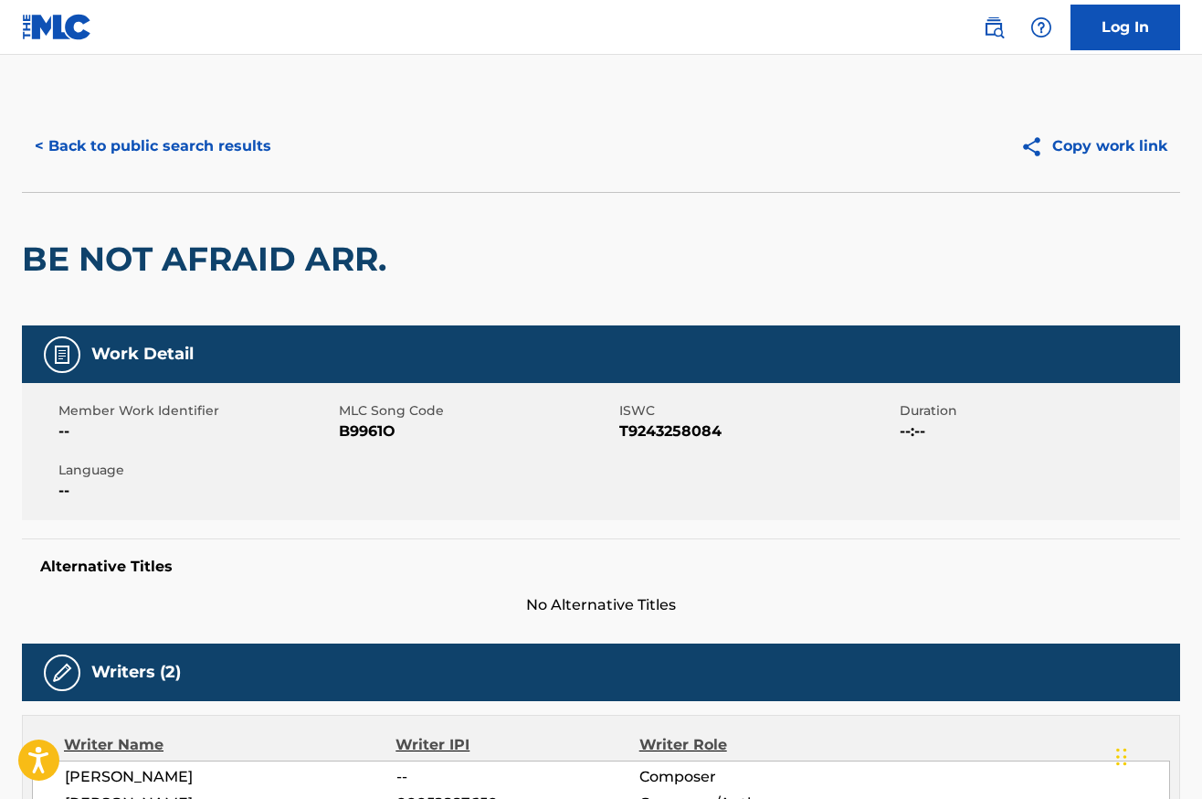
click at [218, 146] on button "< Back to public search results" at bounding box center [153, 146] width 262 height 46
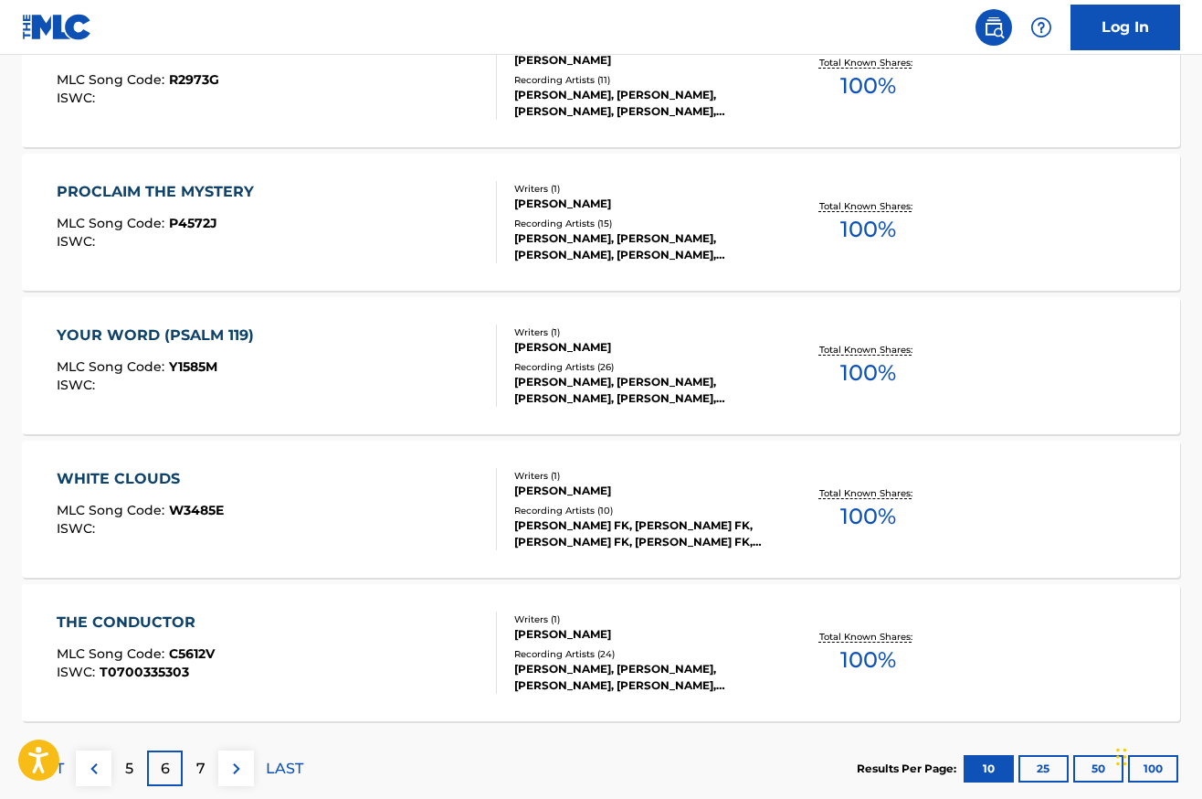
scroll to position [1438, 0]
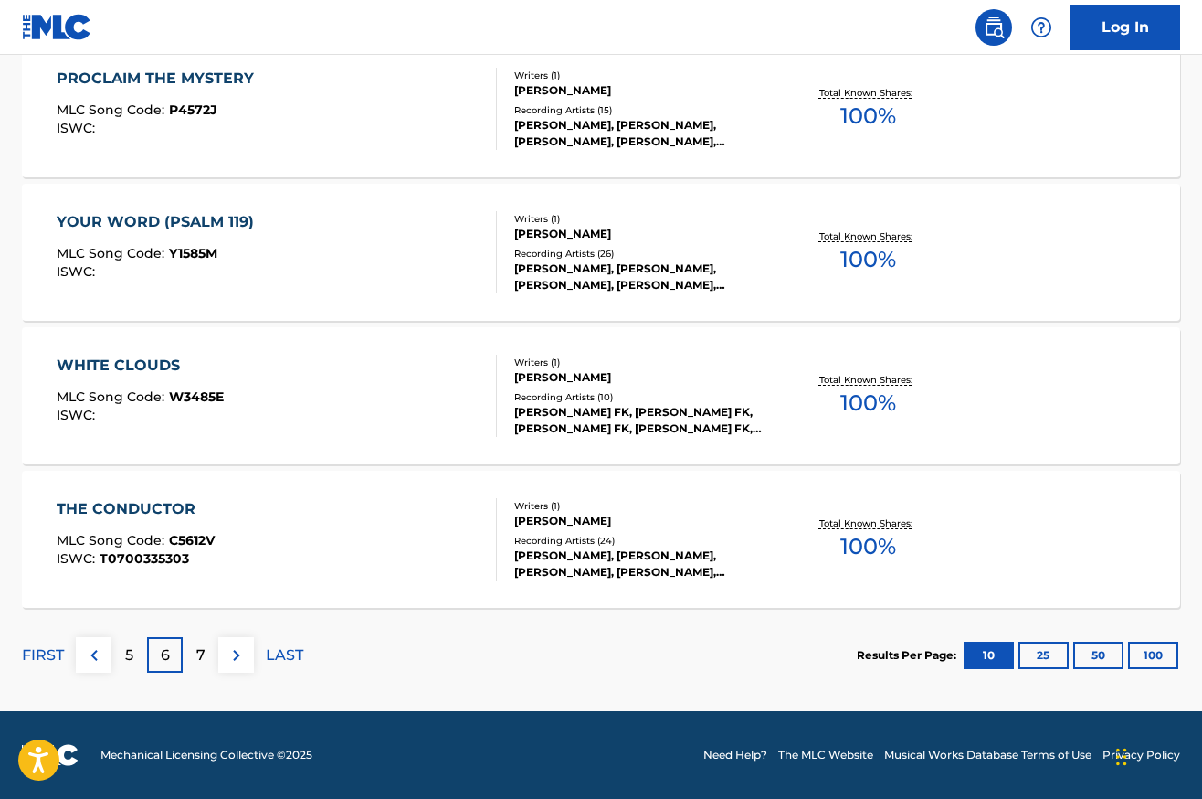
click at [139, 362] on div "WHITE CLOUDS" at bounding box center [140, 365] width 167 height 22
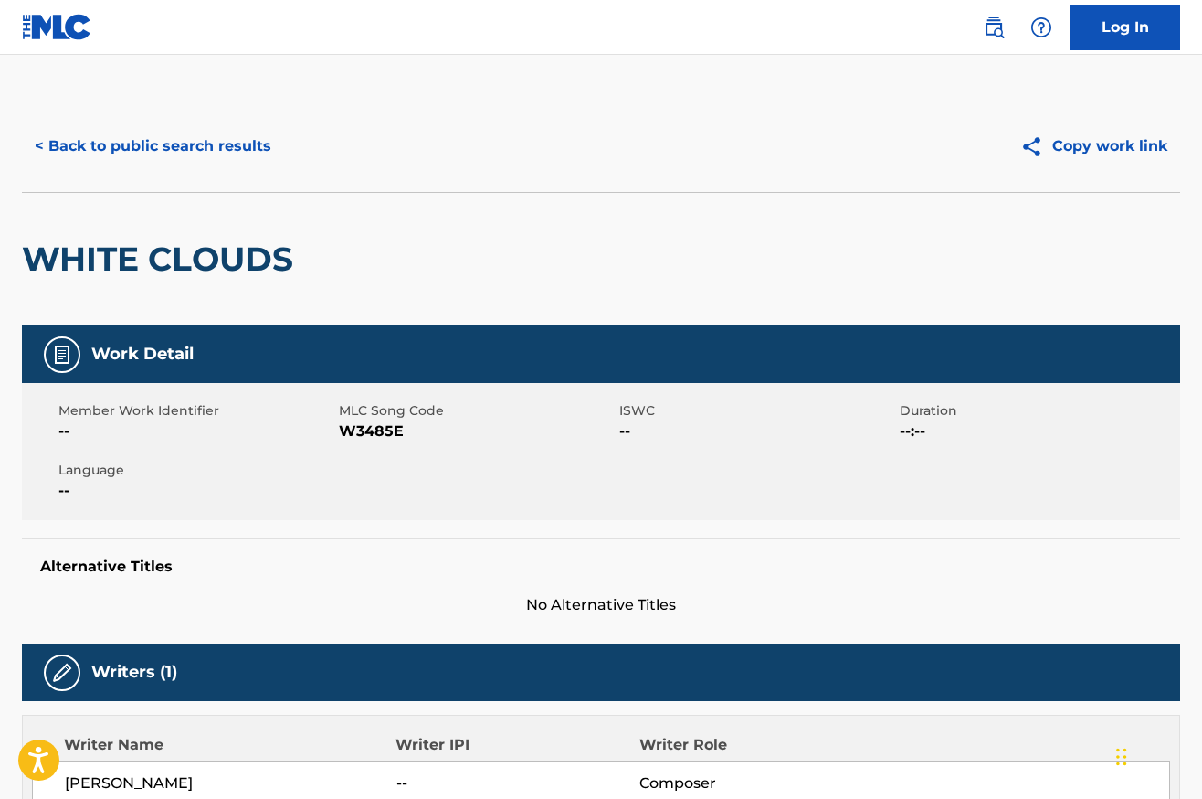
click at [192, 146] on button "< Back to public search results" at bounding box center [153, 146] width 262 height 46
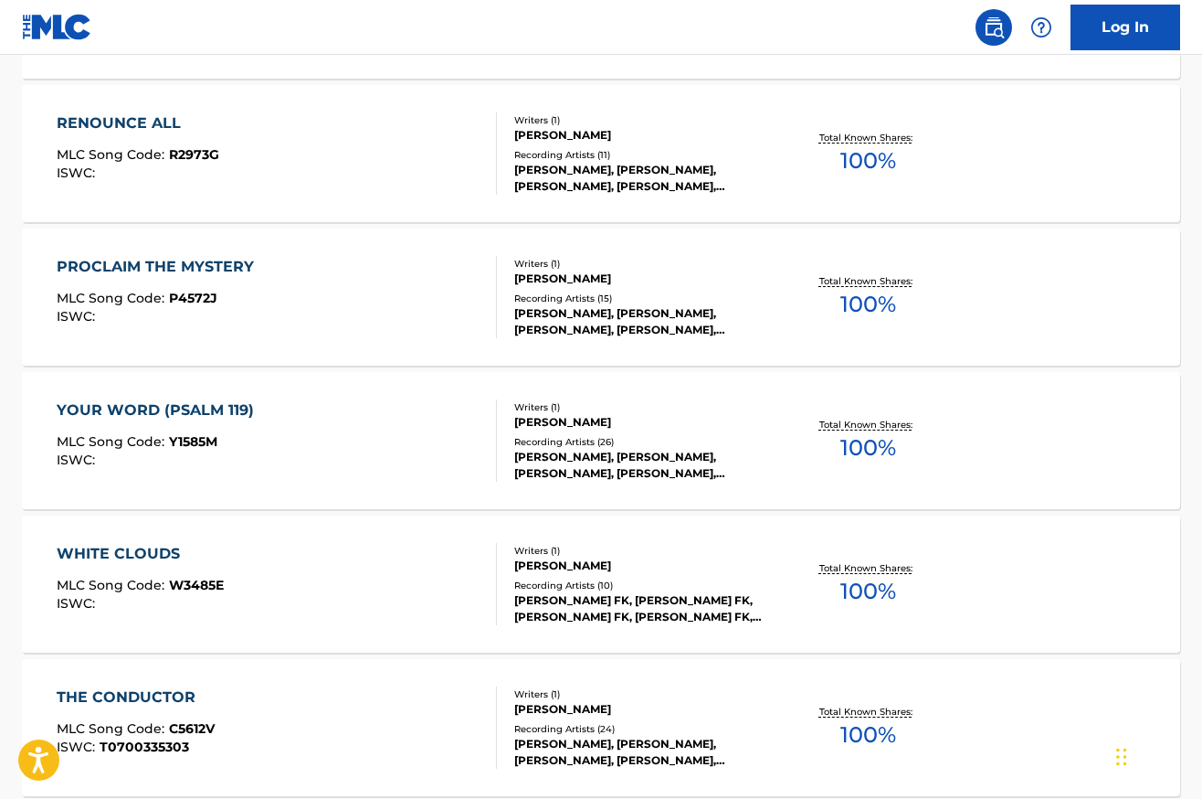
scroll to position [1438, 0]
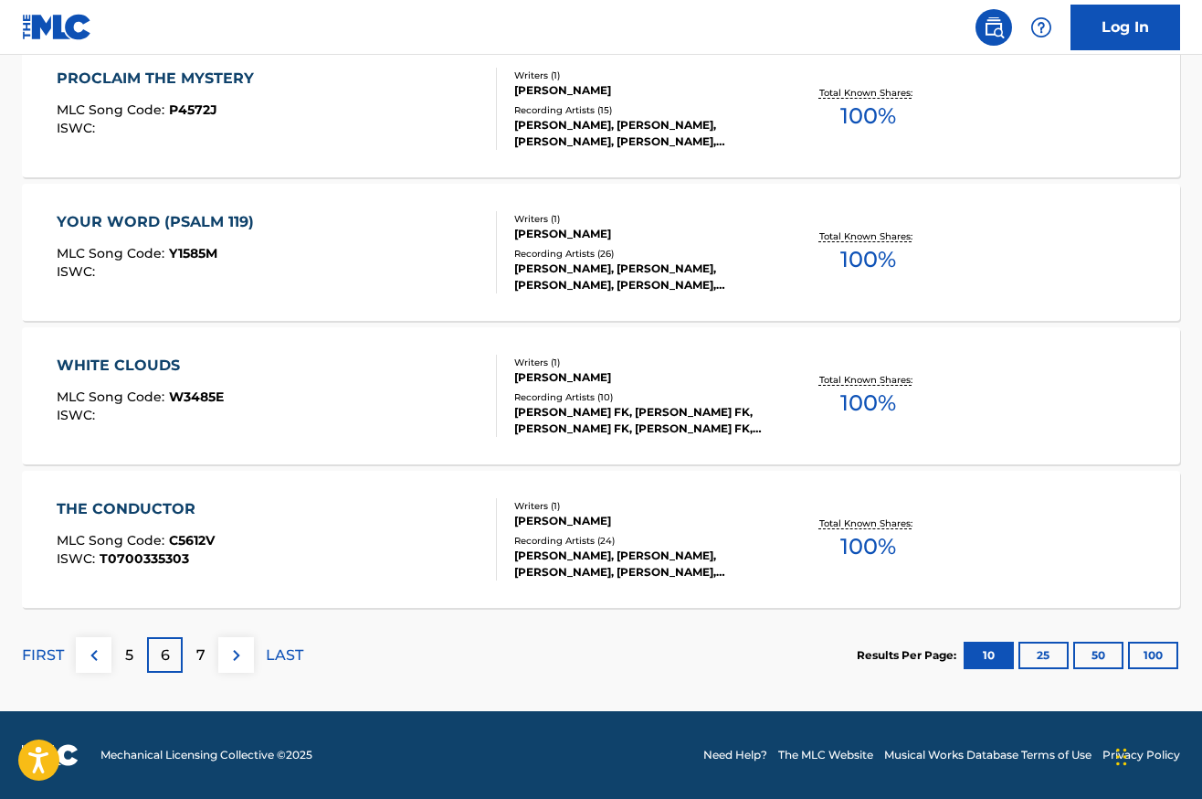
click at [202, 649] on div "7" at bounding box center [201, 655] width 36 height 36
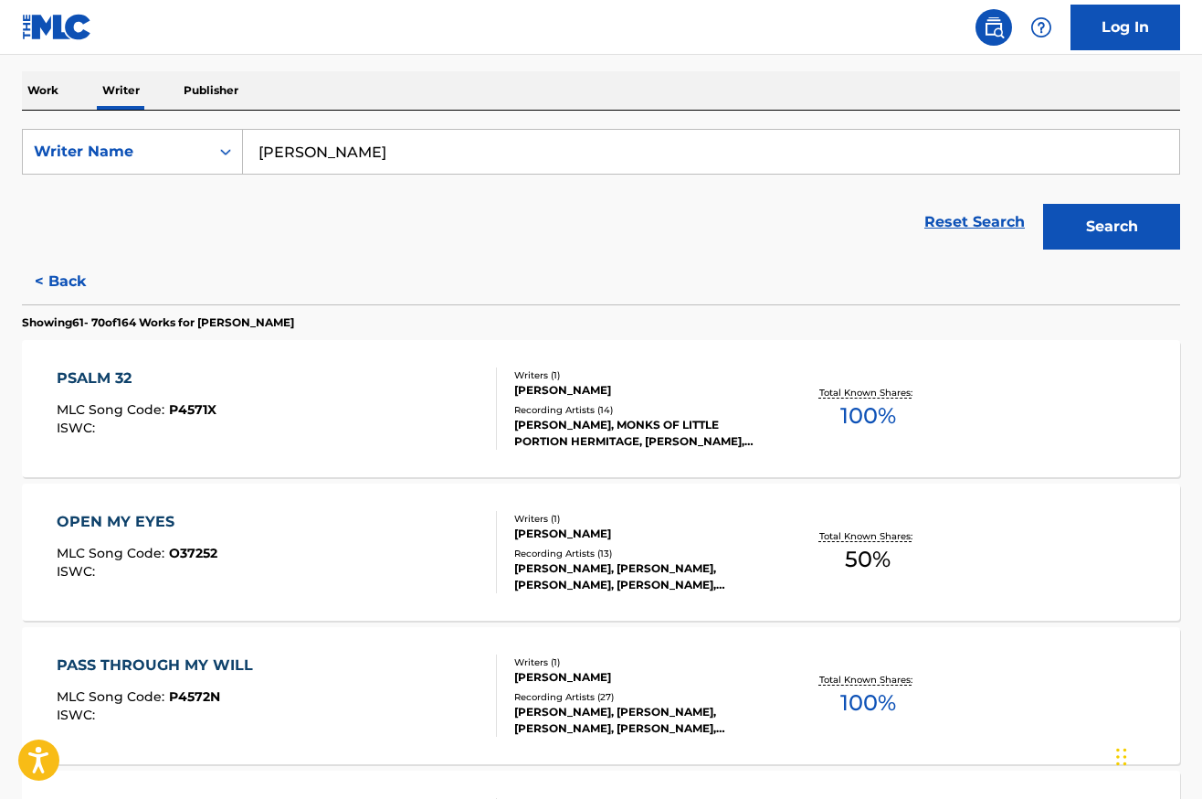
scroll to position [279, 0]
click at [116, 520] on div "OPEN MY EYES" at bounding box center [137, 521] width 161 height 22
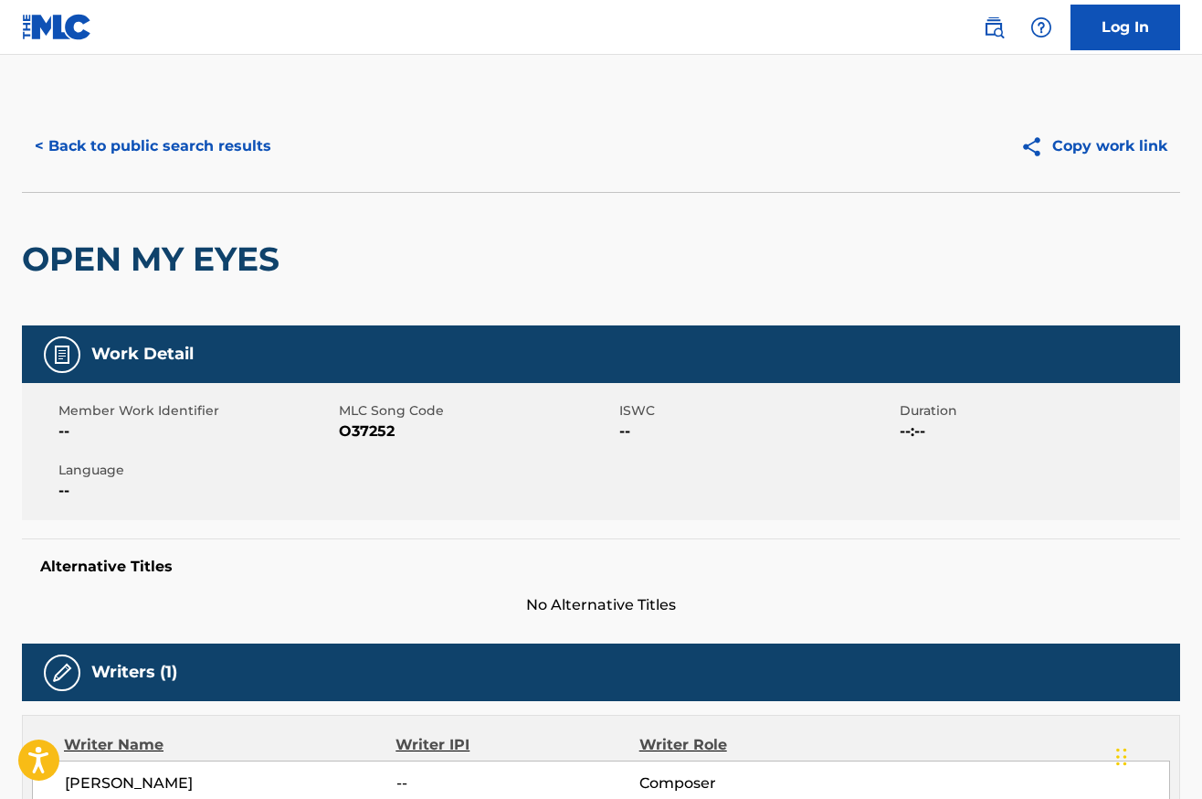
click at [161, 147] on button "< Back to public search results" at bounding box center [153, 146] width 262 height 46
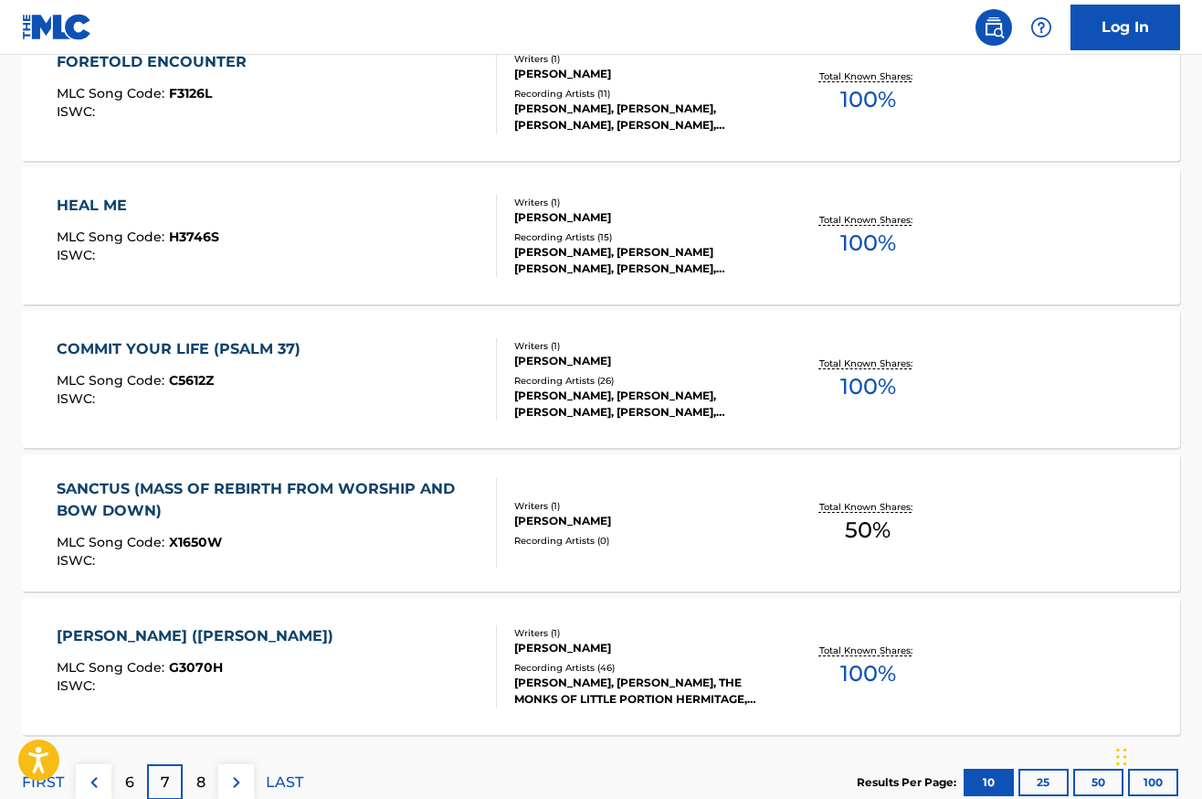
scroll to position [1438, 0]
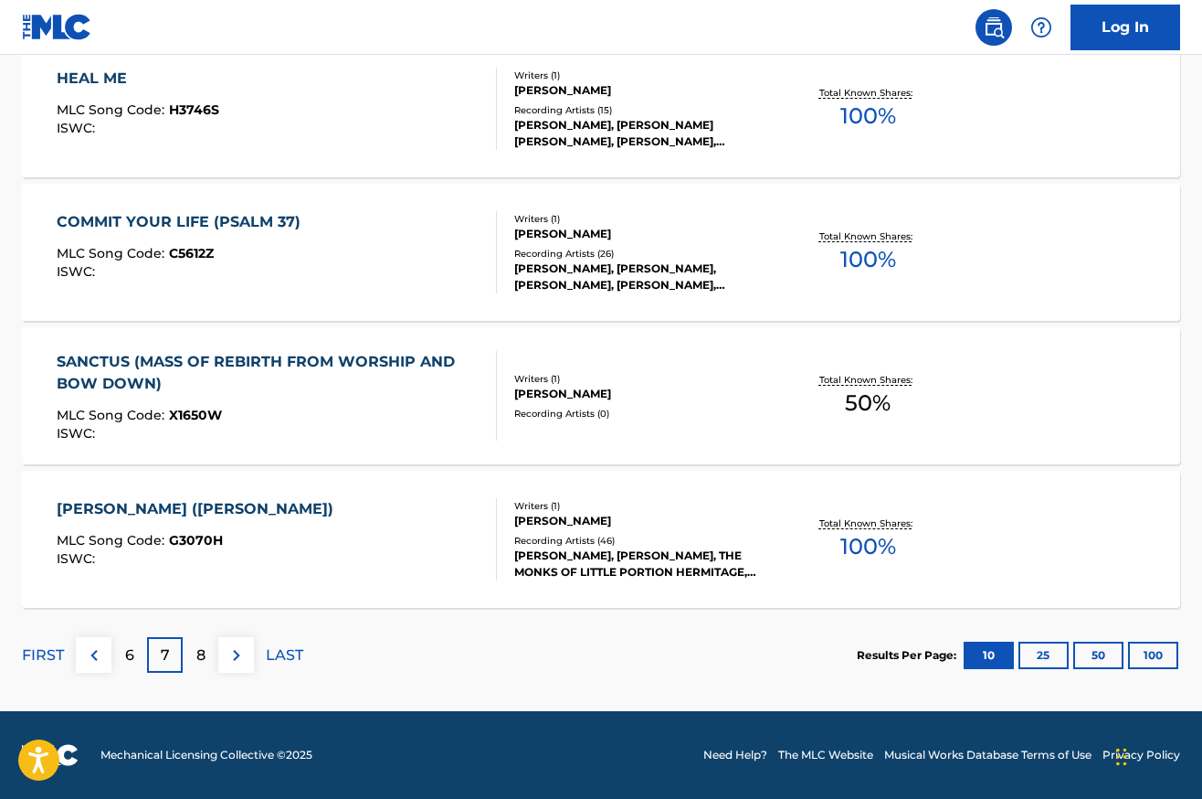
click at [195, 654] on div "8" at bounding box center [201, 655] width 36 height 36
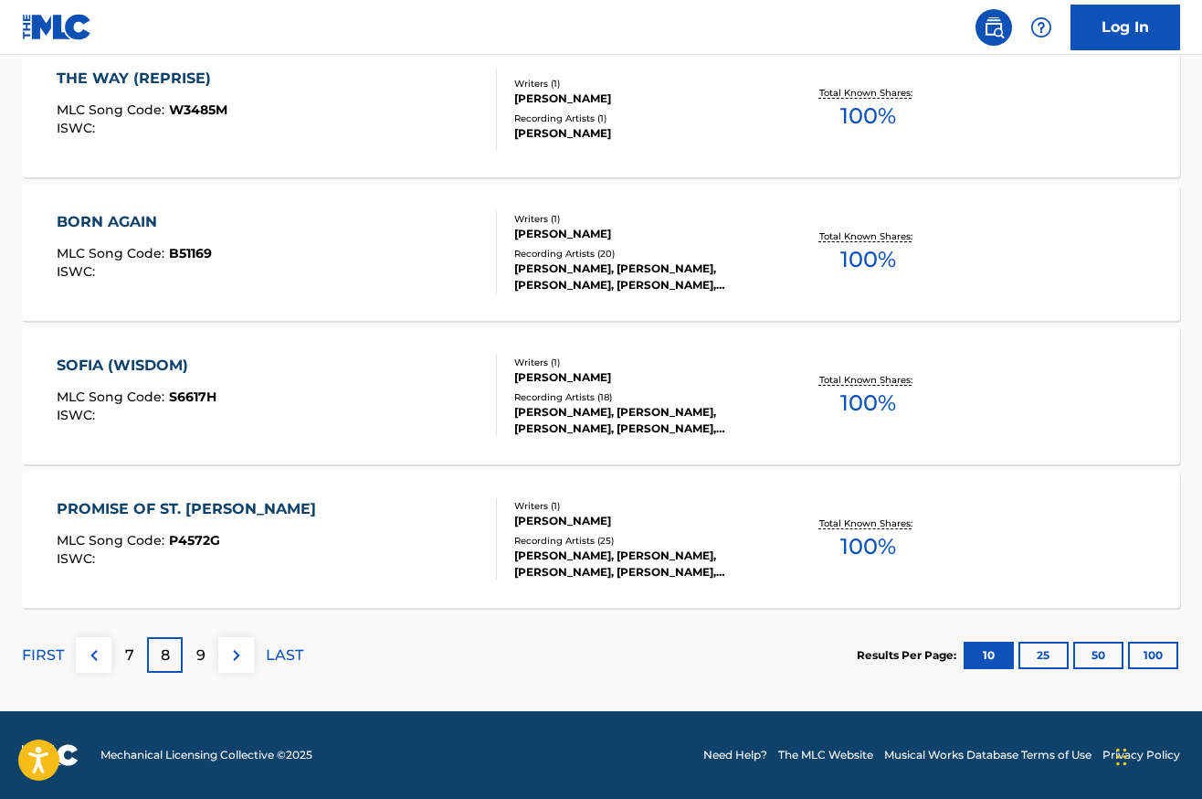
click at [283, 651] on p "LAST" at bounding box center [284, 655] width 37 height 22
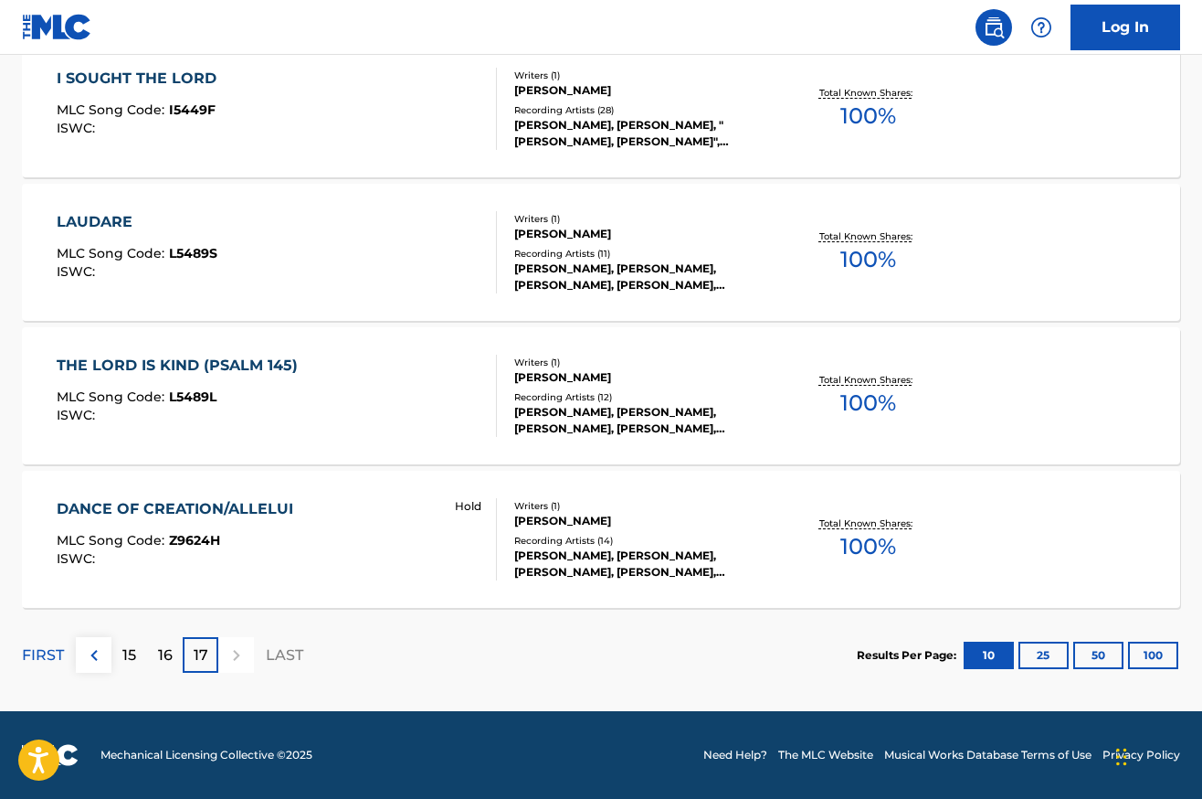
scroll to position [577, 0]
click at [166, 505] on div "DANCE OF CREATION/ALLELUI" at bounding box center [180, 510] width 246 height 22
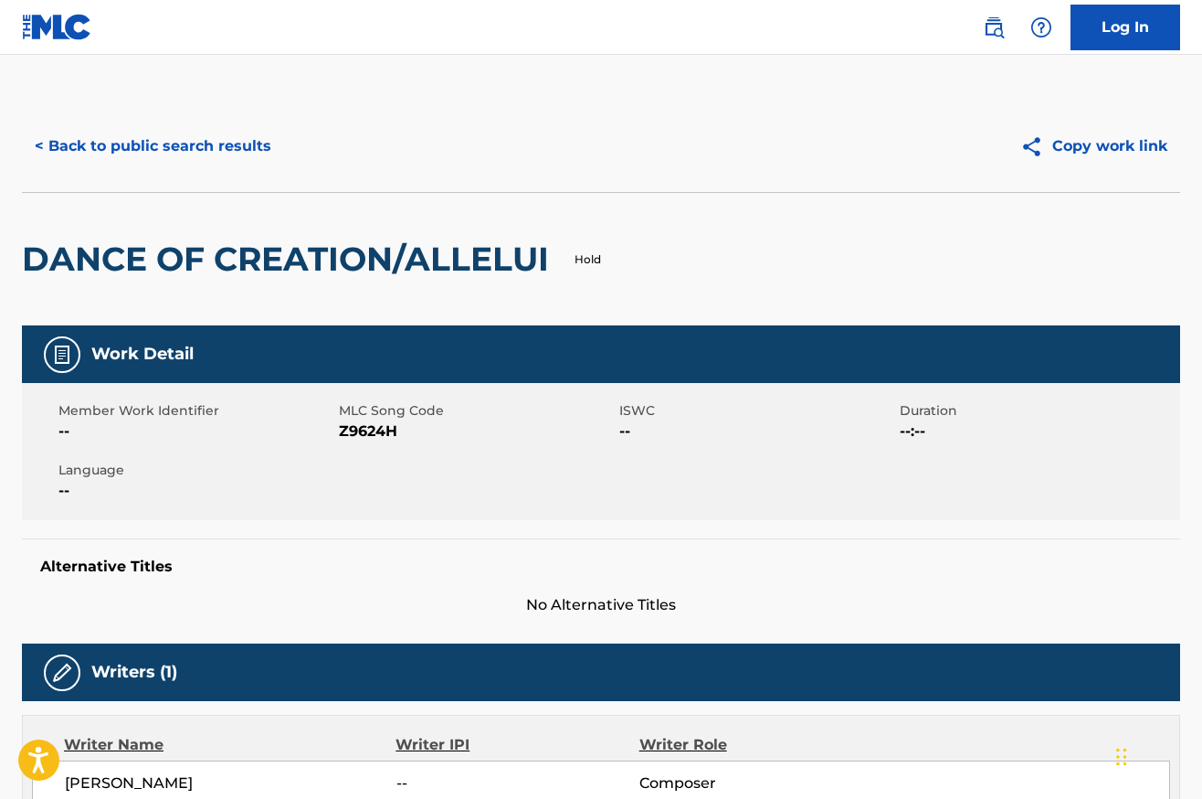
click at [193, 147] on button "< Back to public search results" at bounding box center [153, 146] width 262 height 46
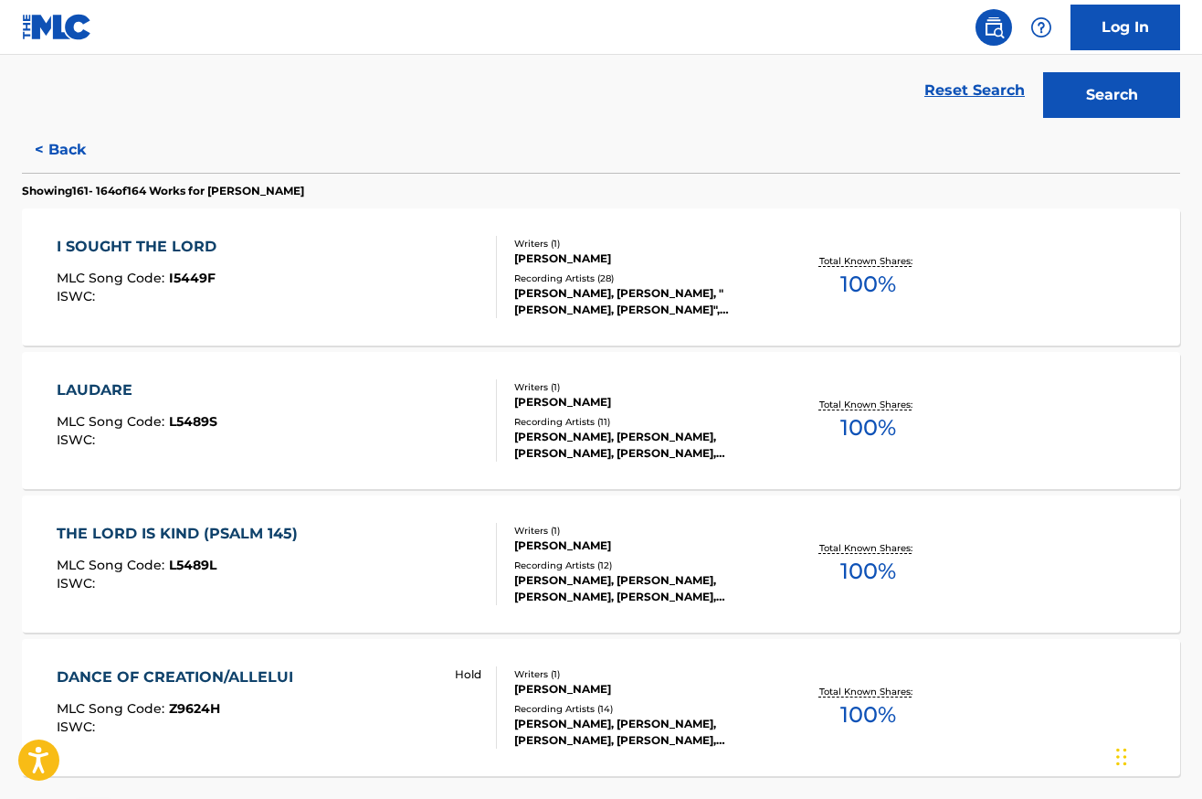
scroll to position [410, 0]
click at [125, 245] on div "I SOUGHT THE LORD" at bounding box center [141, 246] width 169 height 22
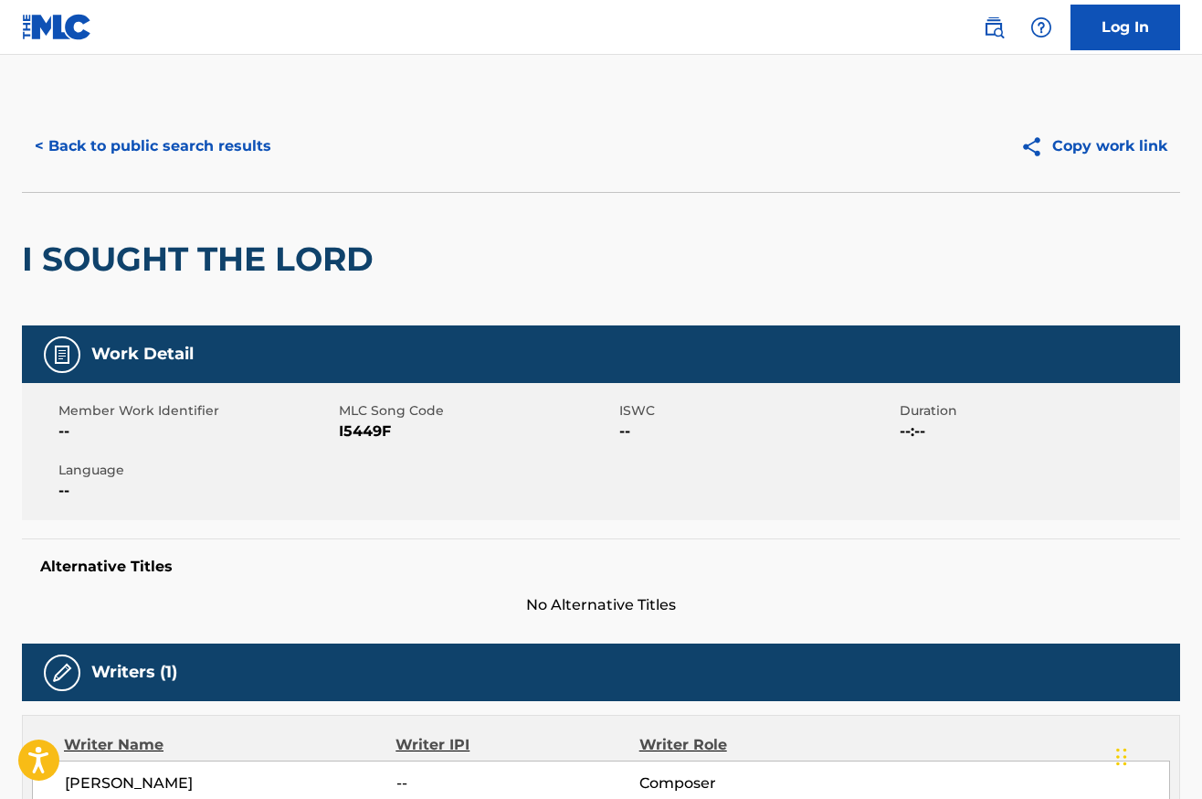
click at [118, 143] on button "< Back to public search results" at bounding box center [153, 146] width 262 height 46
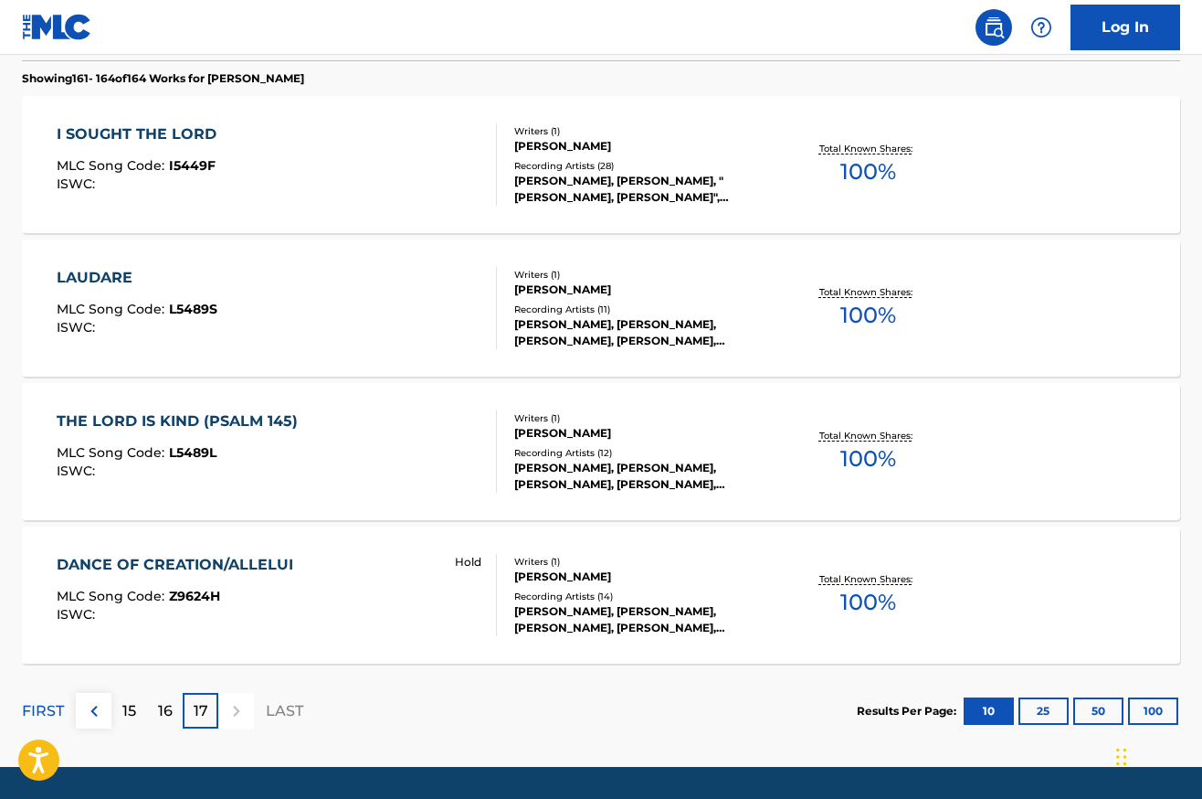
scroll to position [577, 0]
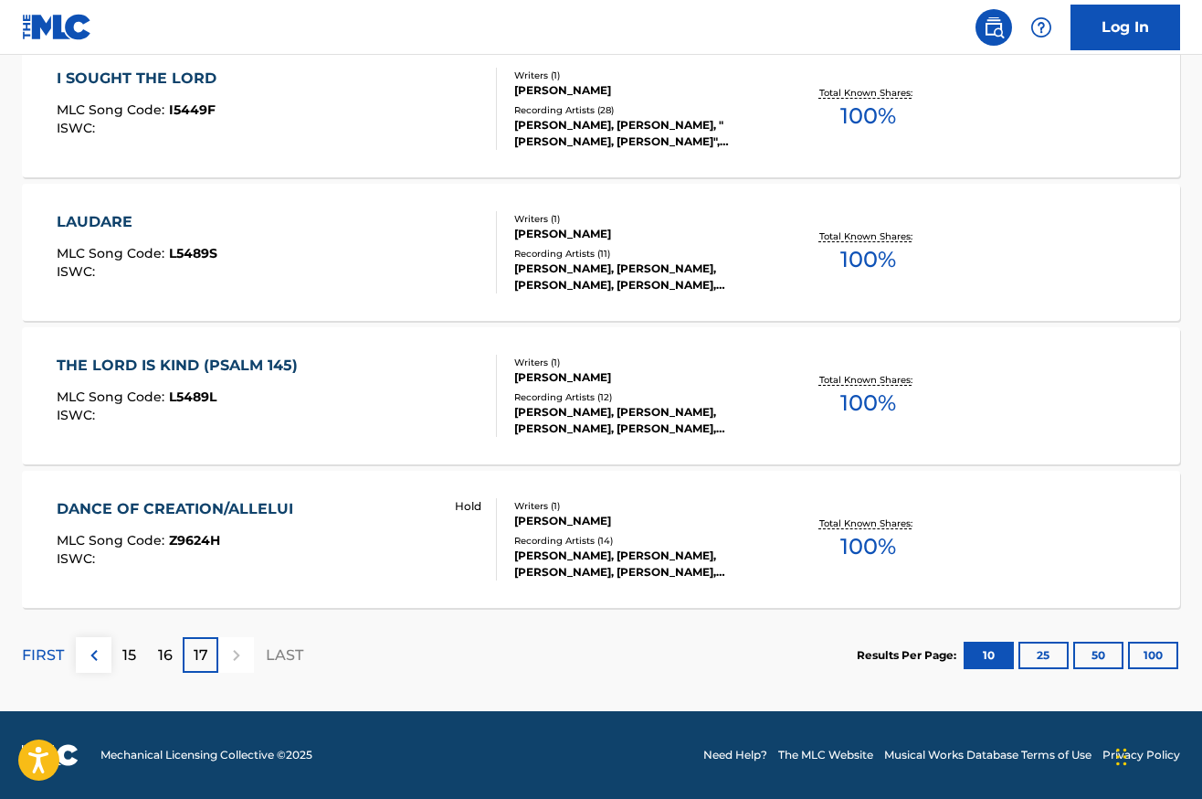
click at [169, 654] on p "16" at bounding box center [165, 655] width 15 height 22
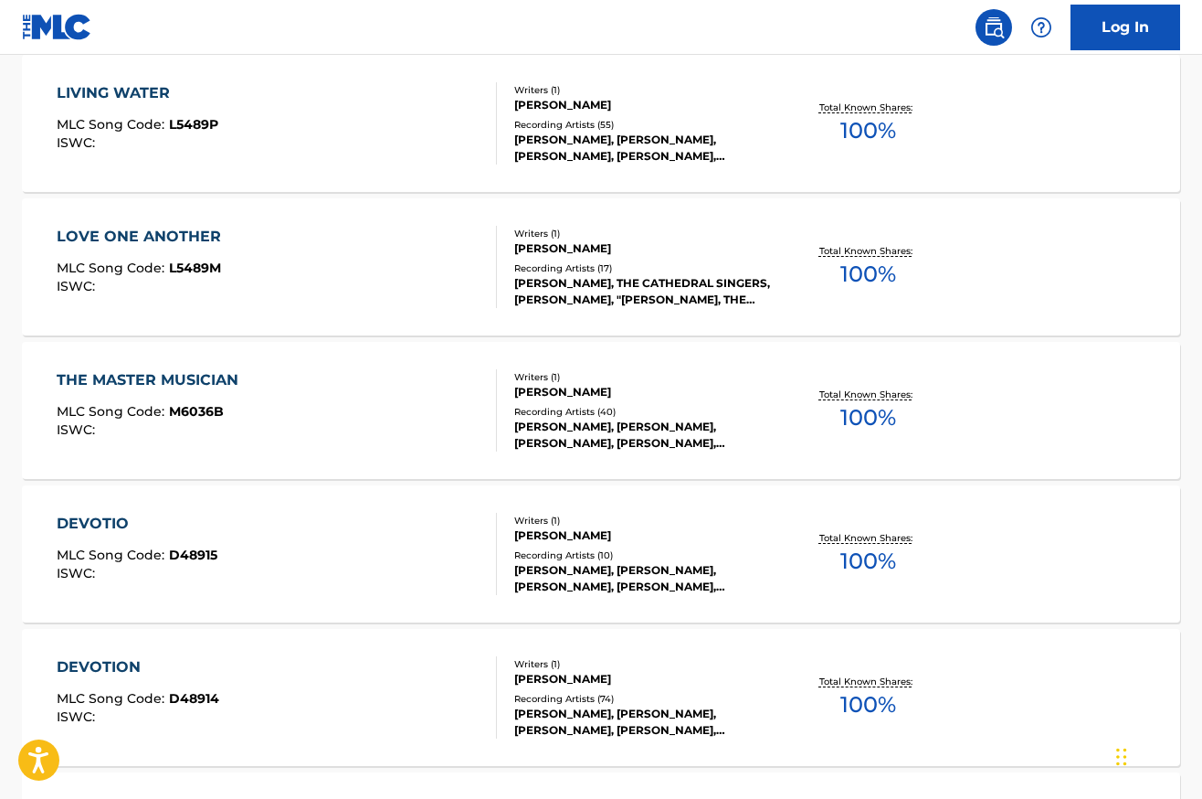
scroll to position [1137, 0]
click at [99, 522] on div "DEVOTIO" at bounding box center [137, 523] width 161 height 22
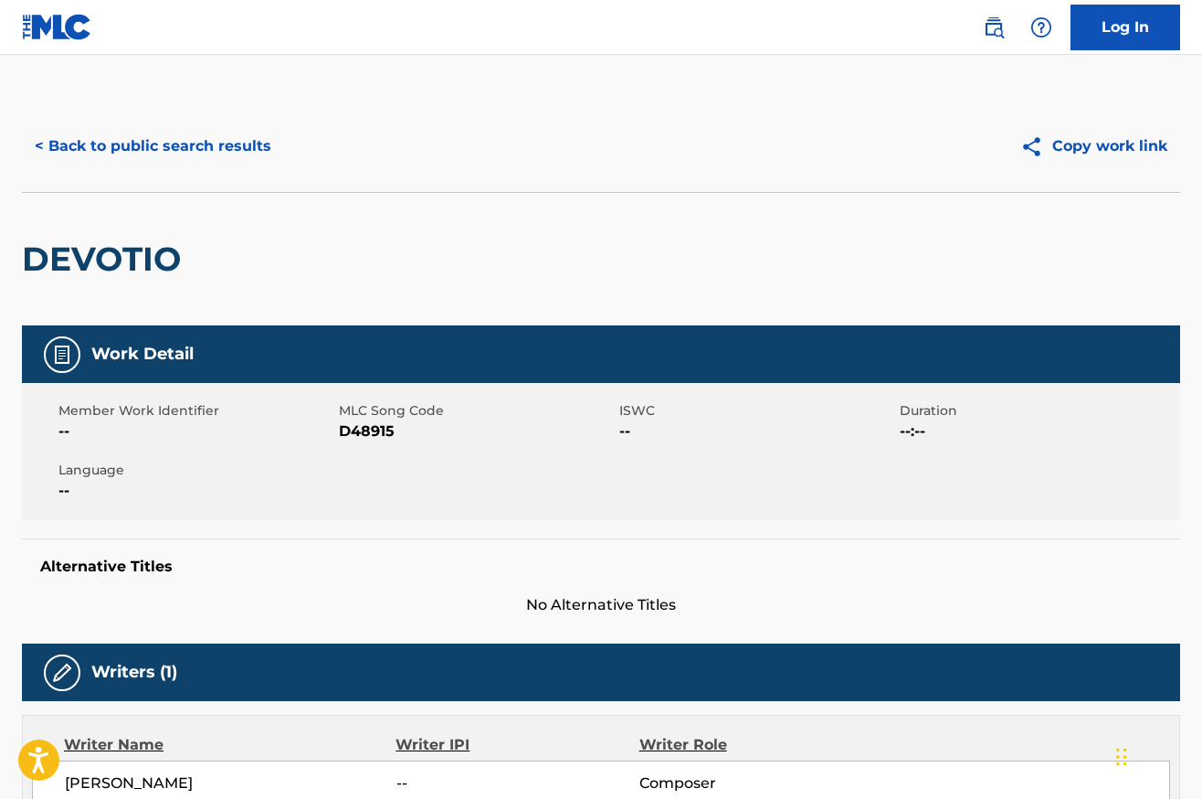
click at [117, 151] on button "< Back to public search results" at bounding box center [153, 146] width 262 height 46
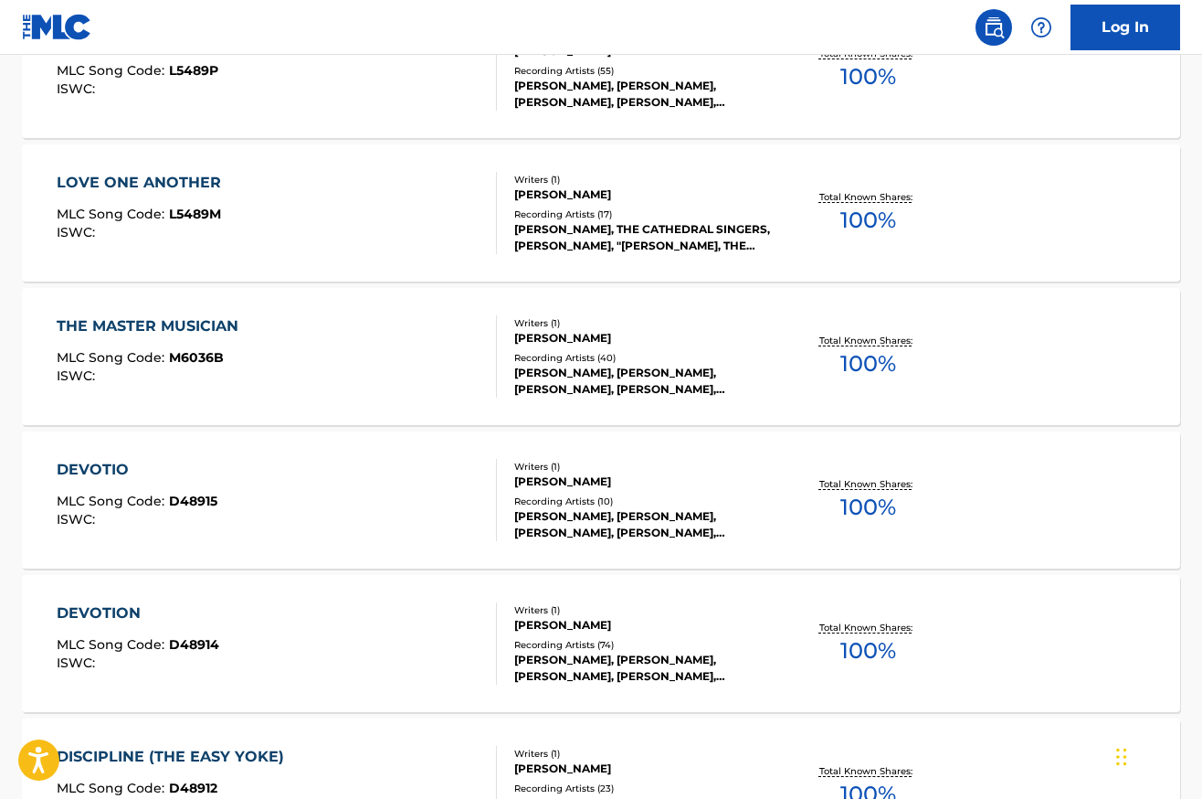
scroll to position [1210, 0]
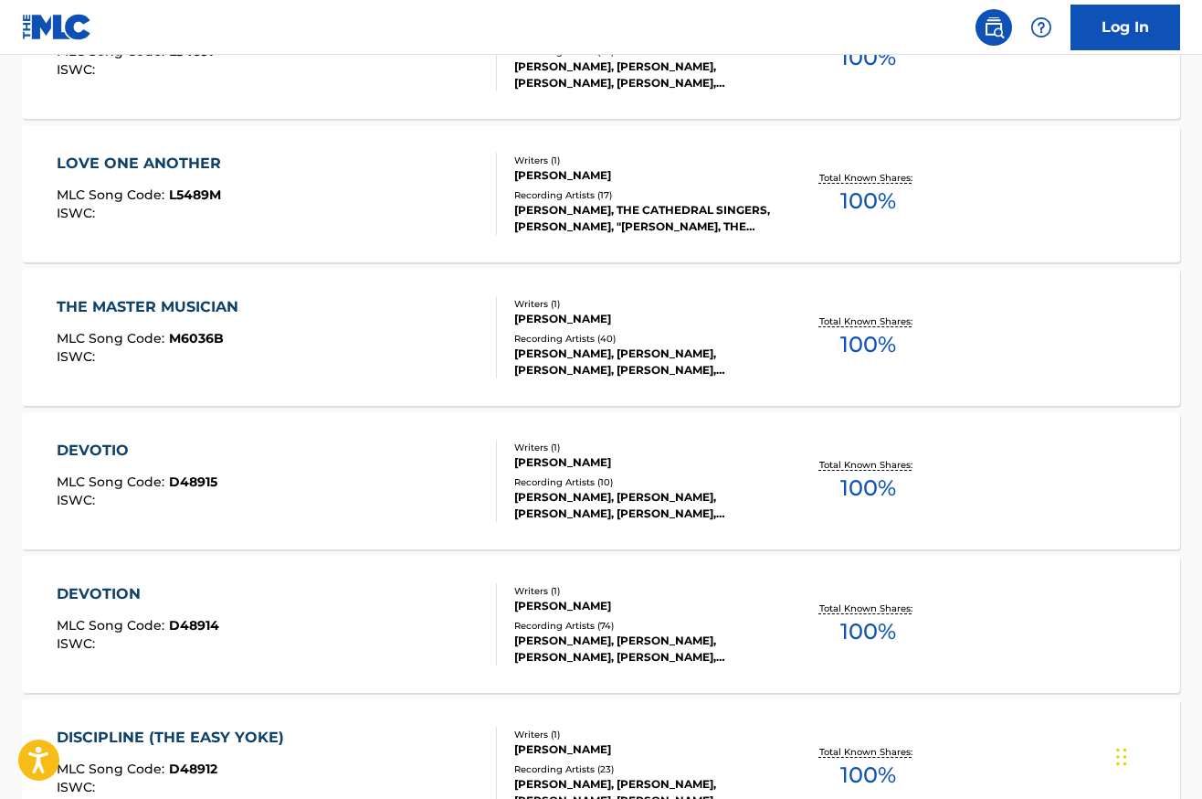
click at [95, 590] on div "DEVOTION" at bounding box center [138, 594] width 163 height 22
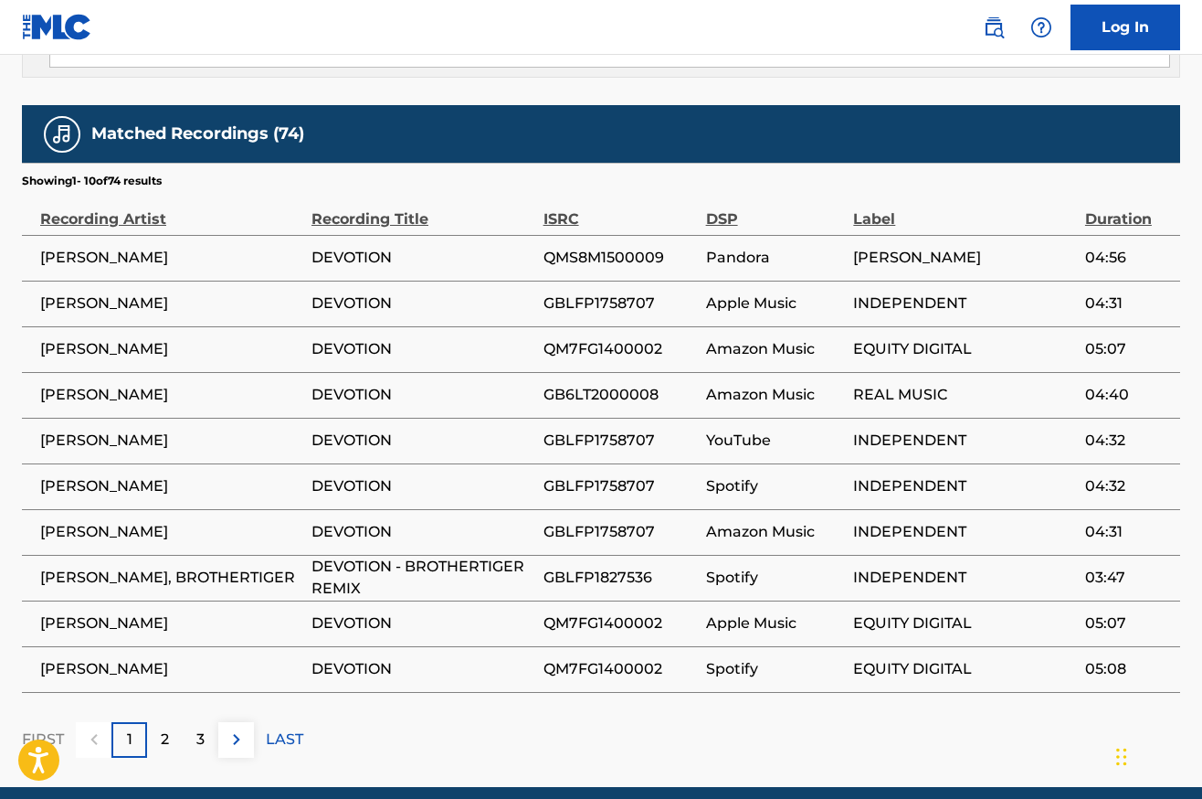
scroll to position [1122, 0]
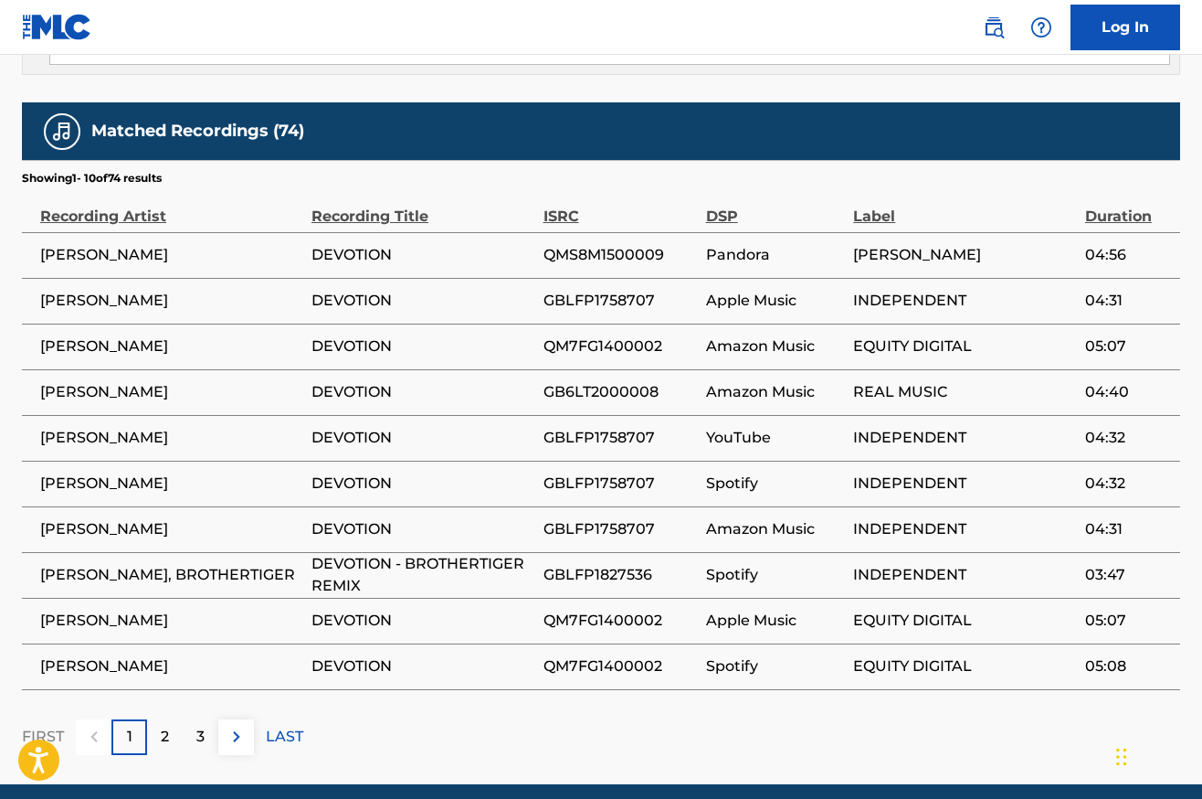
click at [155, 719] on div "2" at bounding box center [165, 737] width 36 height 36
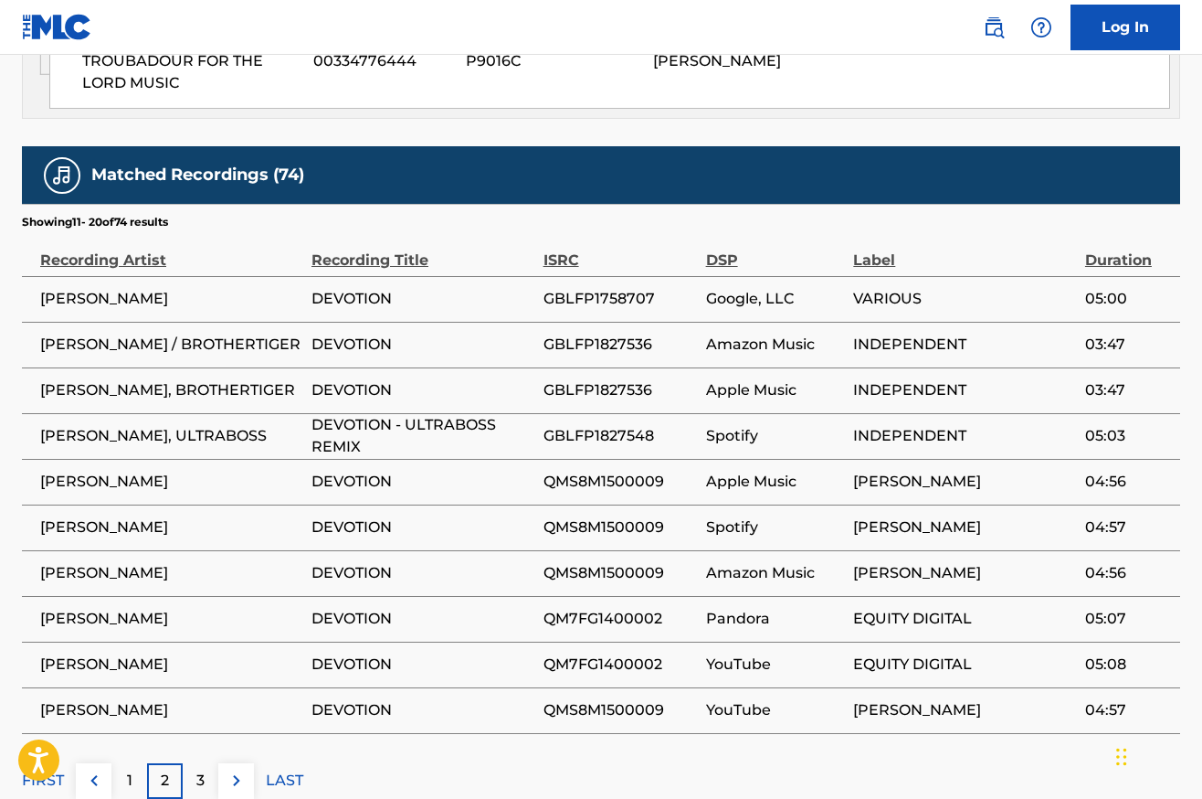
scroll to position [1176, 0]
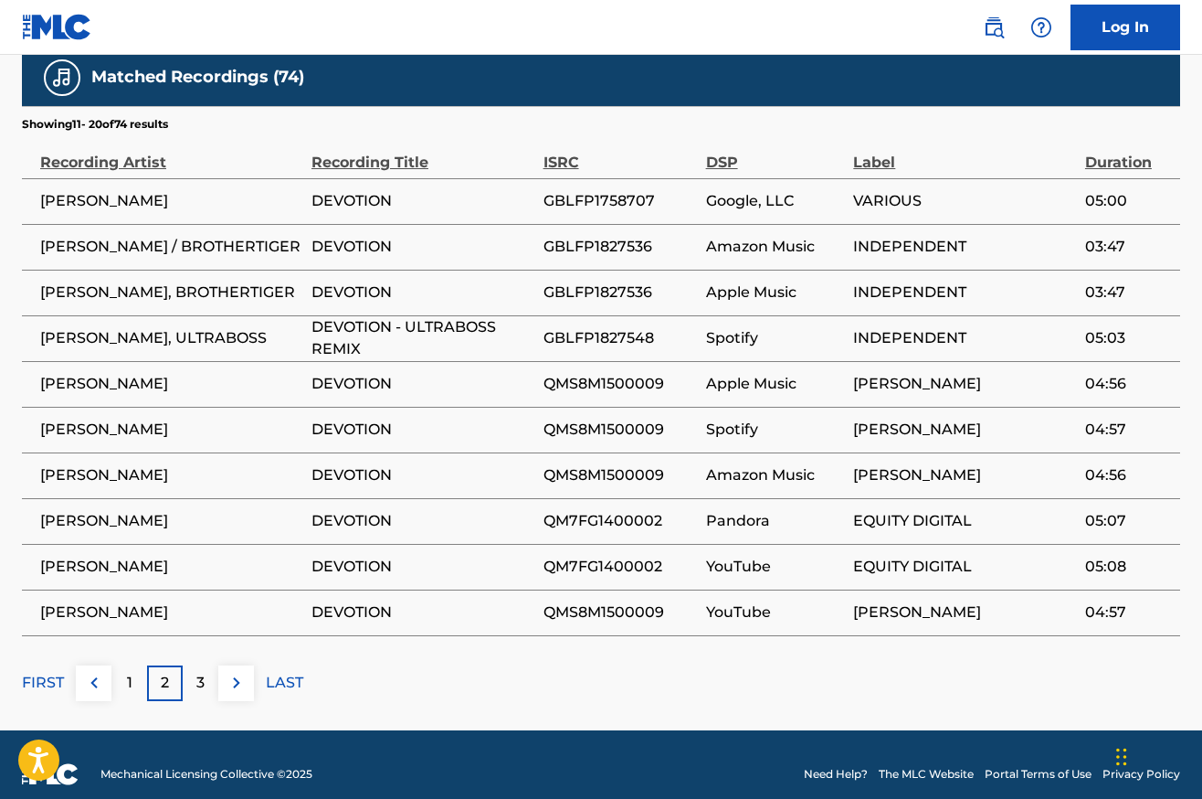
click at [195, 669] on div "3" at bounding box center [201, 683] width 36 height 36
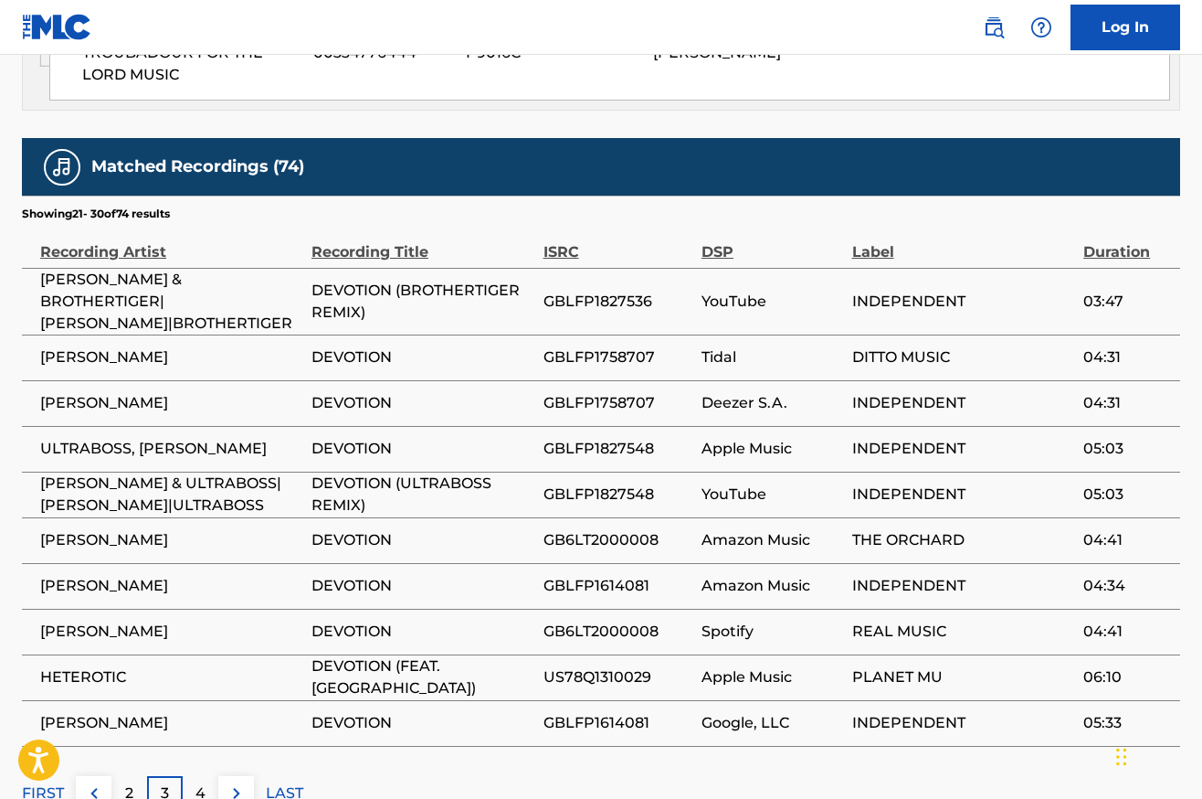
scroll to position [1197, 0]
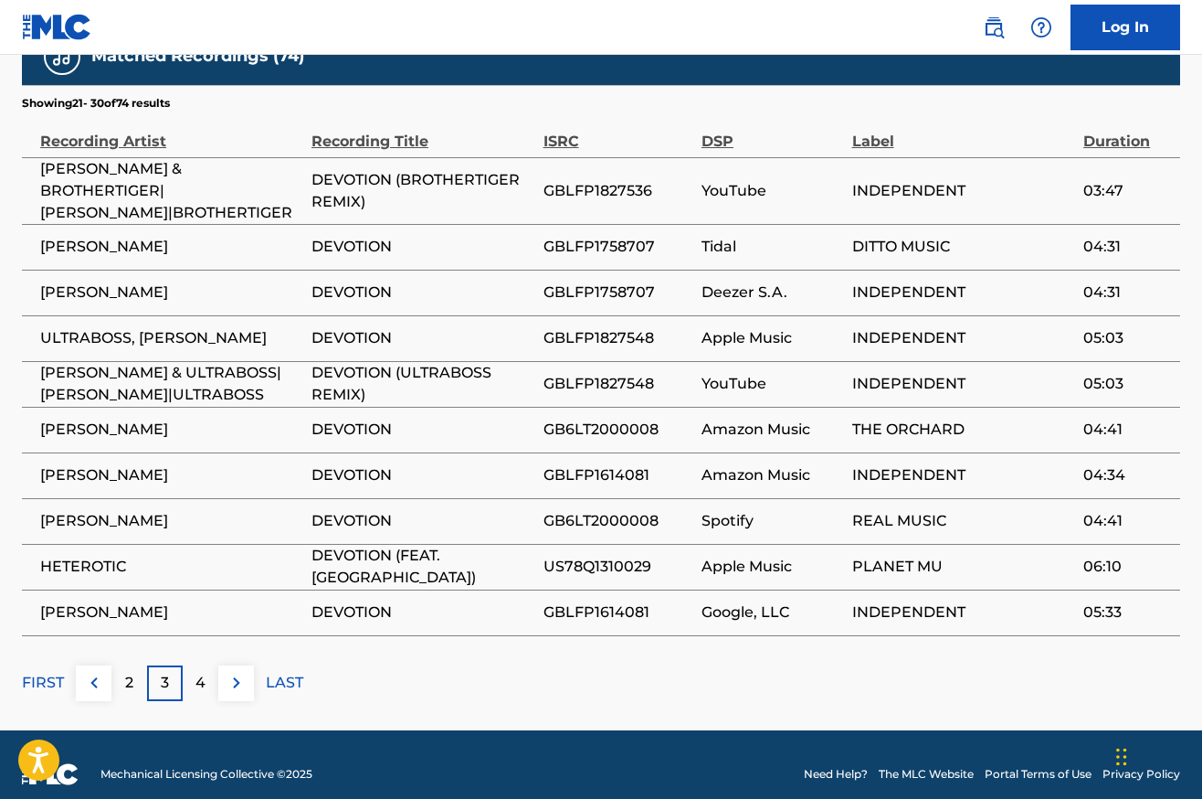
click at [198, 672] on p "4" at bounding box center [201, 683] width 10 height 22
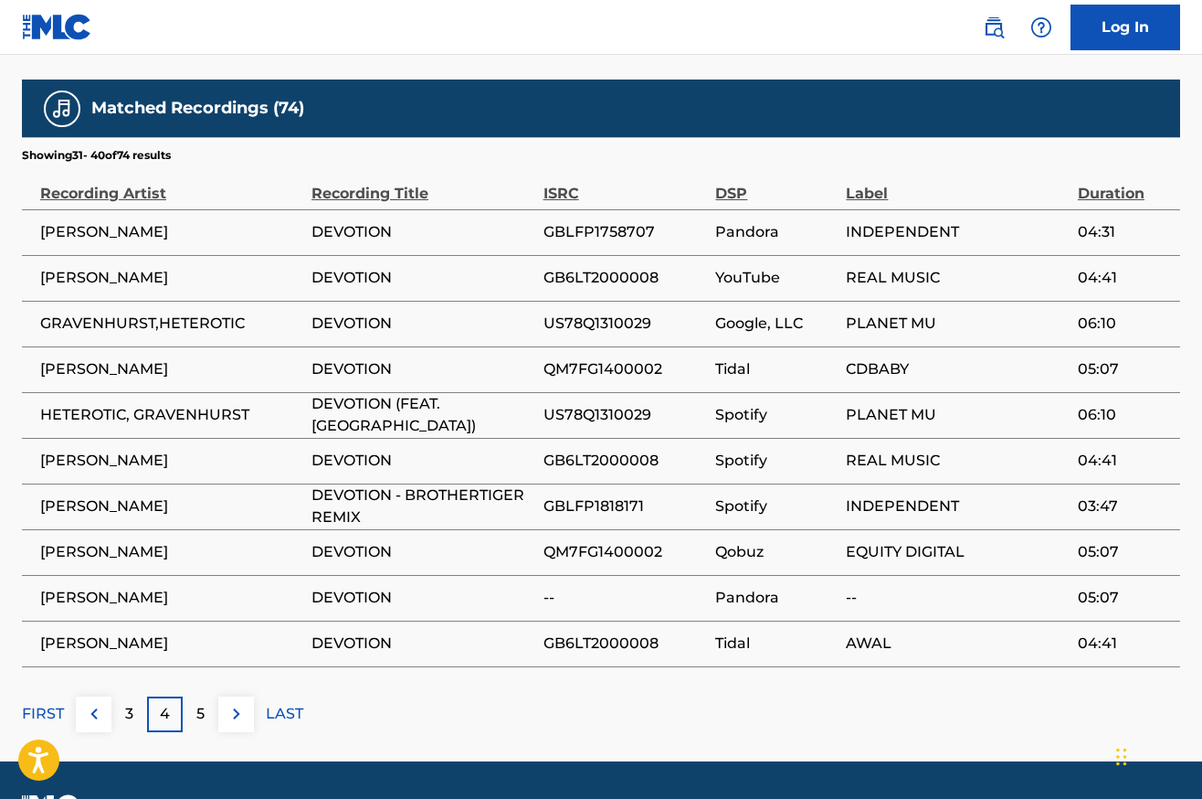
scroll to position [1176, 0]
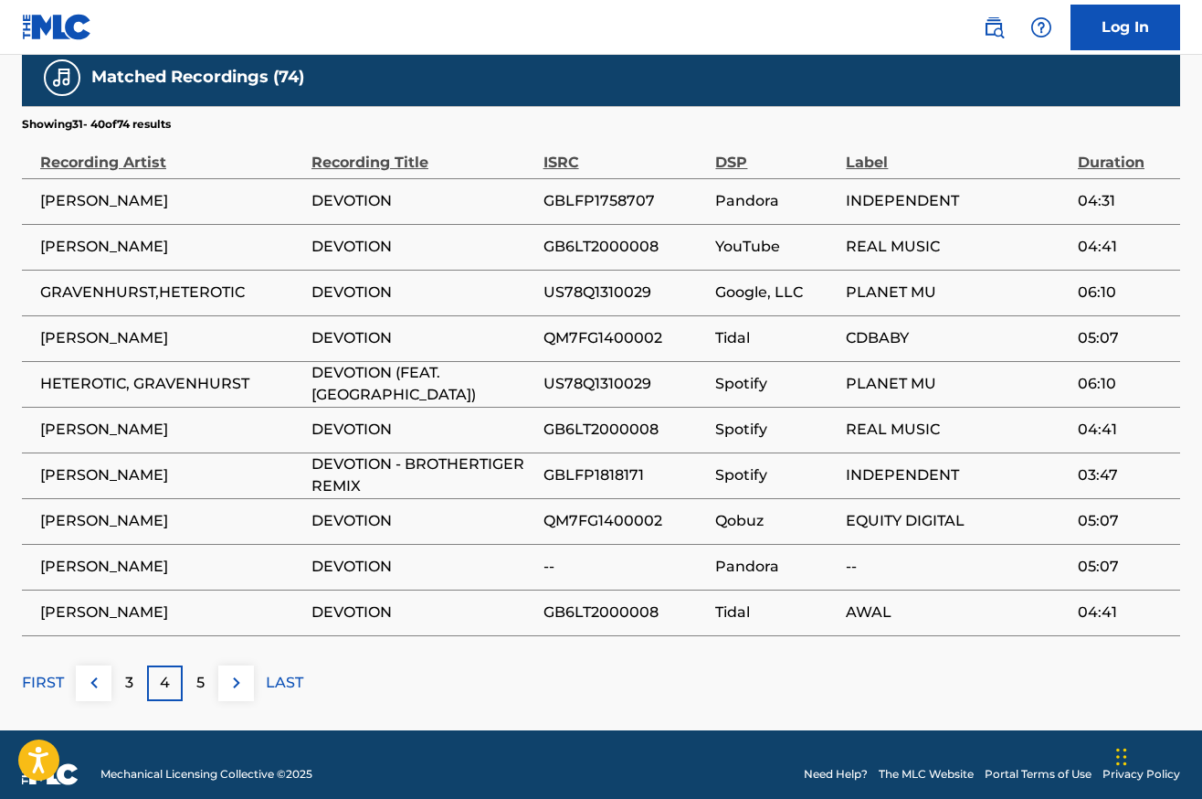
click at [238, 672] on img at bounding box center [237, 683] width 22 height 22
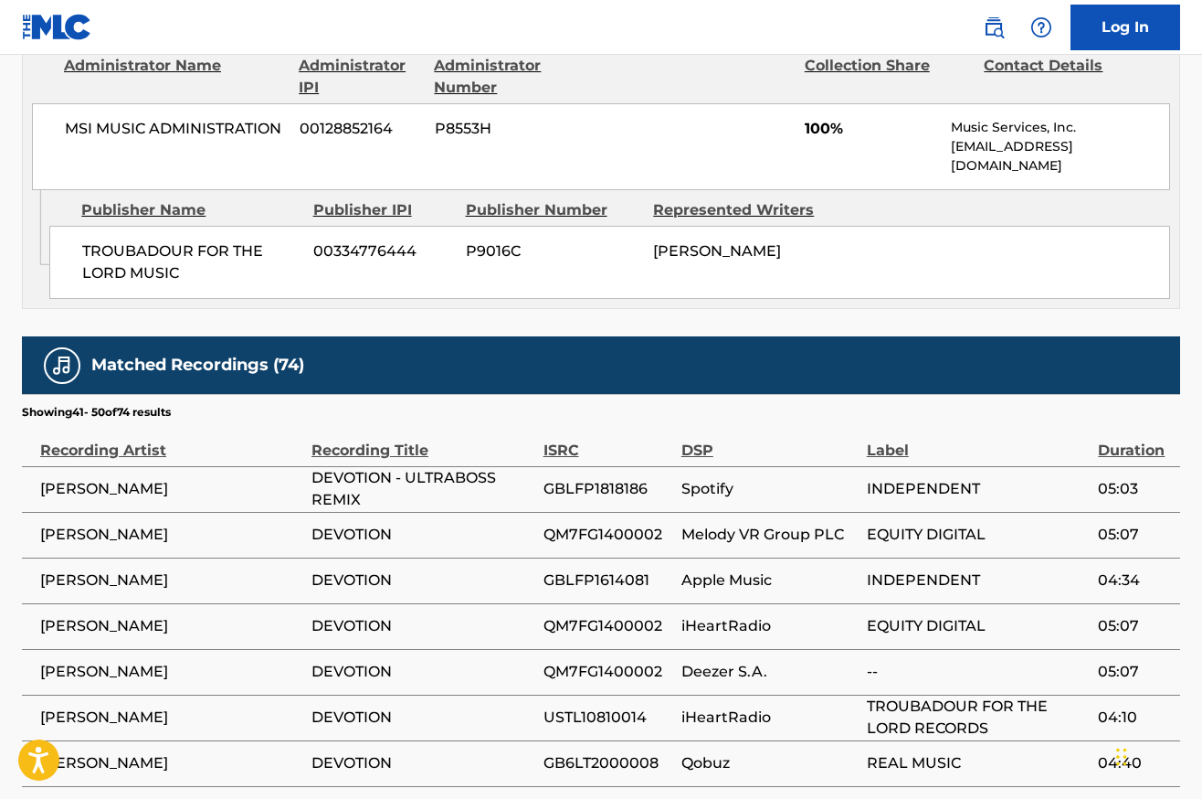
scroll to position [0, 0]
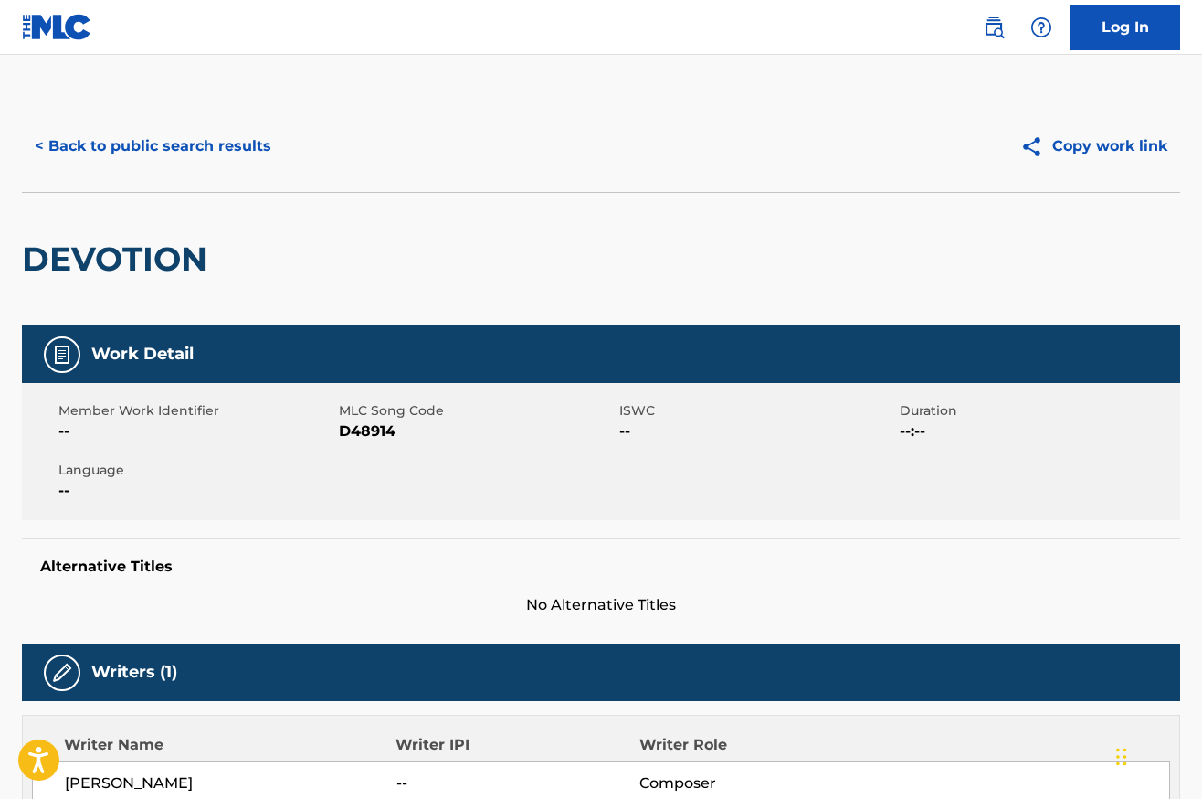
click at [130, 146] on button "< Back to public search results" at bounding box center [153, 146] width 262 height 46
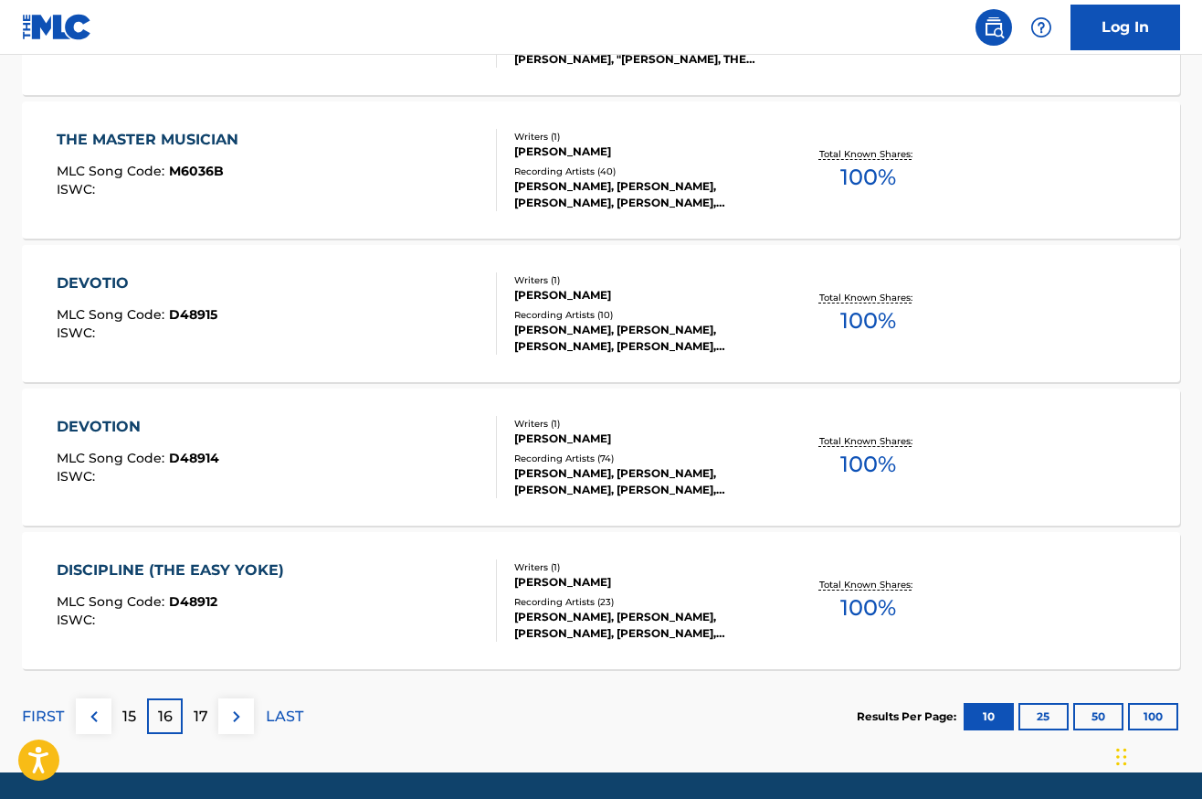
scroll to position [1438, 0]
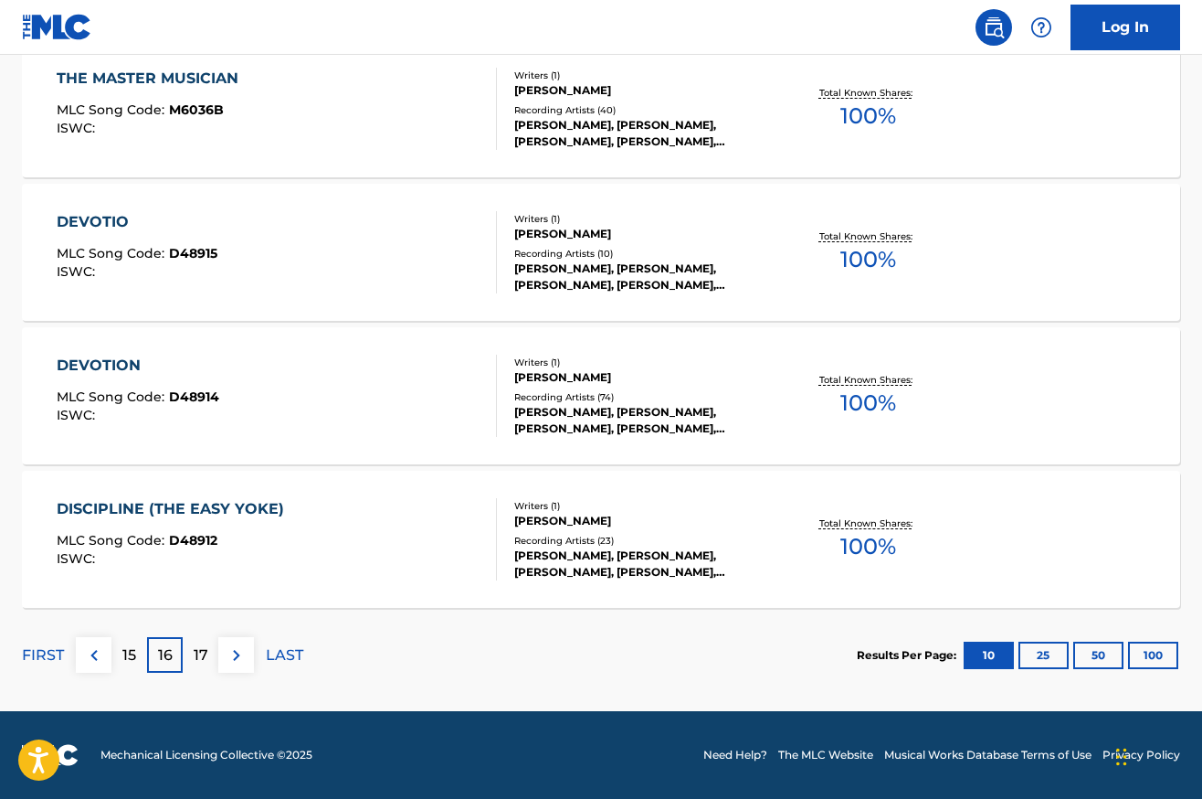
click at [127, 653] on p "15" at bounding box center [129, 655] width 14 height 22
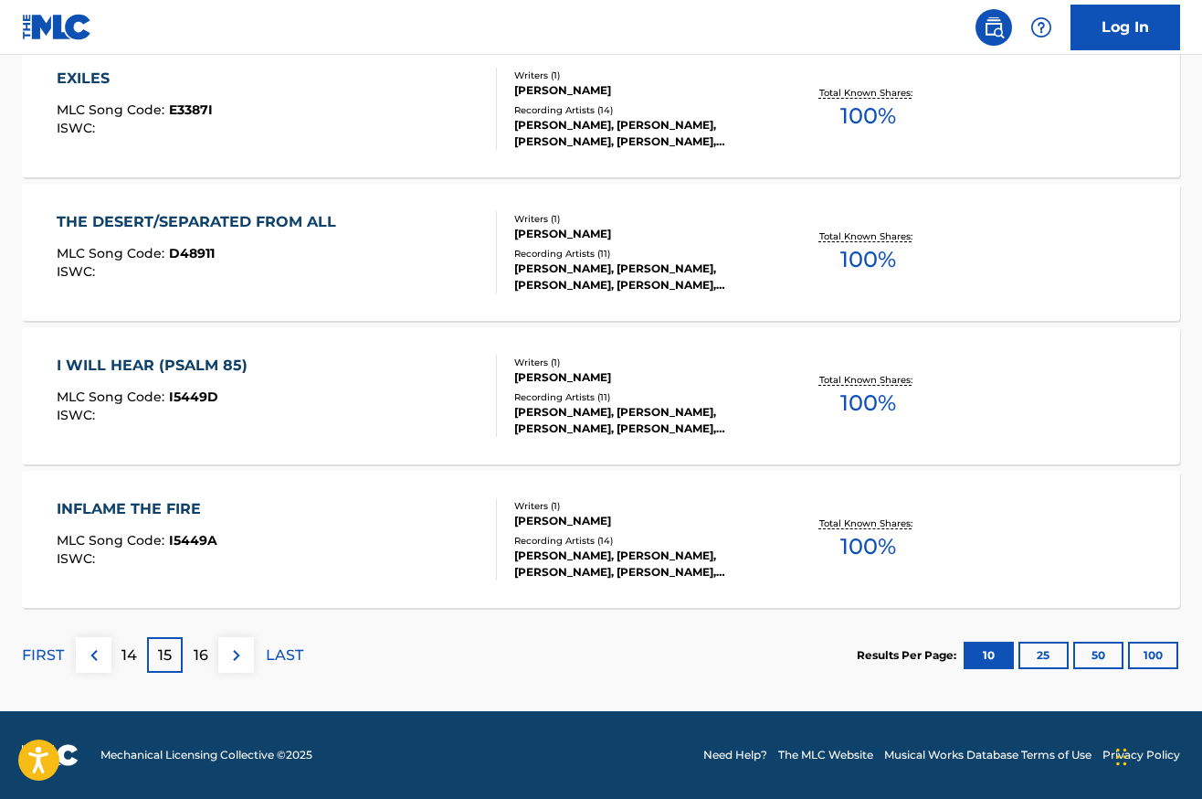
click at [136, 654] on p "14" at bounding box center [130, 655] width 16 height 22
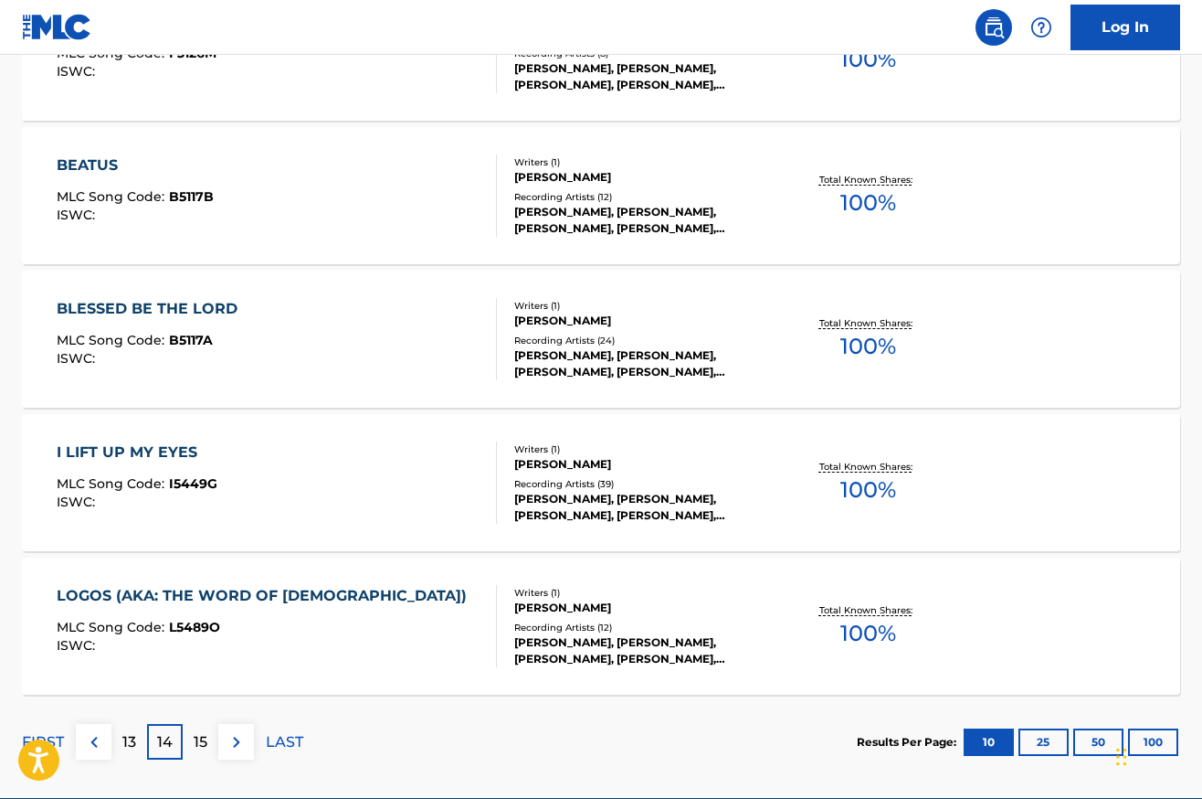
scroll to position [1362, 0]
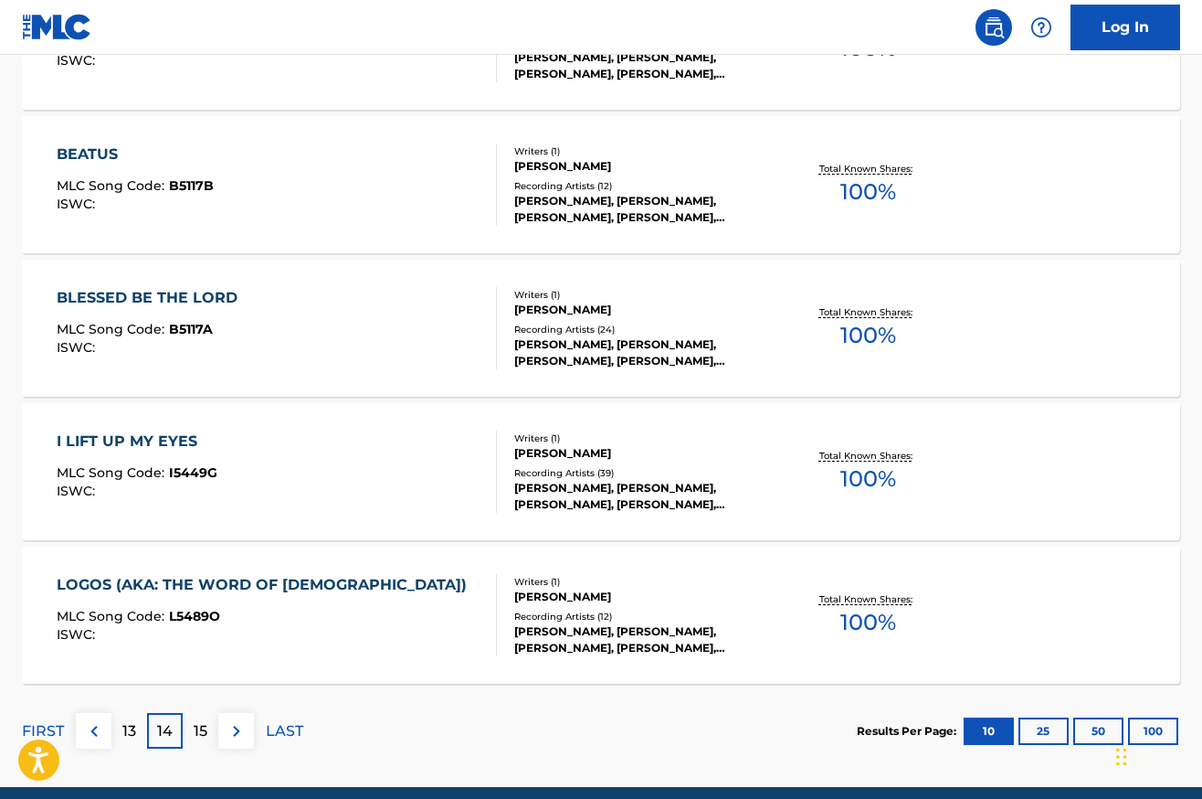
click at [121, 733] on div "13" at bounding box center [129, 731] width 36 height 36
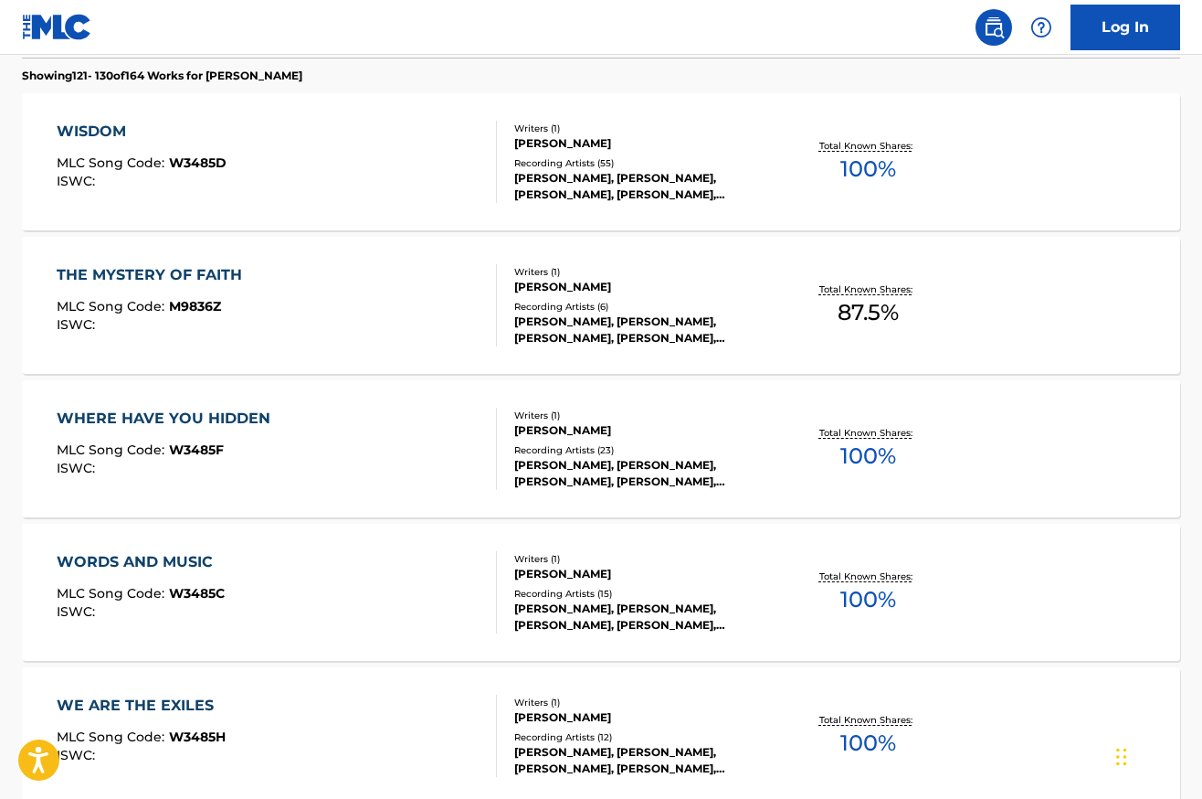
scroll to position [524, 0]
click at [154, 418] on div "WHERE HAVE YOU HIDDEN" at bounding box center [168, 419] width 223 height 22
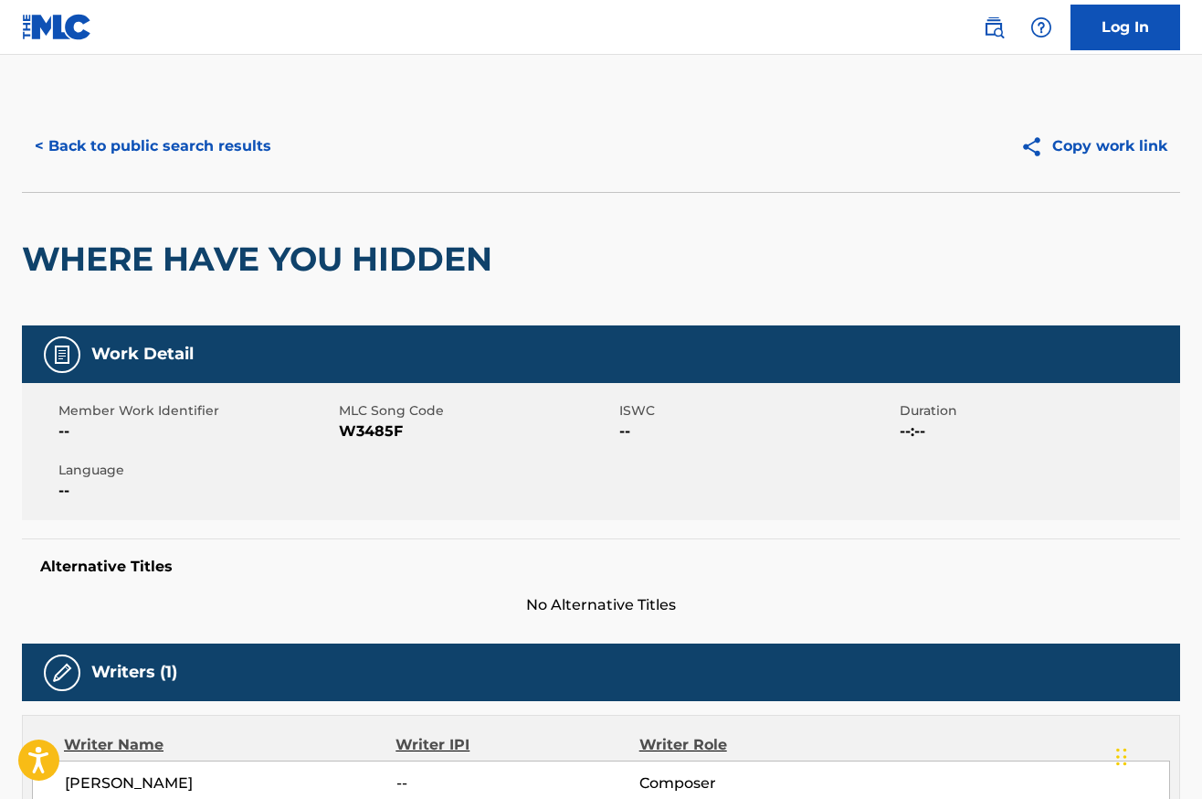
click at [193, 145] on button "< Back to public search results" at bounding box center [153, 146] width 262 height 46
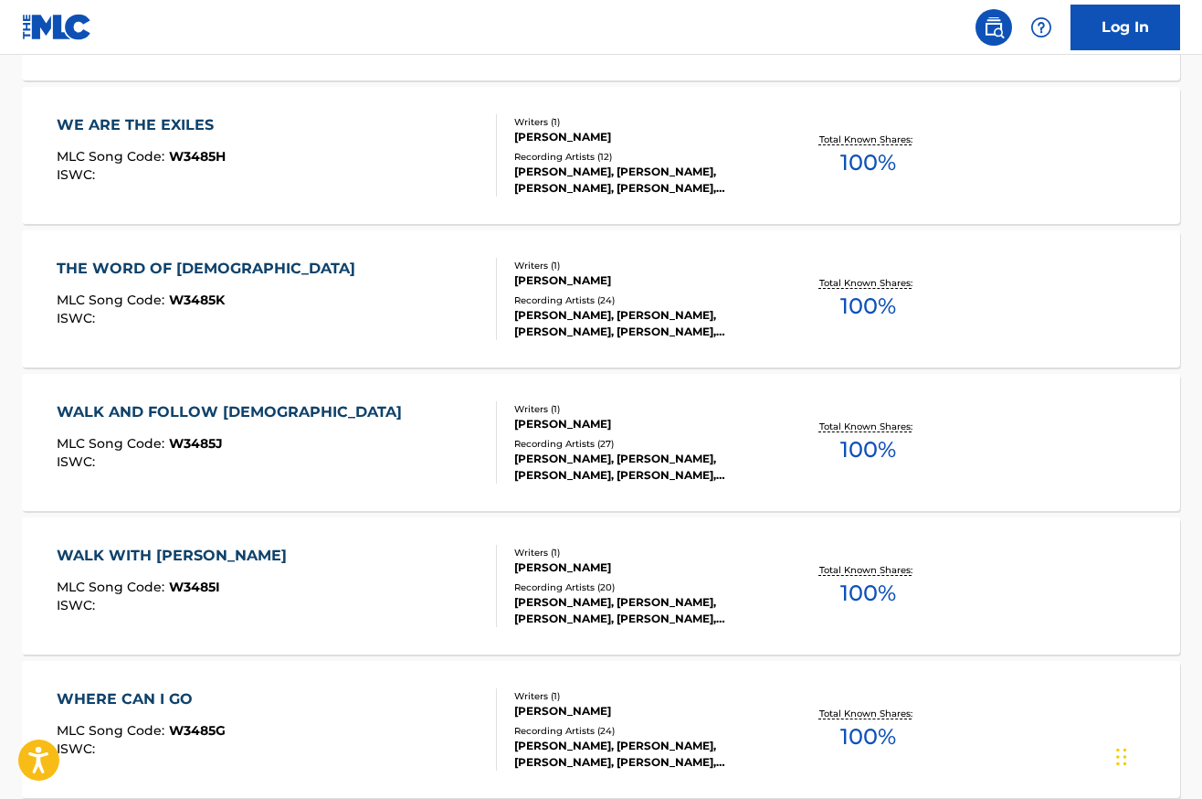
scroll to position [1135, 0]
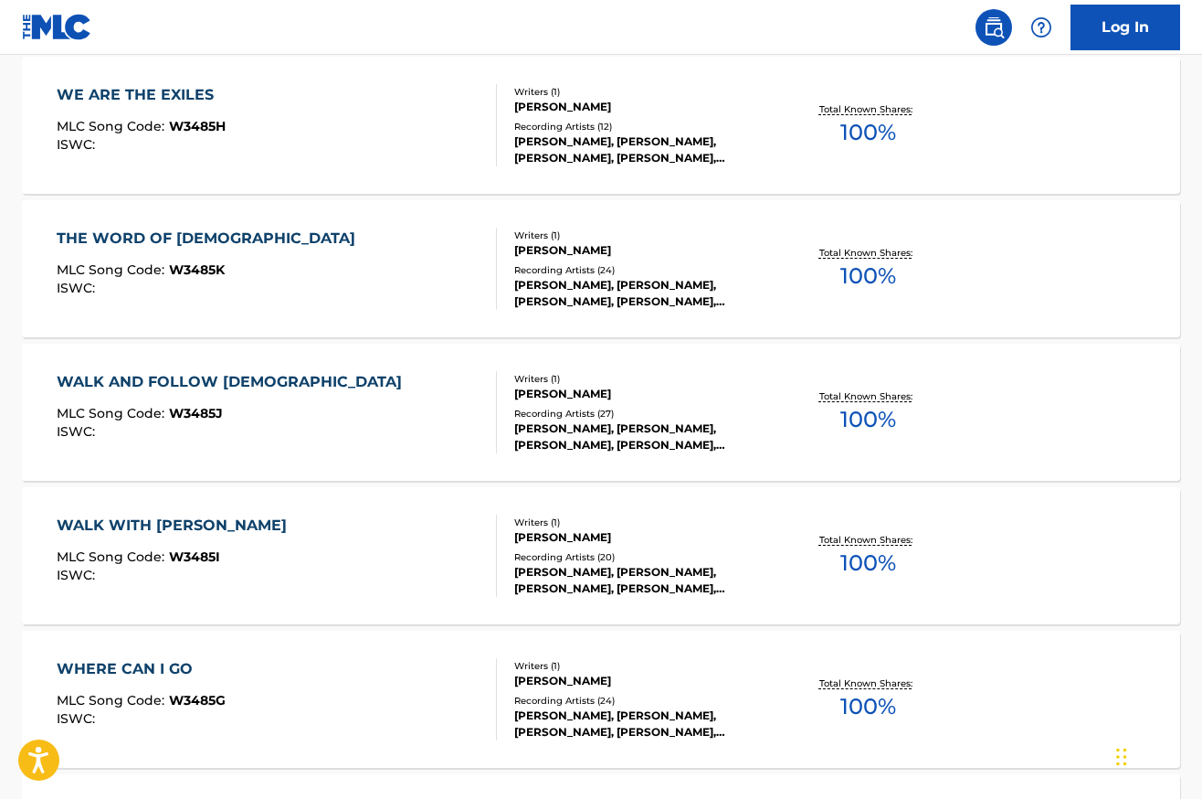
click at [148, 381] on div "WALK AND FOLLOW [DEMOGRAPHIC_DATA]" at bounding box center [234, 382] width 354 height 22
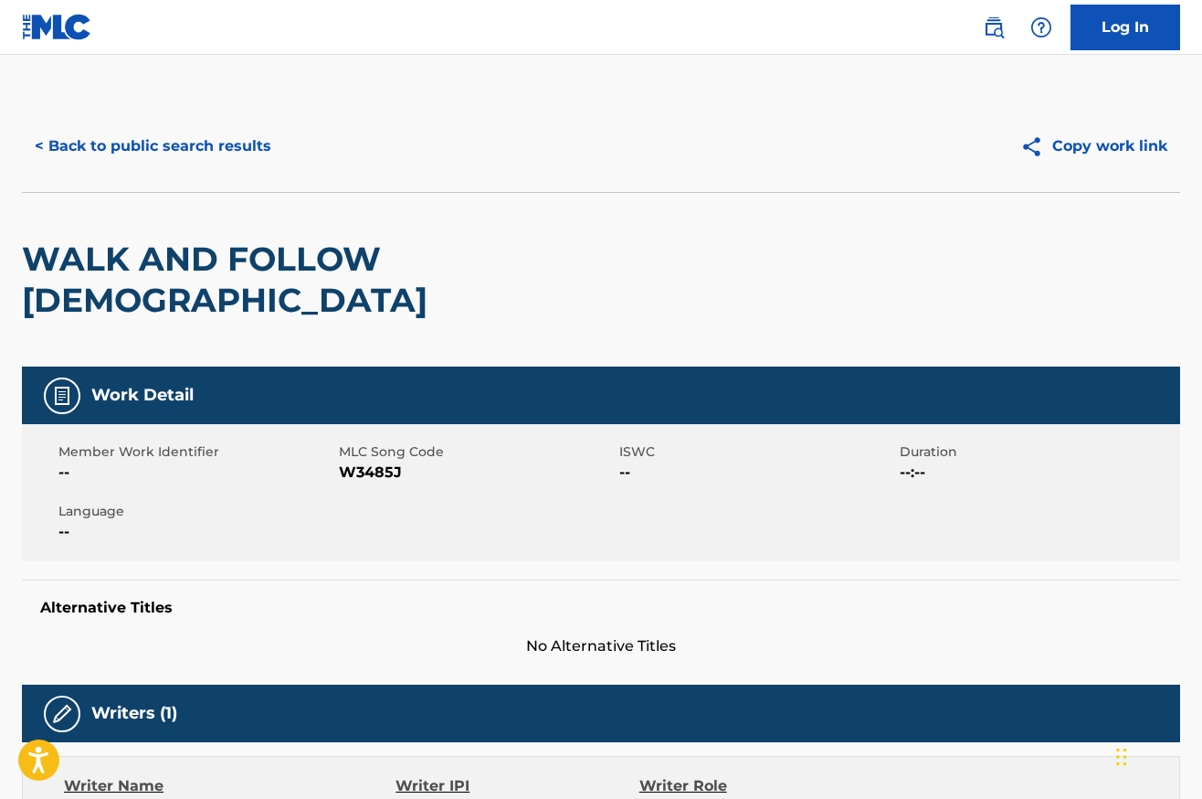
click at [185, 150] on button "< Back to public search results" at bounding box center [153, 146] width 262 height 46
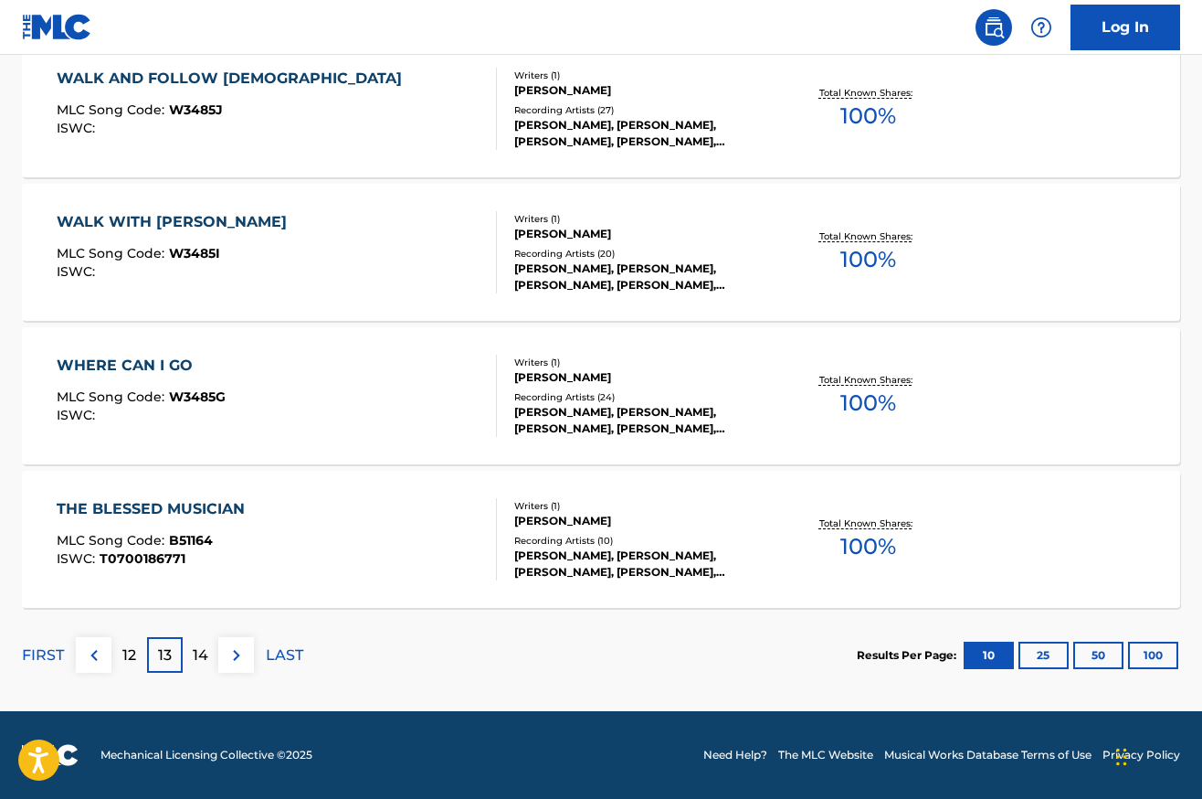
scroll to position [1435, 0]
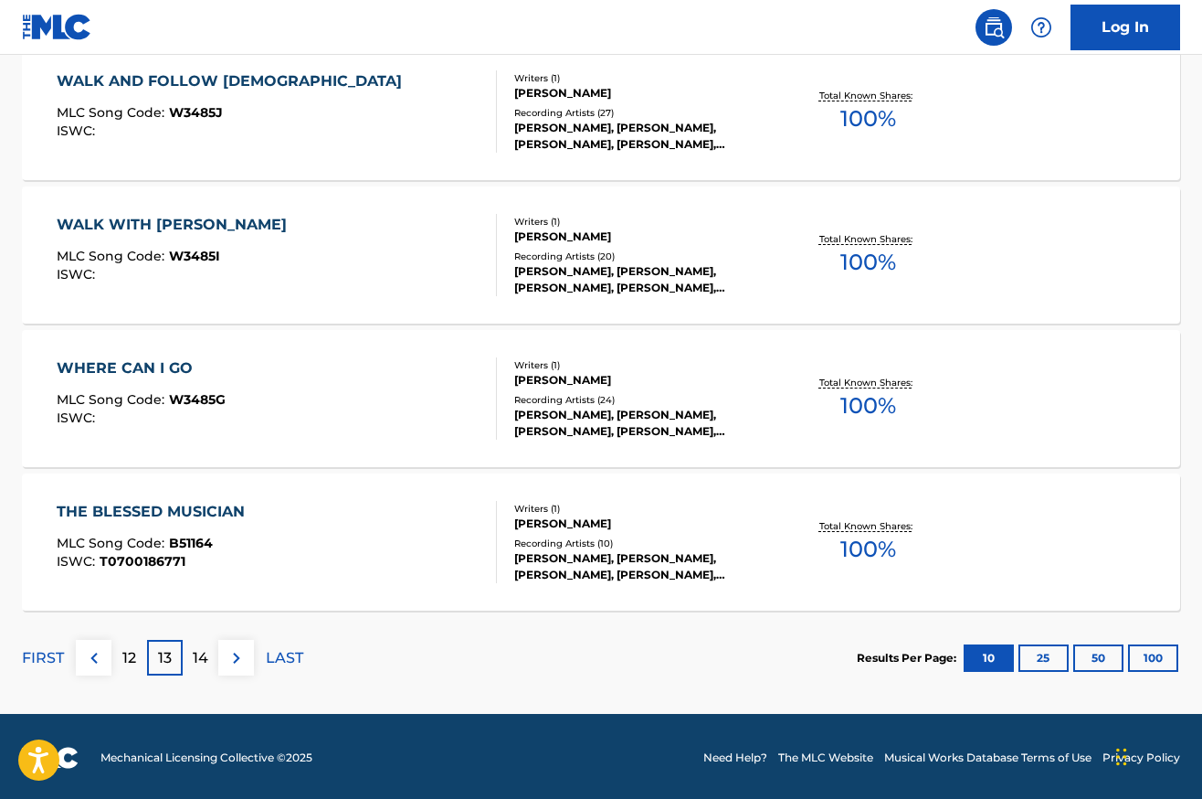
click at [132, 650] on p "12" at bounding box center [129, 658] width 14 height 22
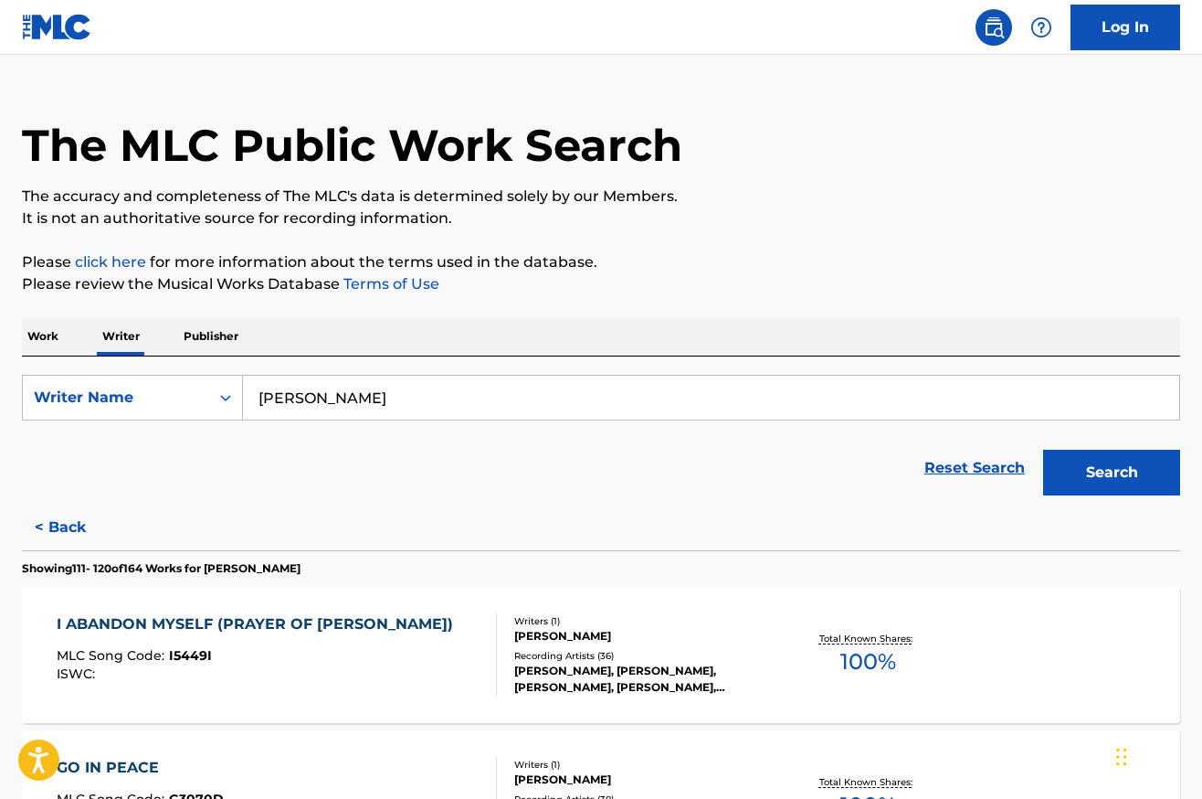
scroll to position [0, 0]
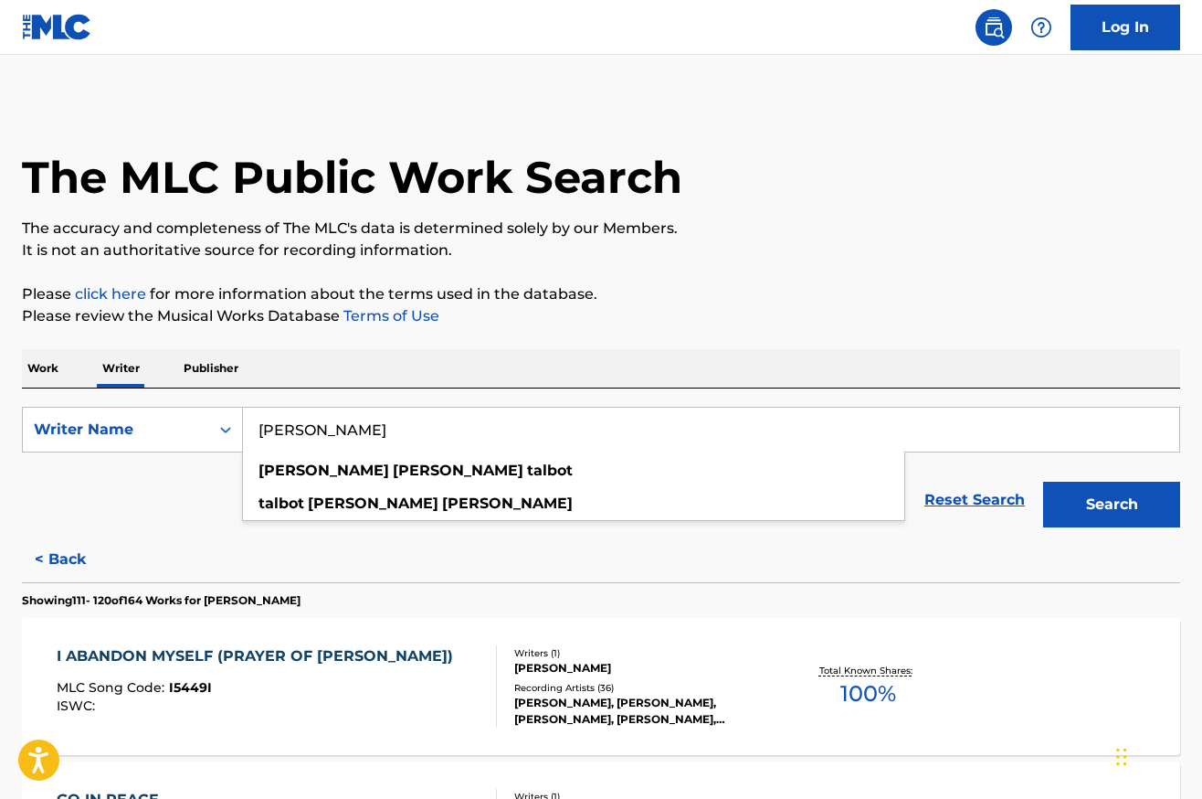
click at [499, 416] on input "[PERSON_NAME]" at bounding box center [711, 429] width 936 height 44
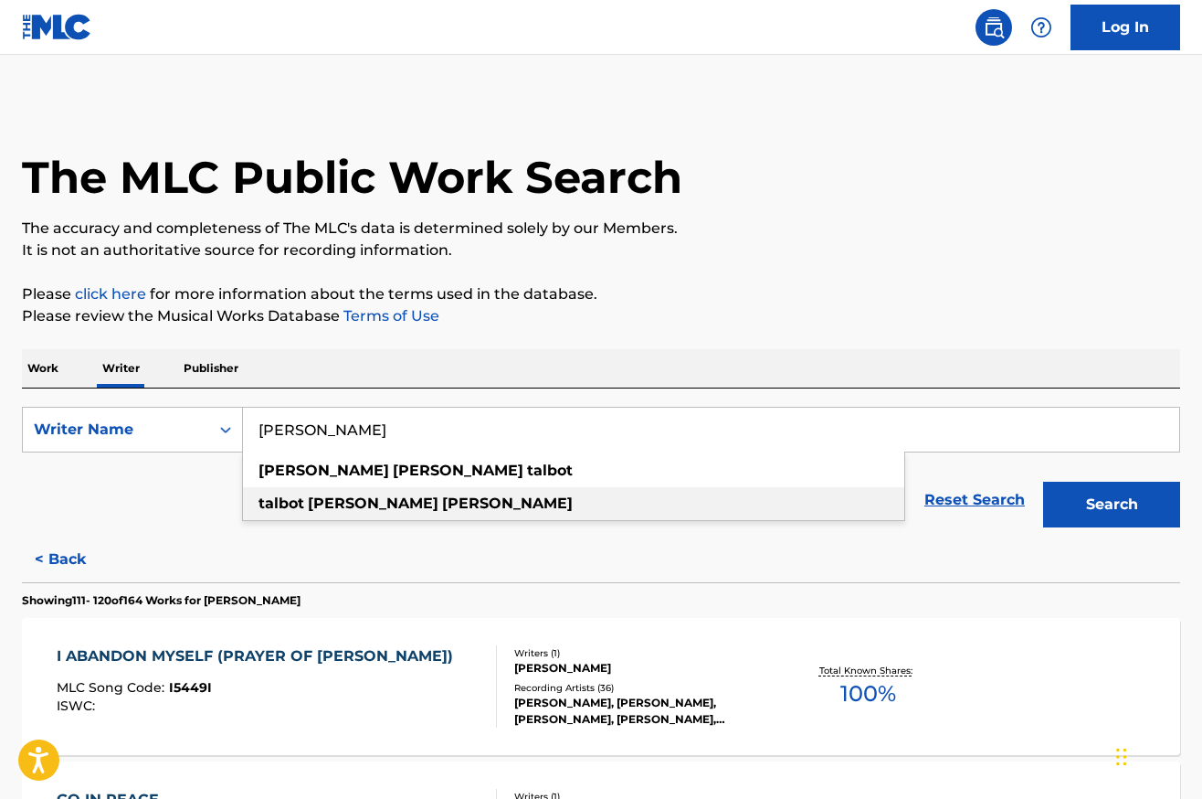
click at [331, 503] on strong "[PERSON_NAME]" at bounding box center [373, 502] width 131 height 17
type input "[PERSON_NAME] [PERSON_NAME]"
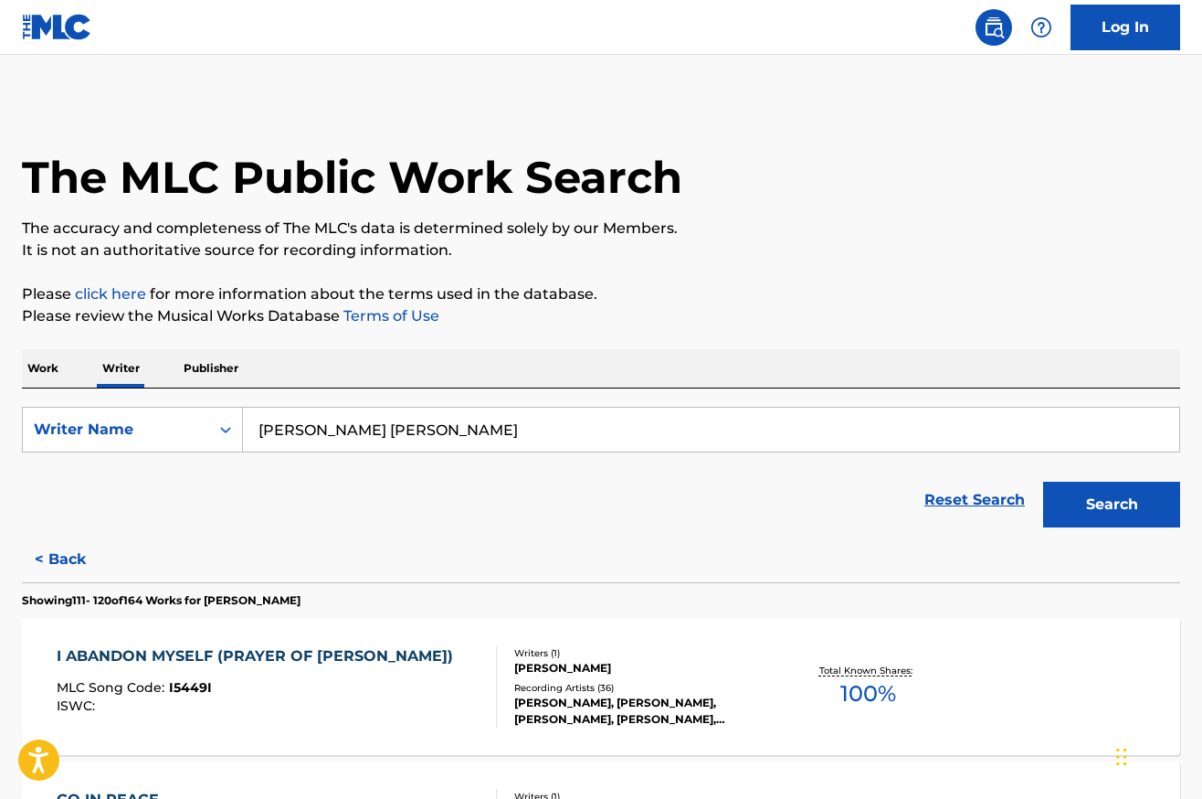
click at [1131, 495] on button "Search" at bounding box center [1111, 504] width 137 height 46
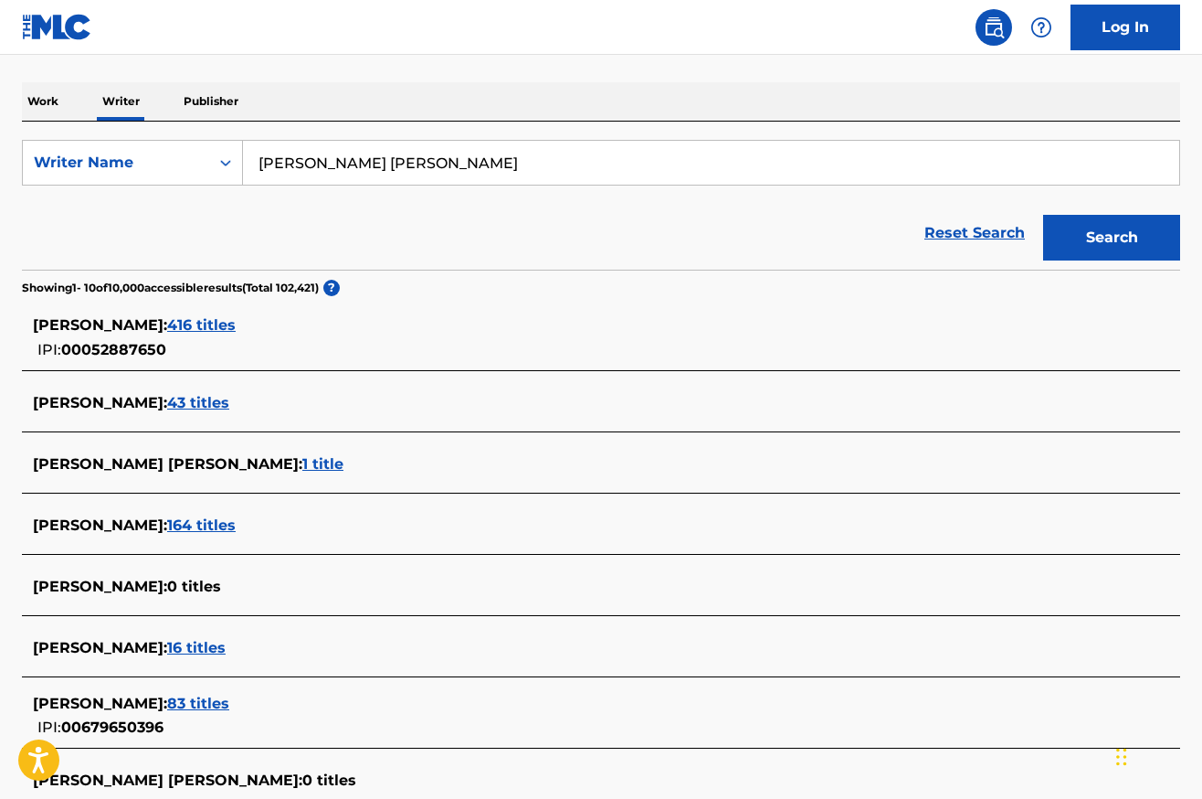
scroll to position [263, 0]
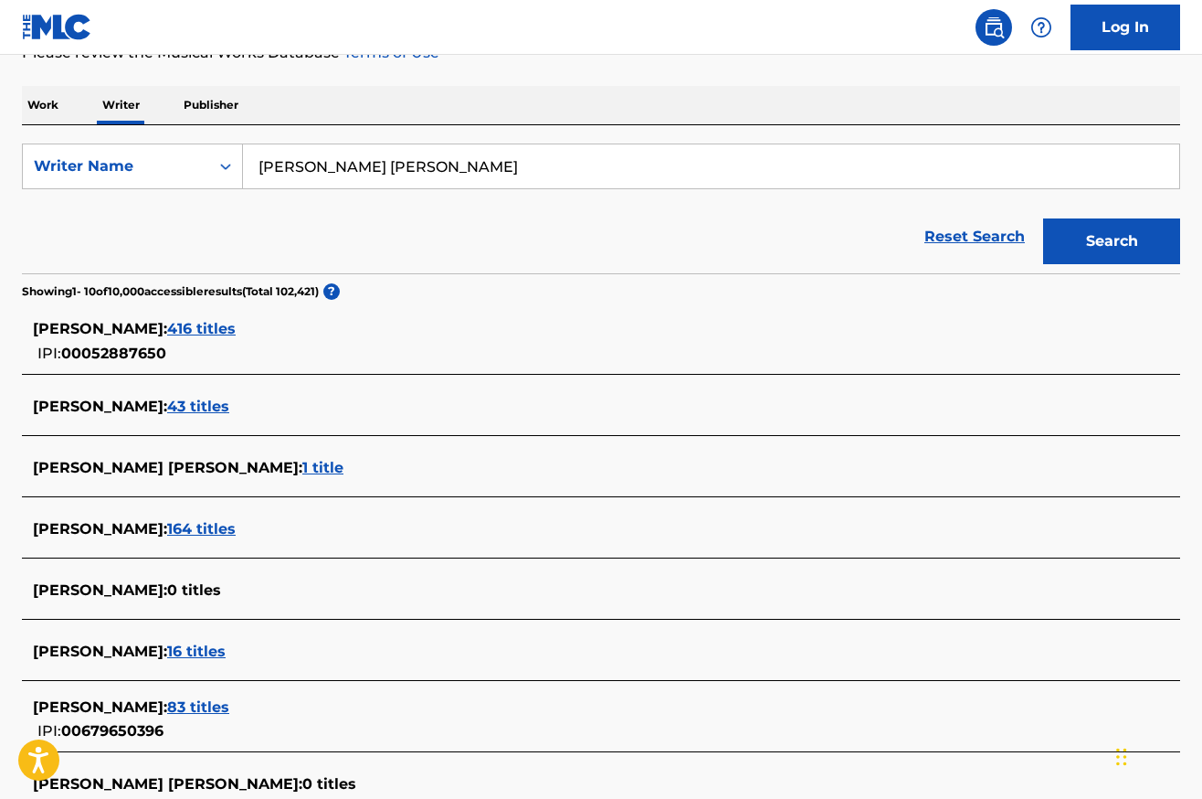
click at [236, 331] on span "416 titles" at bounding box center [201, 328] width 69 height 17
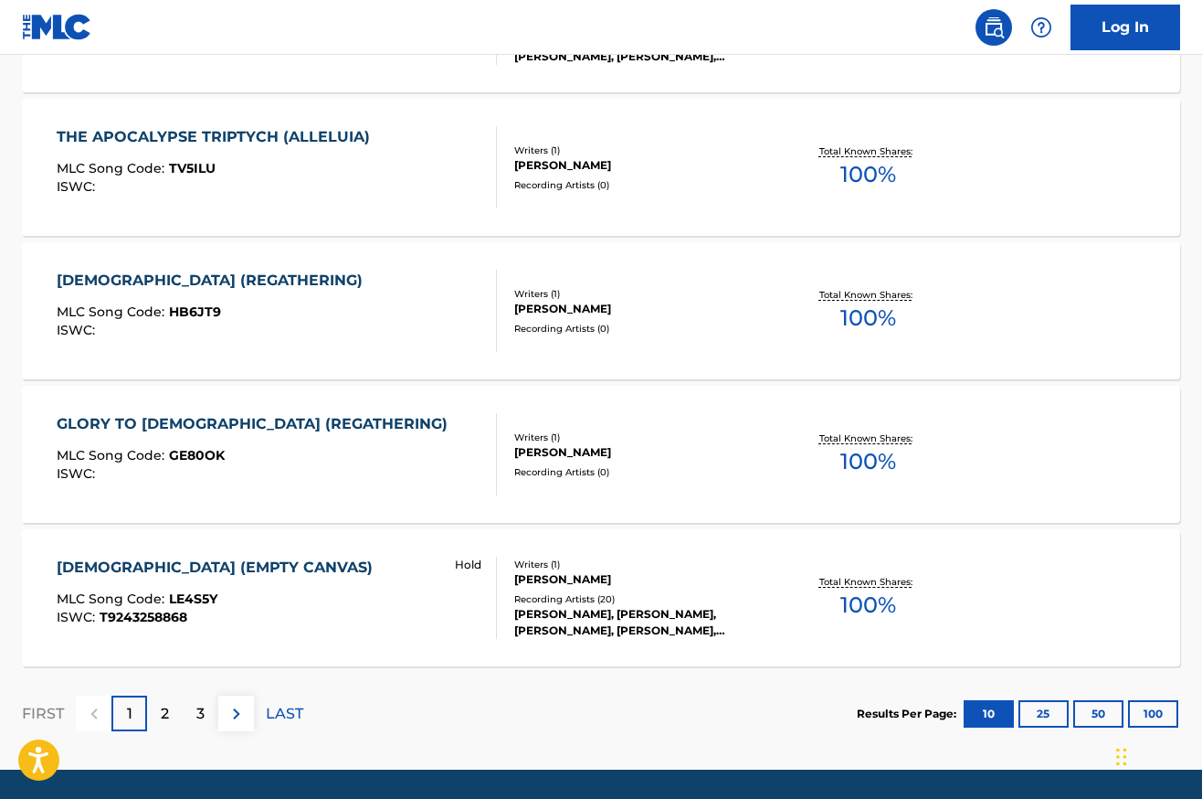
scroll to position [1438, 0]
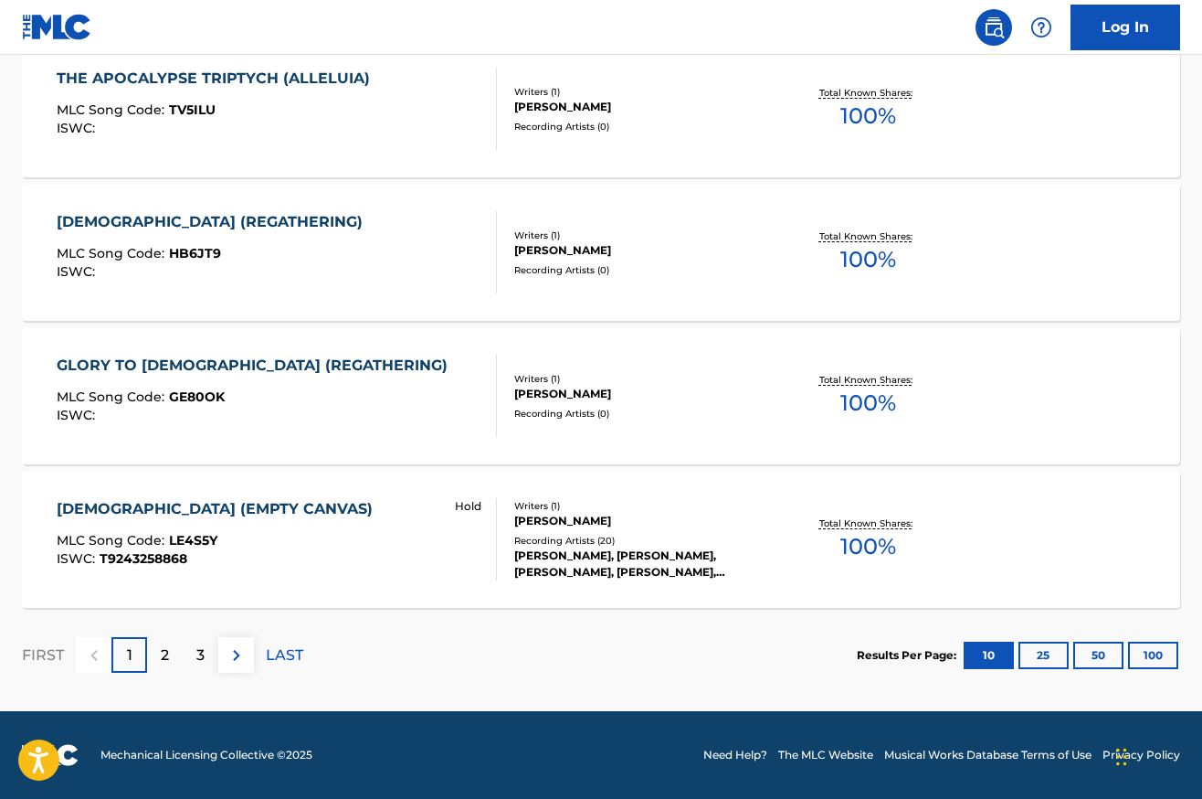
click at [211, 507] on div "[DEMOGRAPHIC_DATA] (EMPTY CANVAS)" at bounding box center [219, 509] width 325 height 22
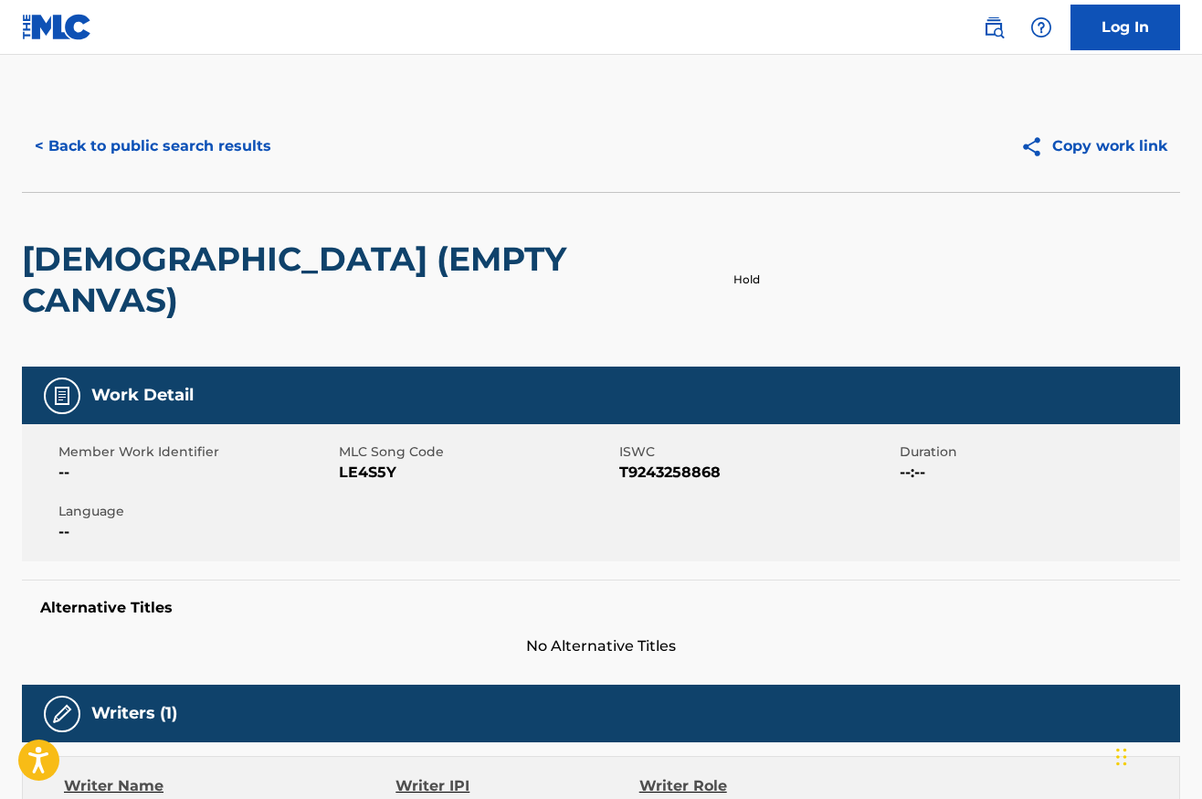
click at [149, 147] on button "< Back to public search results" at bounding box center [153, 146] width 262 height 46
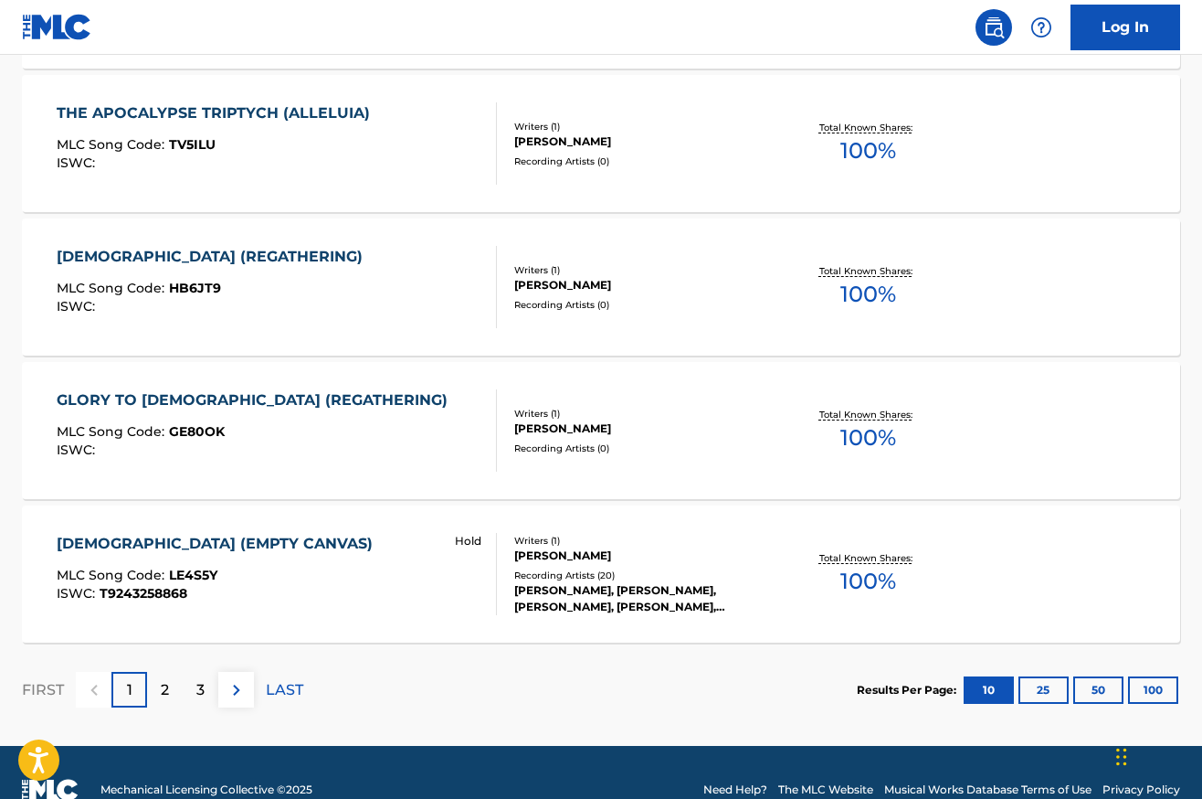
scroll to position [1438, 0]
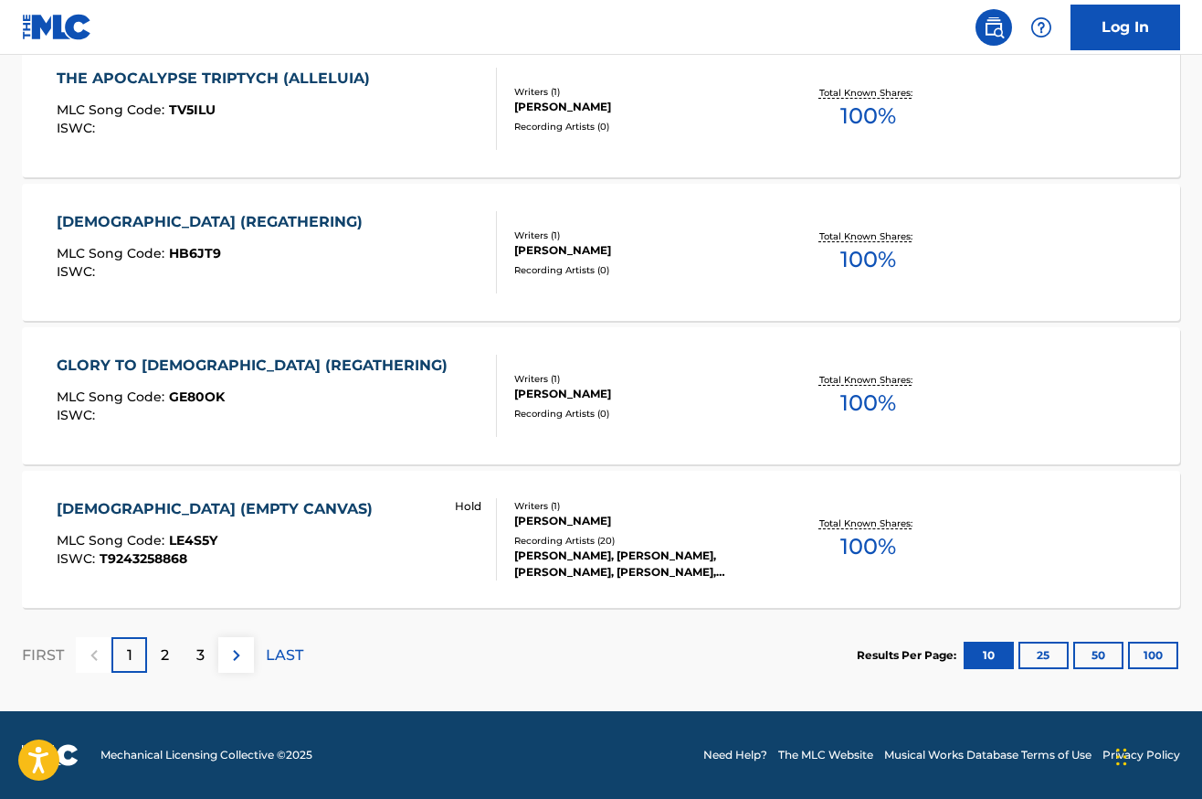
click at [165, 647] on p "2" at bounding box center [165, 655] width 8 height 22
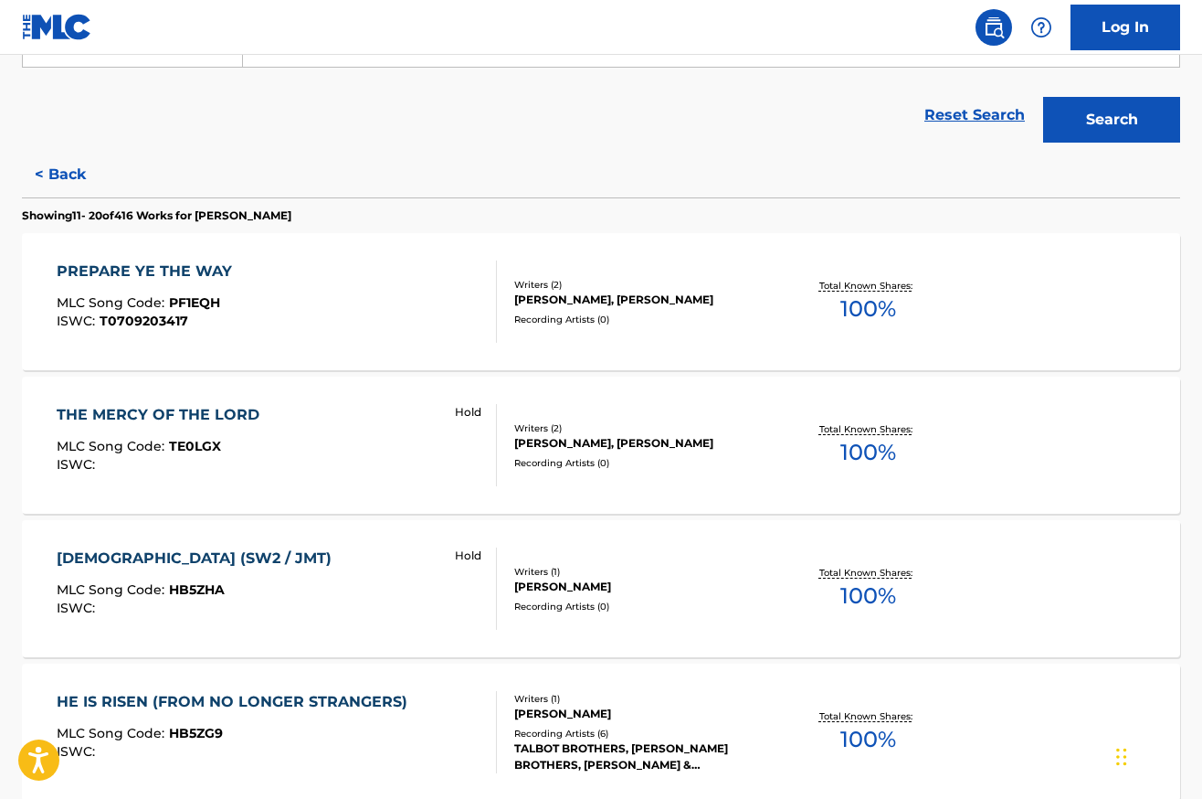
scroll to position [393, 0]
